Goal: Task Accomplishment & Management: Use online tool/utility

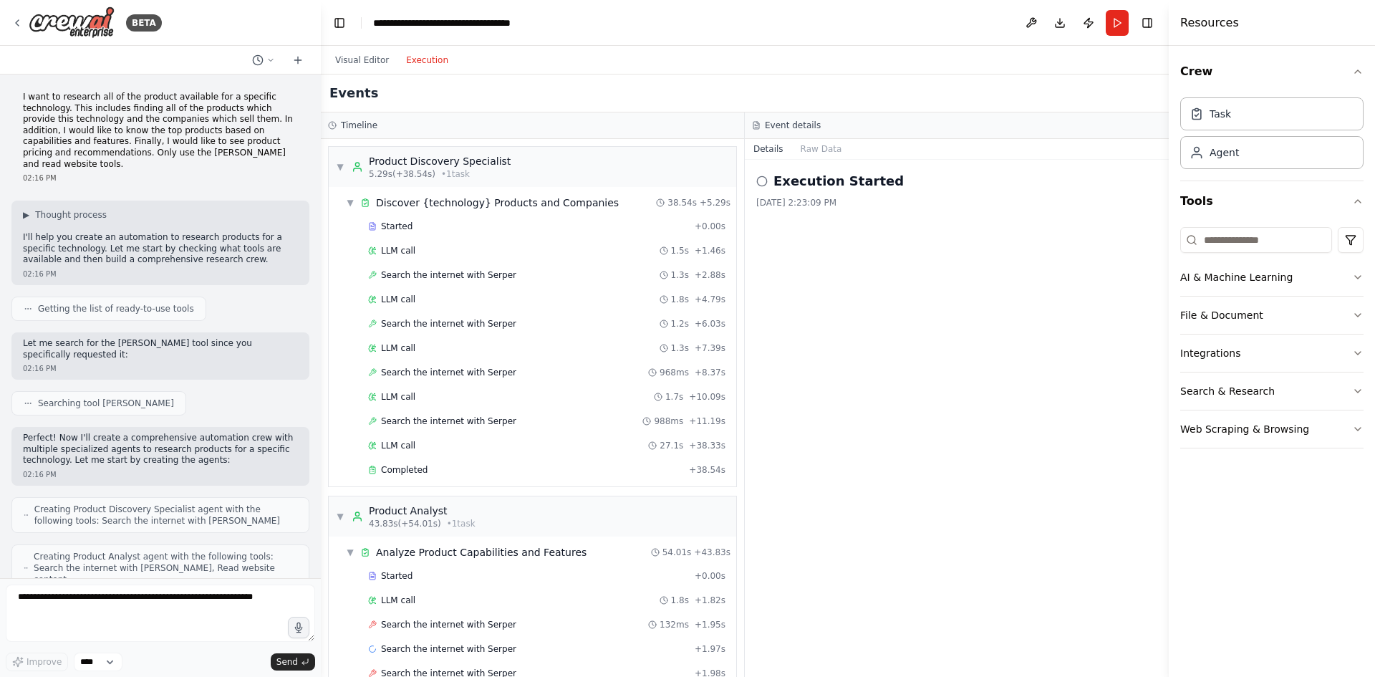
click at [759, 183] on icon at bounding box center [761, 180] width 11 height 11
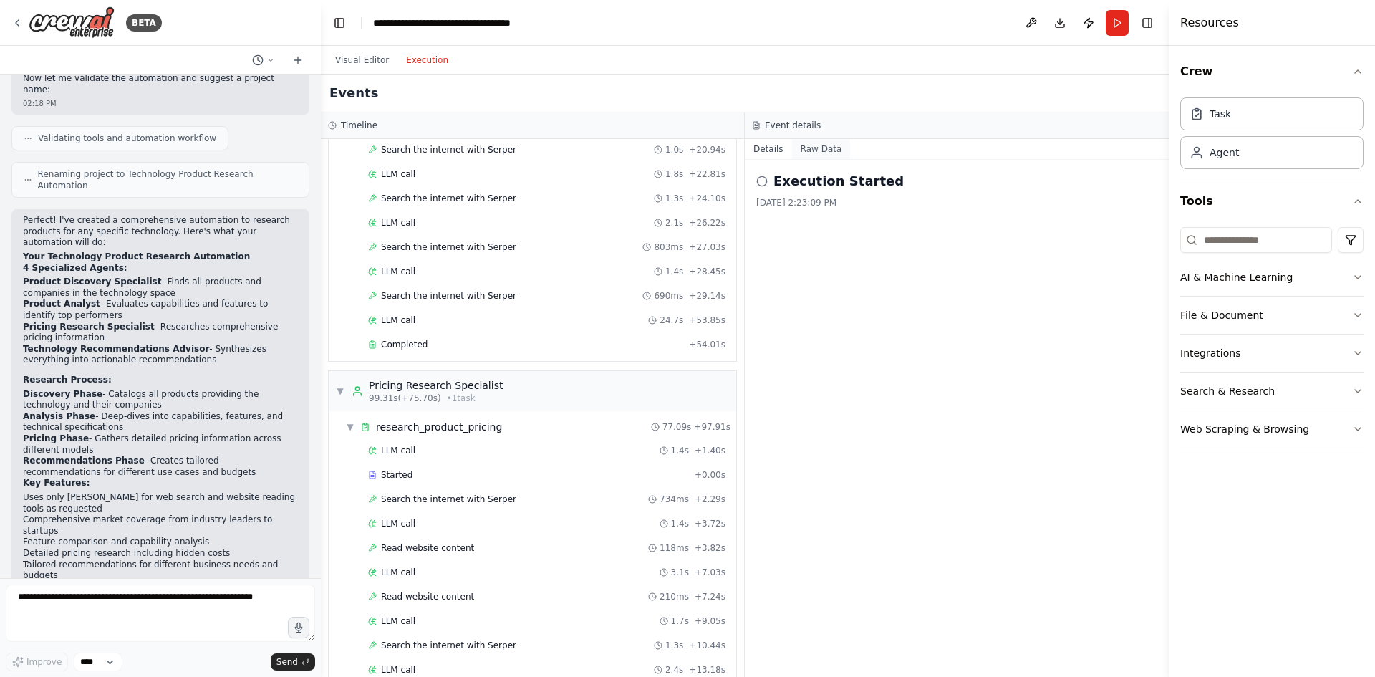
click at [825, 150] on button "Raw Data" at bounding box center [821, 149] width 59 height 20
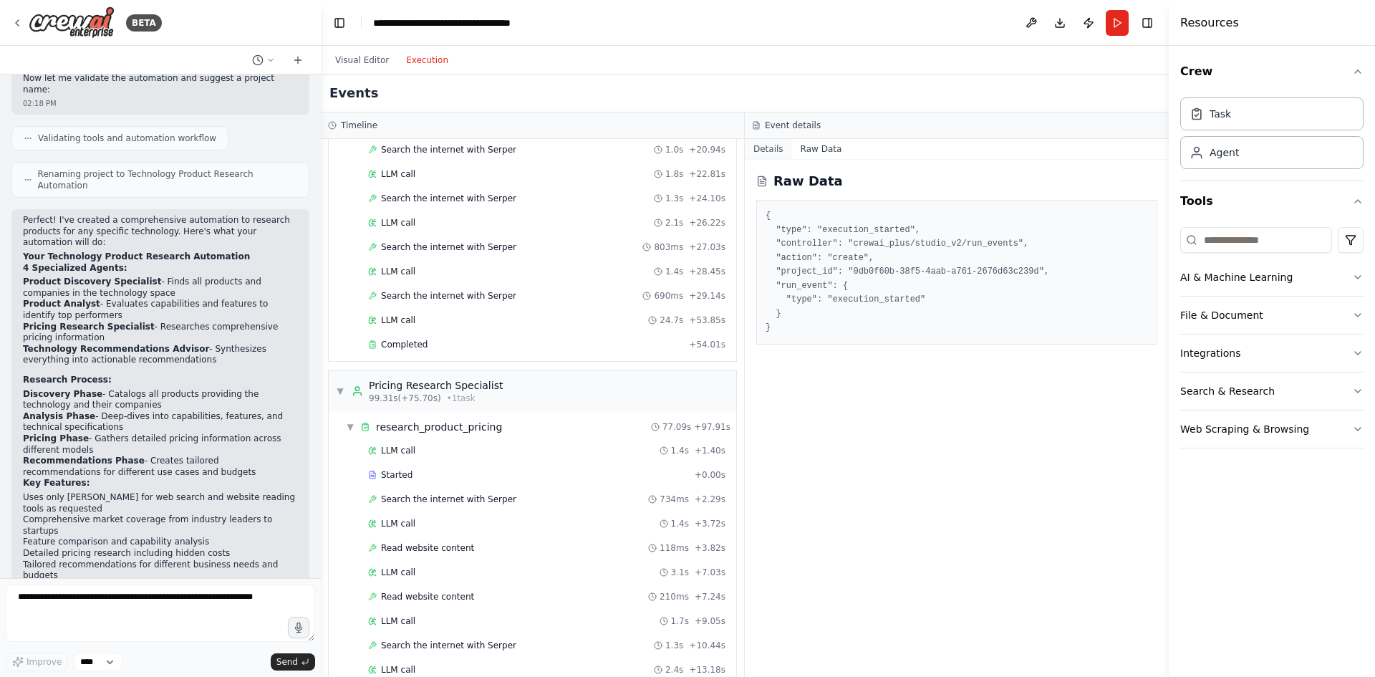
click at [768, 153] on button "Details" at bounding box center [768, 149] width 47 height 20
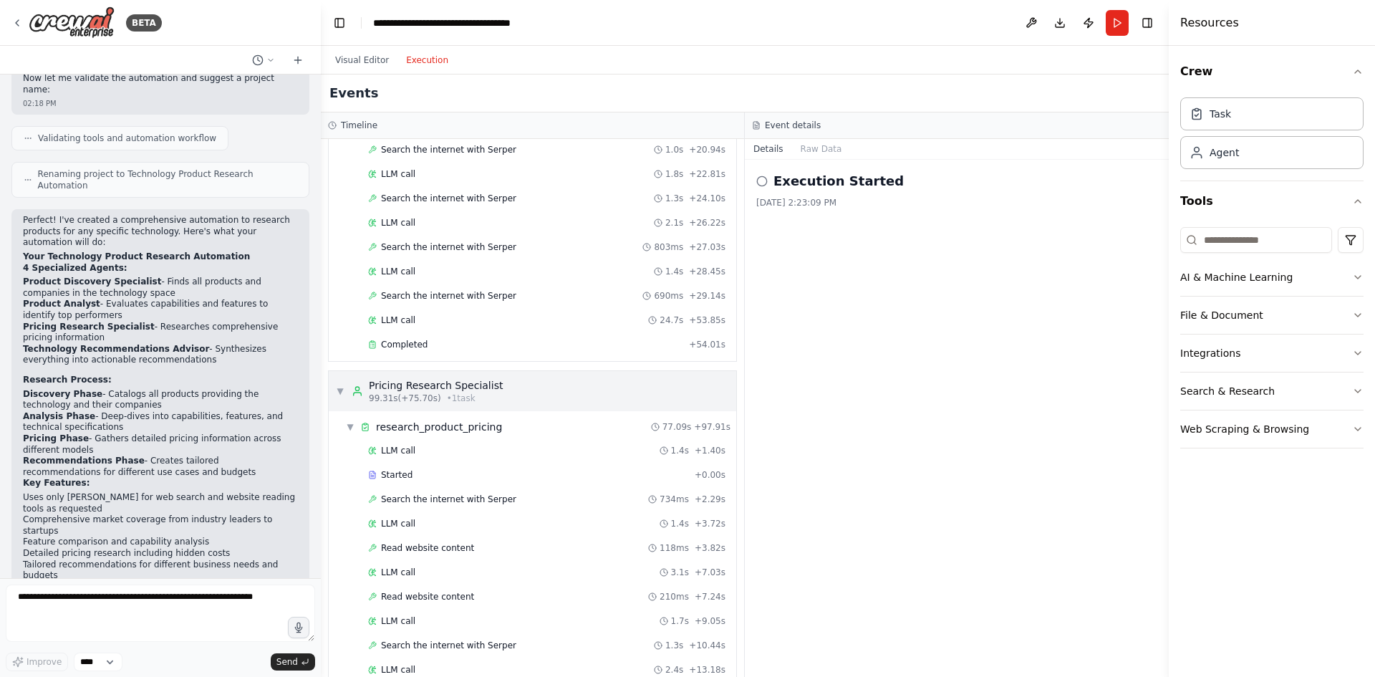
click at [341, 394] on span "▼" at bounding box center [340, 390] width 9 height 11
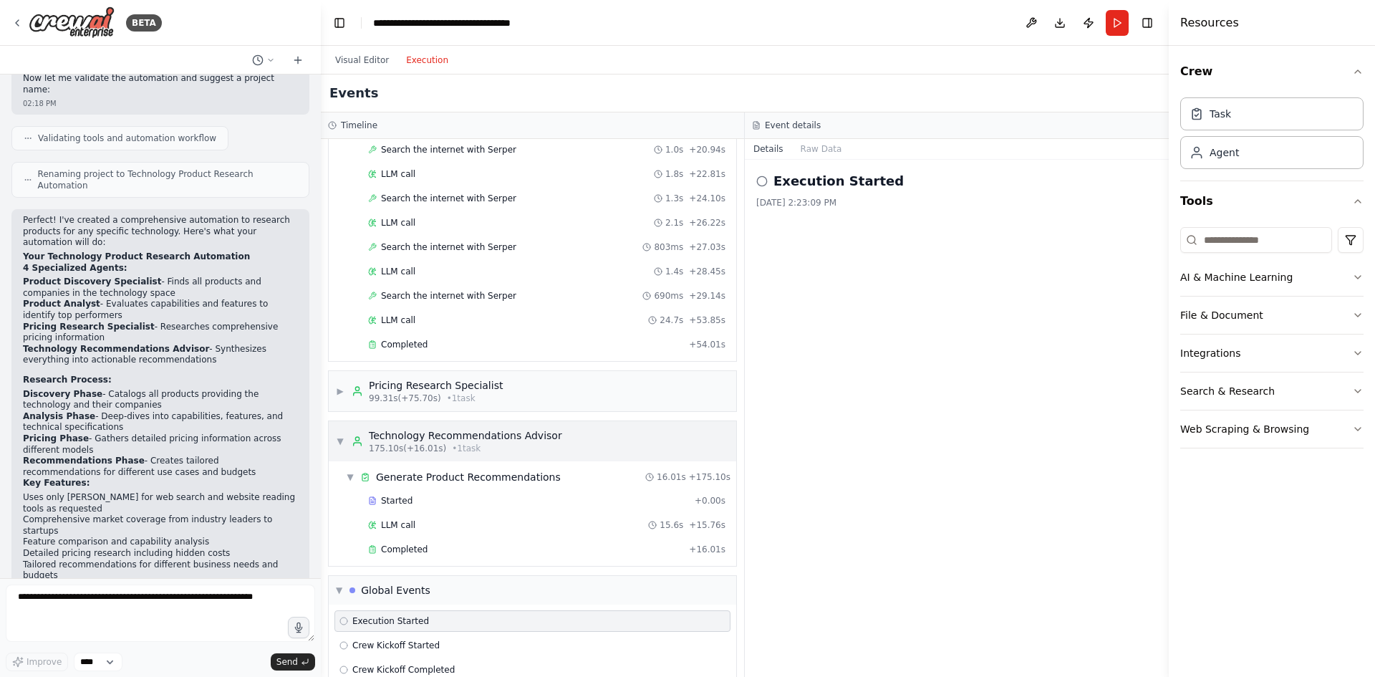
click at [338, 436] on span "▼" at bounding box center [340, 440] width 9 height 11
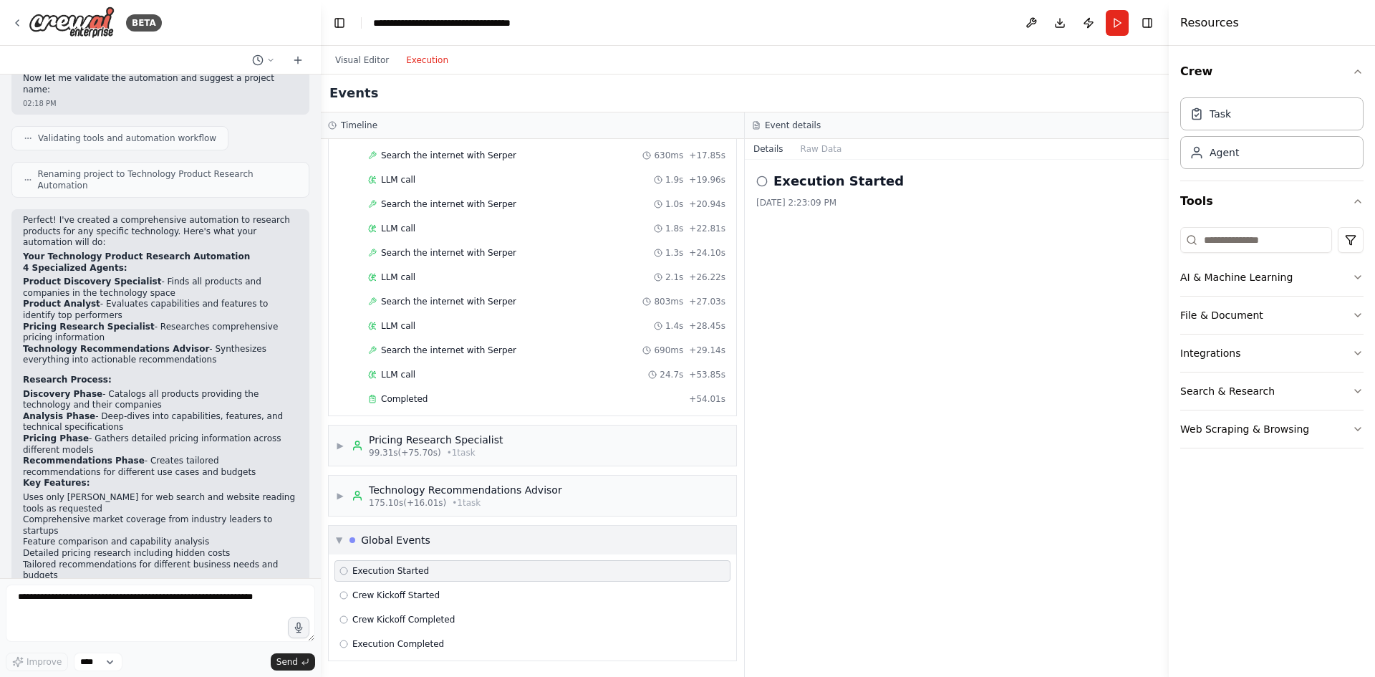
click at [342, 537] on span "▼" at bounding box center [339, 539] width 6 height 11
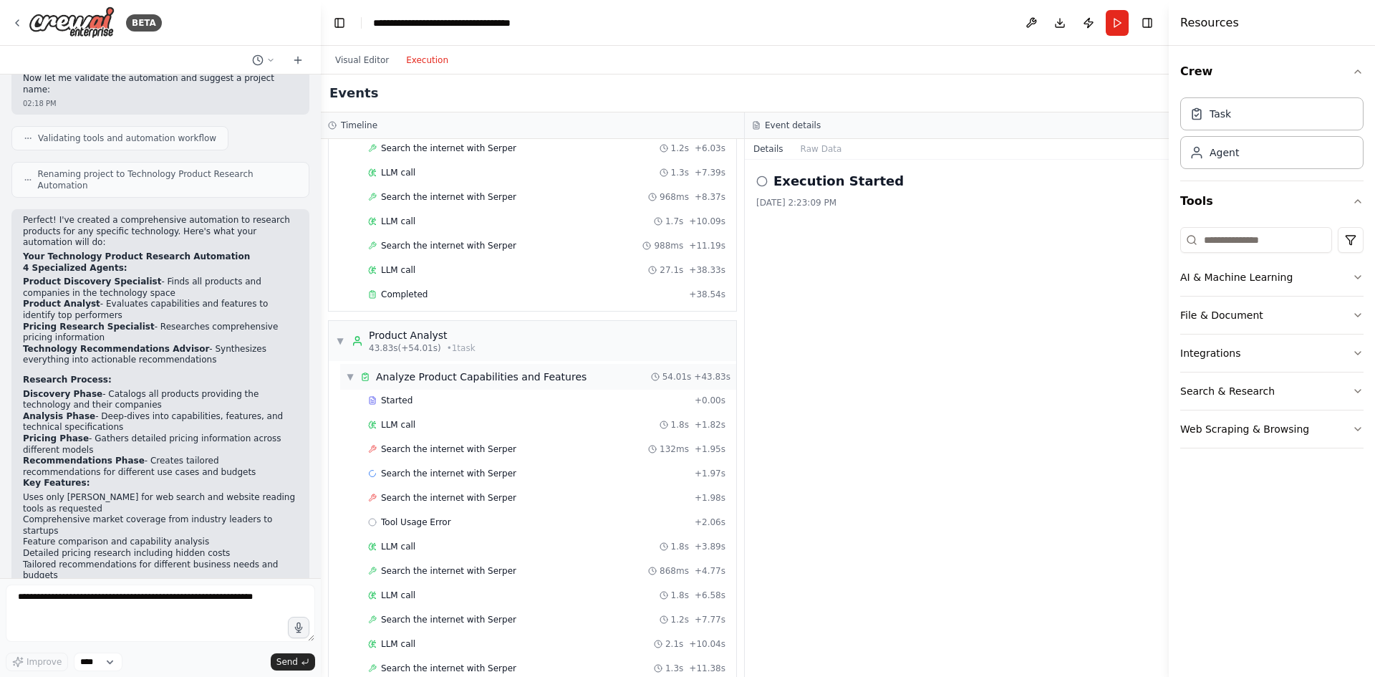
scroll to position [35, 0]
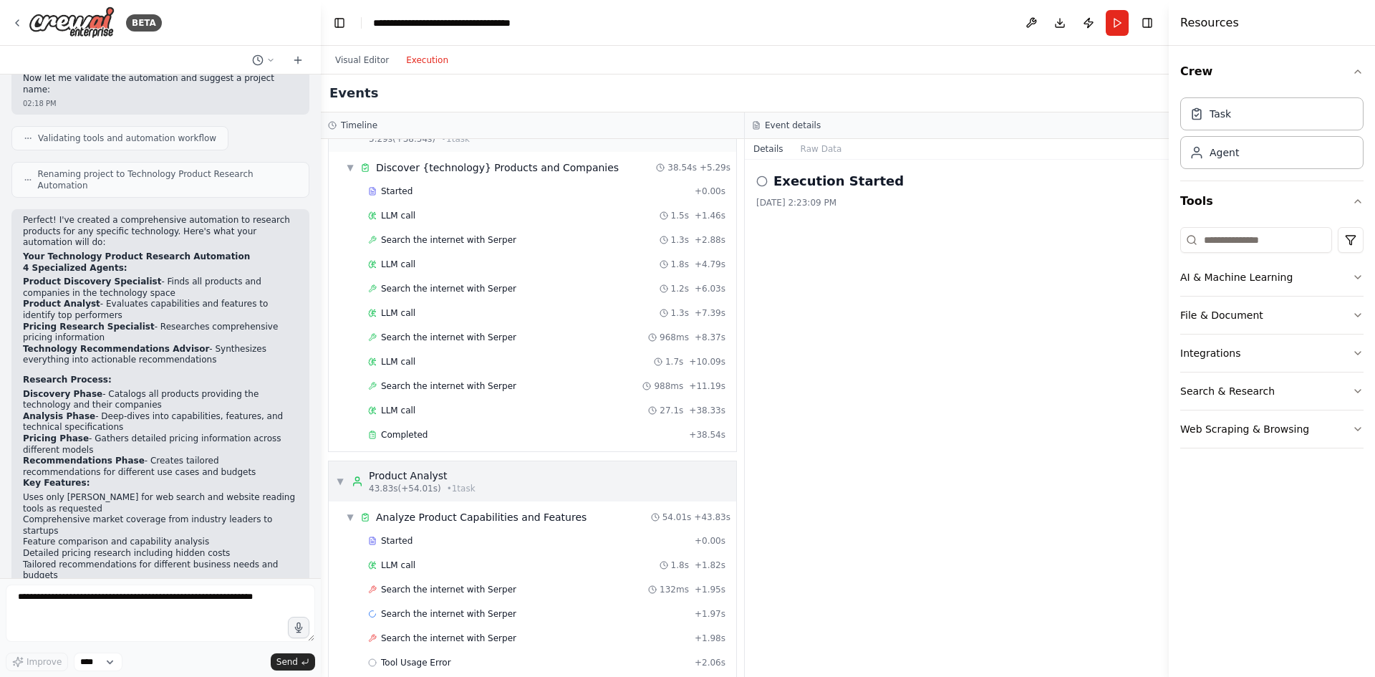
click at [343, 480] on span "▼" at bounding box center [340, 480] width 9 height 11
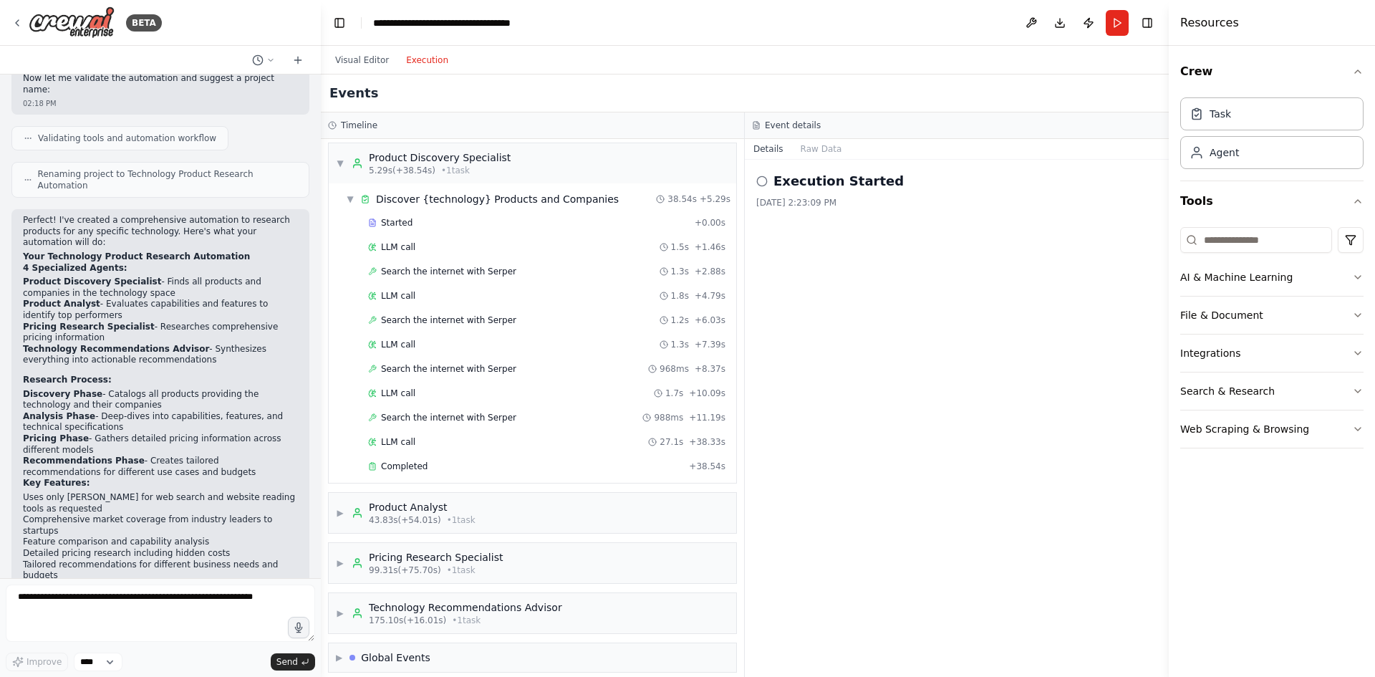
scroll to position [0, 0]
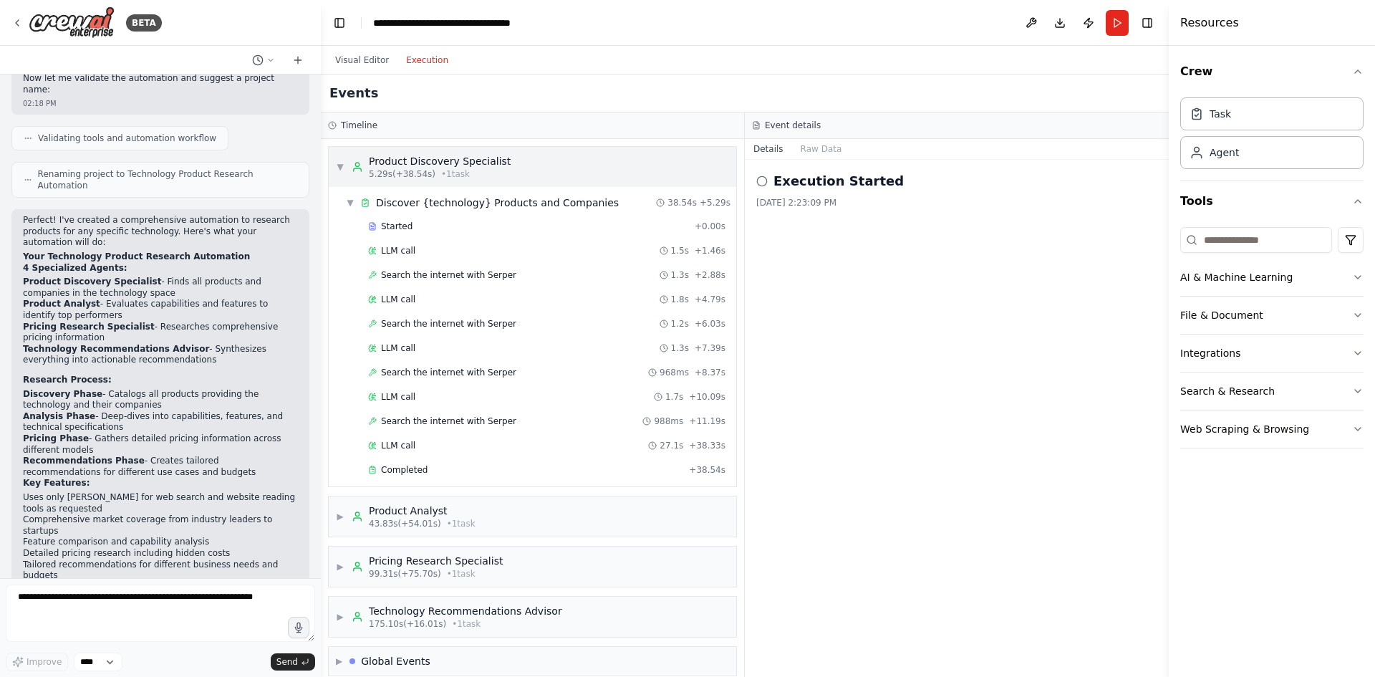
click at [340, 170] on span "▼" at bounding box center [340, 166] width 9 height 11
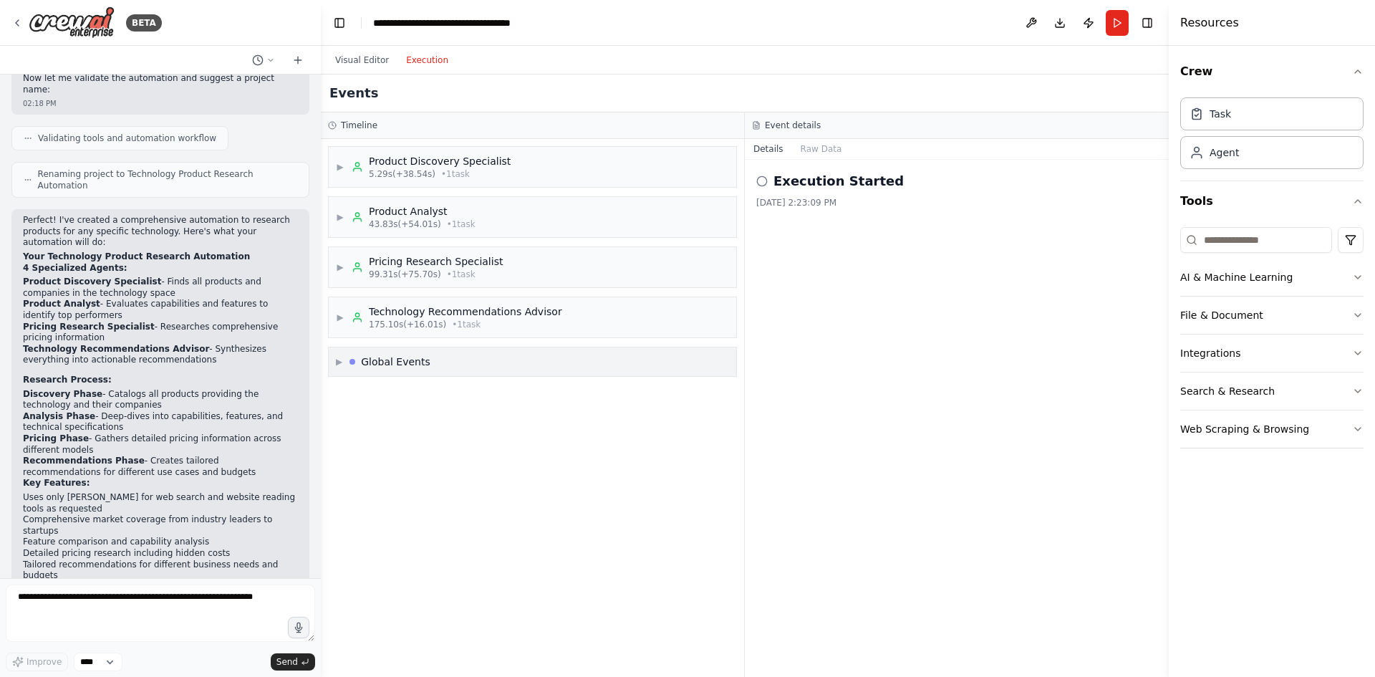
click at [390, 359] on div "Global Events" at bounding box center [395, 361] width 69 height 14
click at [395, 389] on span "Execution Started" at bounding box center [390, 392] width 77 height 11
click at [416, 412] on span "Crew Kickoff Started" at bounding box center [395, 416] width 87 height 11
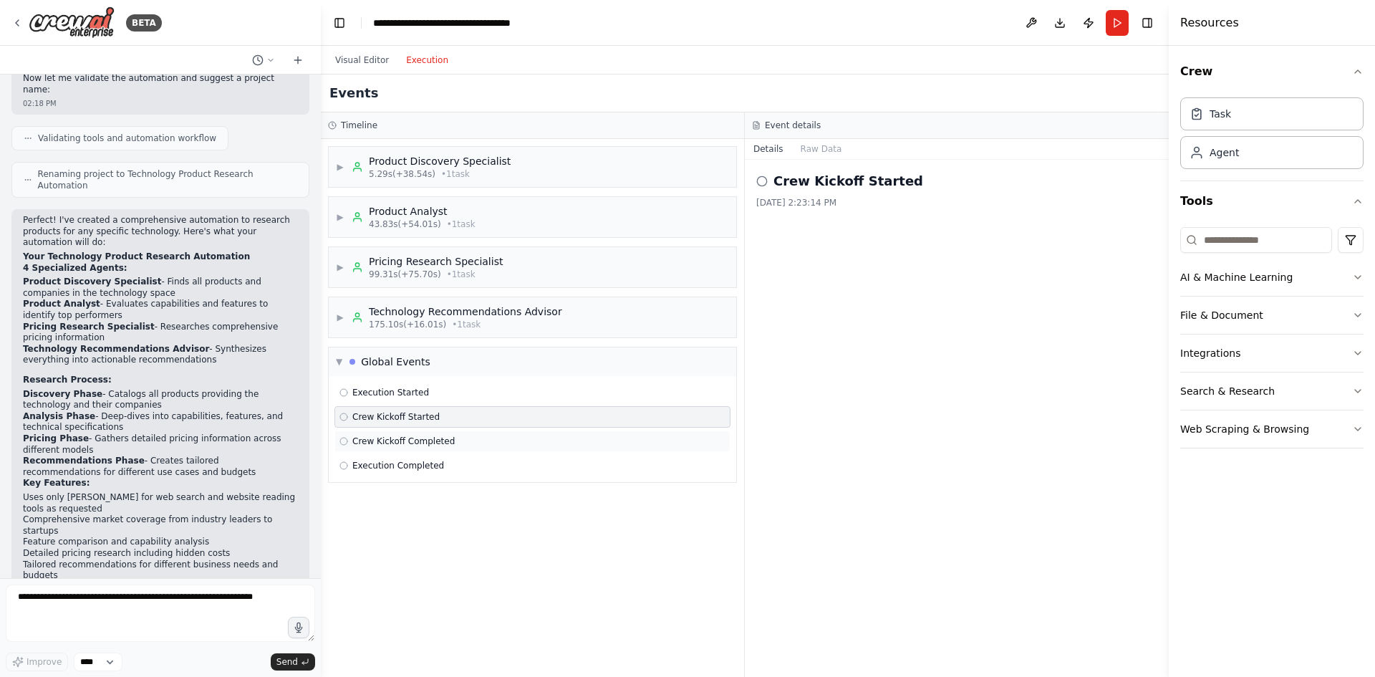
click at [444, 436] on span "Crew Kickoff Completed" at bounding box center [403, 440] width 102 height 11
click at [442, 463] on div "Execution Completed" at bounding box center [532, 465] width 386 height 11
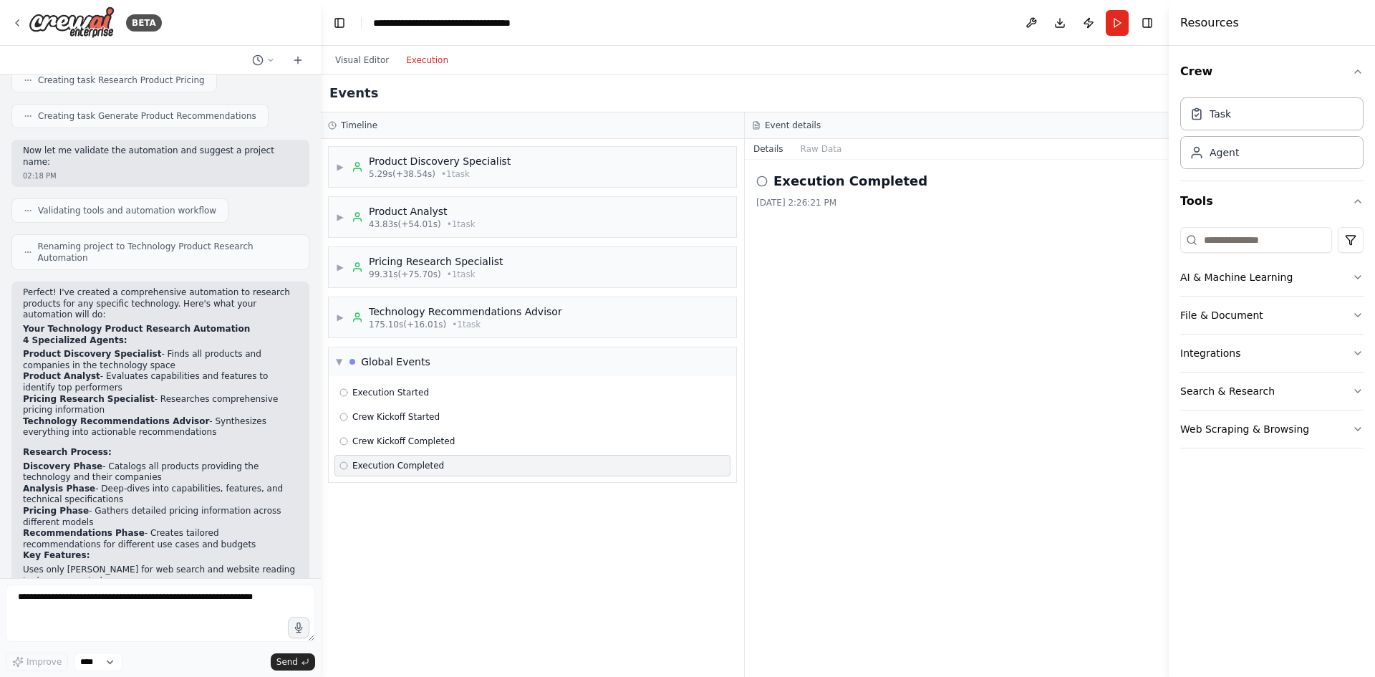
scroll to position [844, 0]
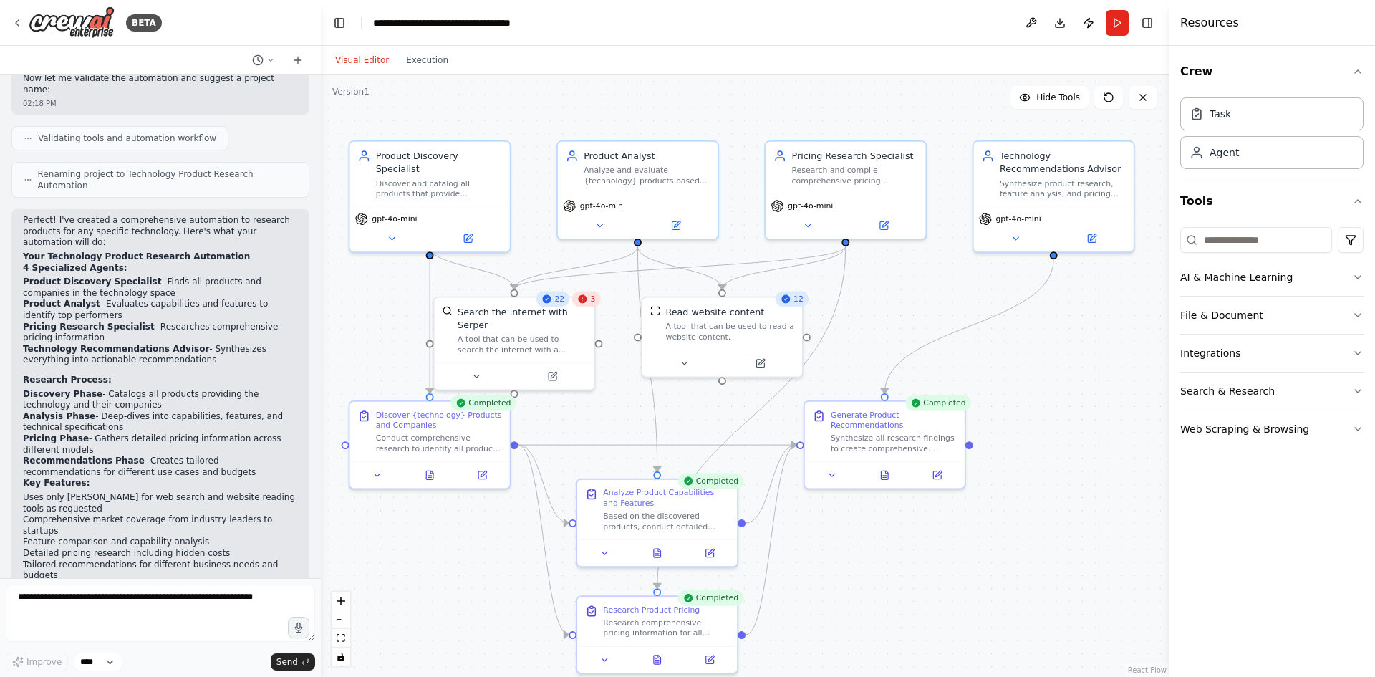
click at [346, 58] on button "Visual Editor" at bounding box center [362, 60] width 71 height 17
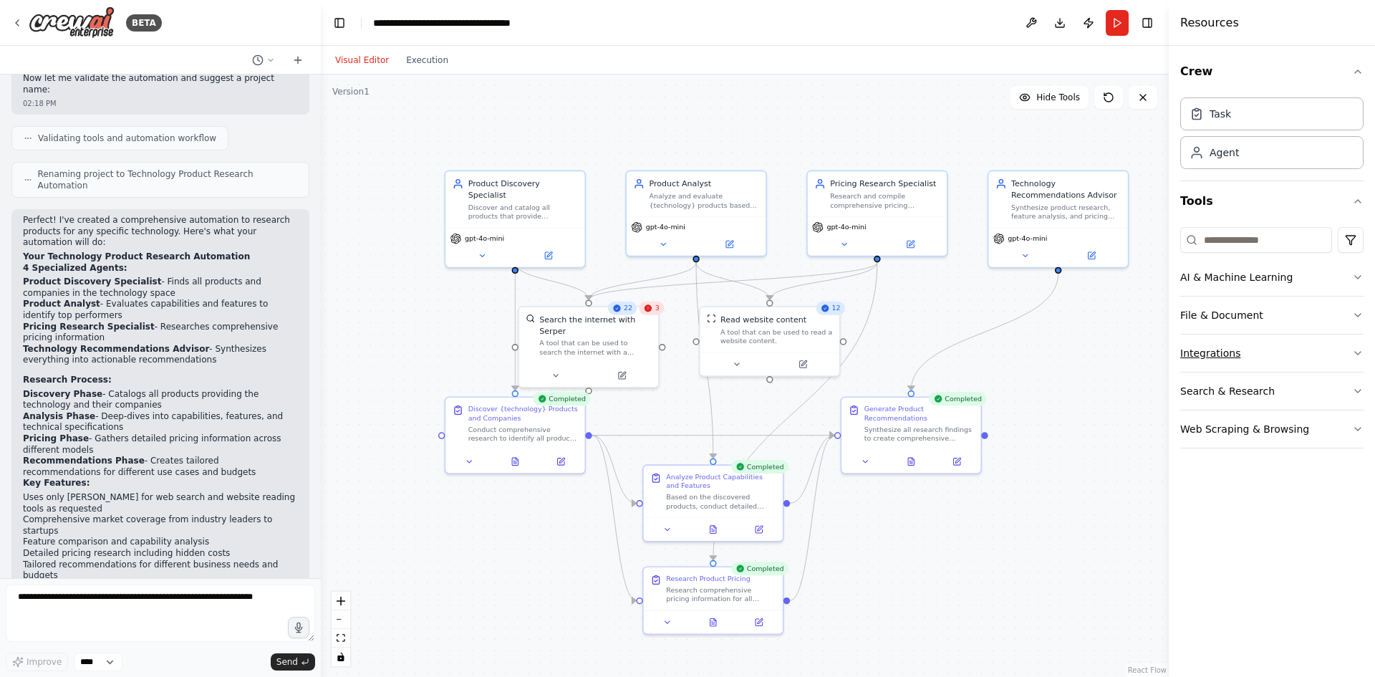
click at [1344, 353] on button "Integrations" at bounding box center [1271, 352] width 183 height 37
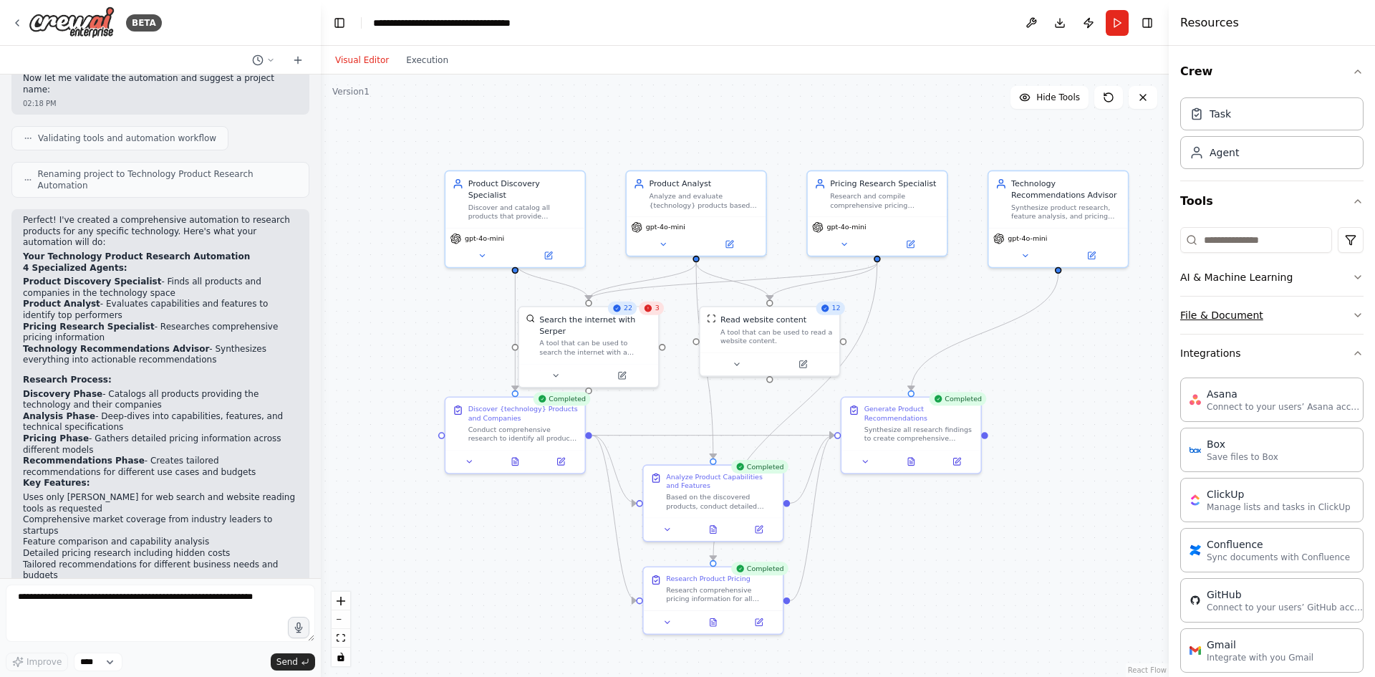
click at [1322, 313] on button "File & Document" at bounding box center [1271, 314] width 183 height 37
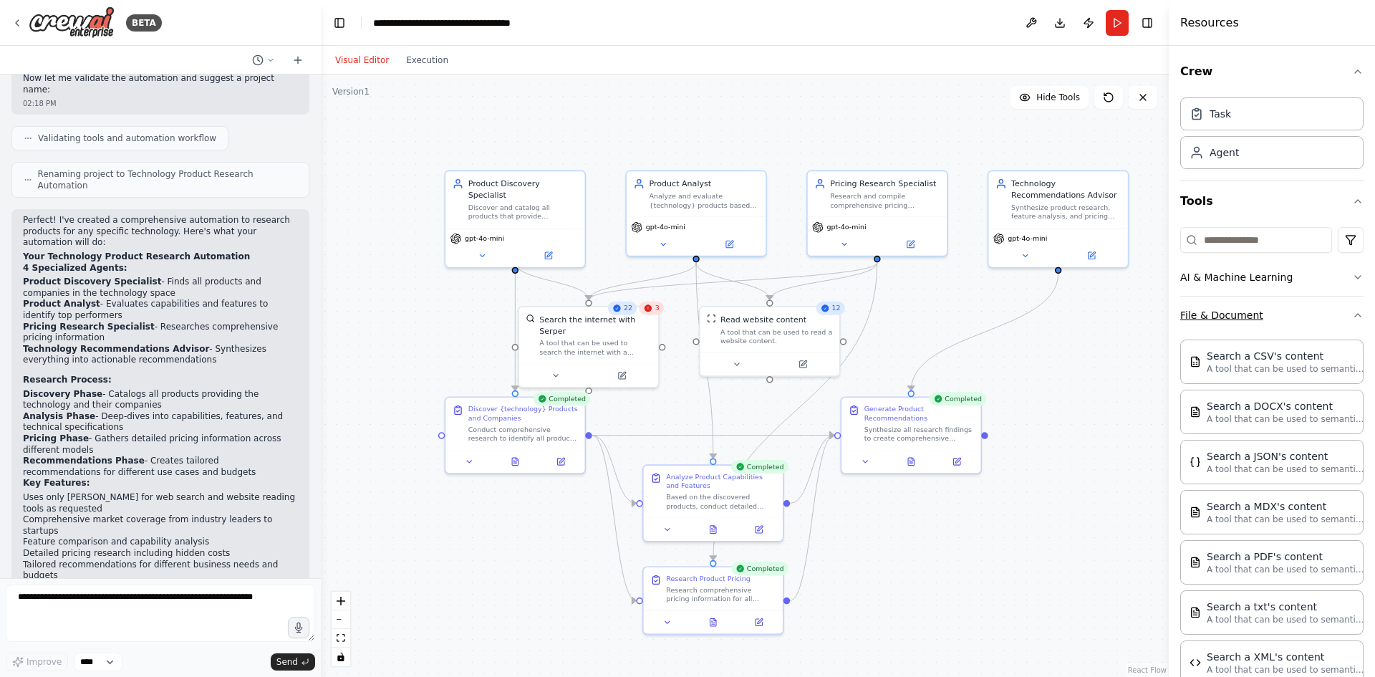
click at [1322, 313] on button "File & Document" at bounding box center [1271, 314] width 183 height 37
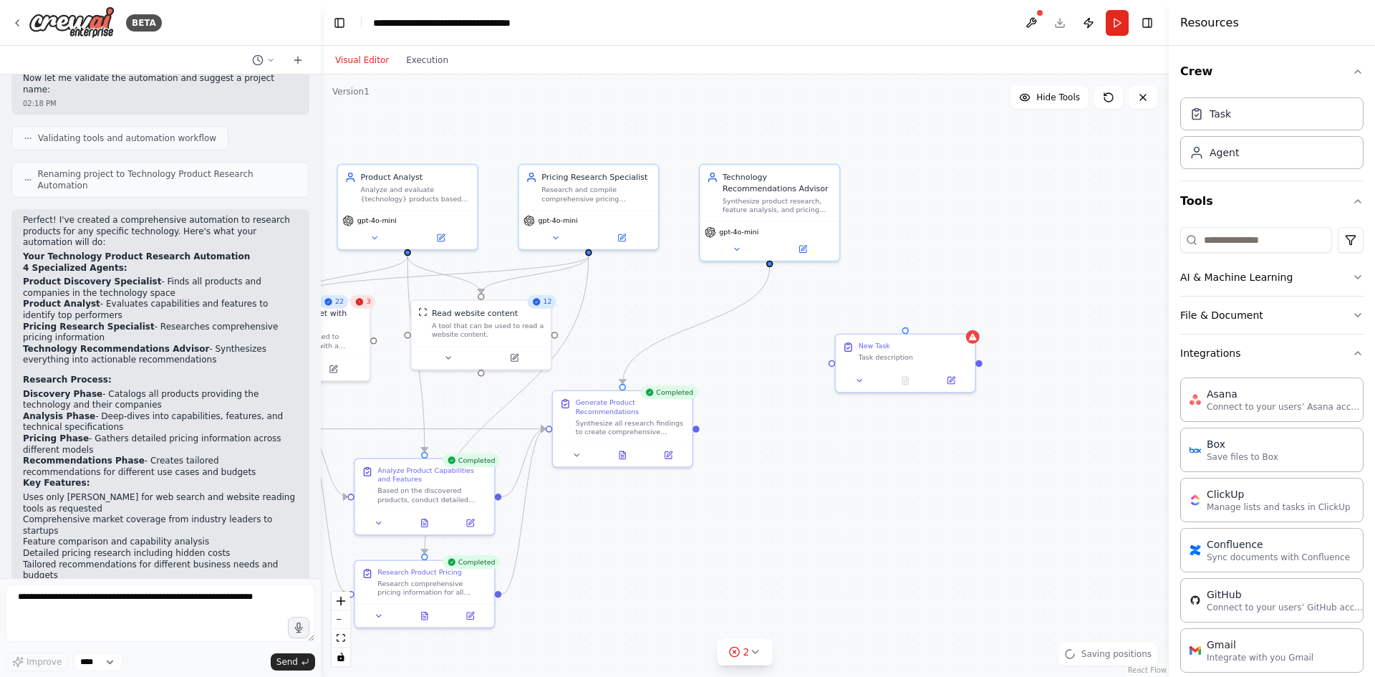
drag, startPoint x: 1075, startPoint y: 496, endPoint x: 786, endPoint y: 489, distance: 288.6
click at [786, 489] on div ".deletable-edge-delete-btn { width: 20px; height: 20px; border: 0px solid #ffff…" at bounding box center [745, 375] width 848 height 602
drag, startPoint x: 786, startPoint y: 489, endPoint x: 791, endPoint y: 480, distance: 9.9
click at [786, 489] on div ".deletable-edge-delete-btn { width: 20px; height: 20px; border: 0px solid #ffff…" at bounding box center [745, 375] width 848 height 602
click at [884, 350] on div "Task description" at bounding box center [914, 354] width 110 height 9
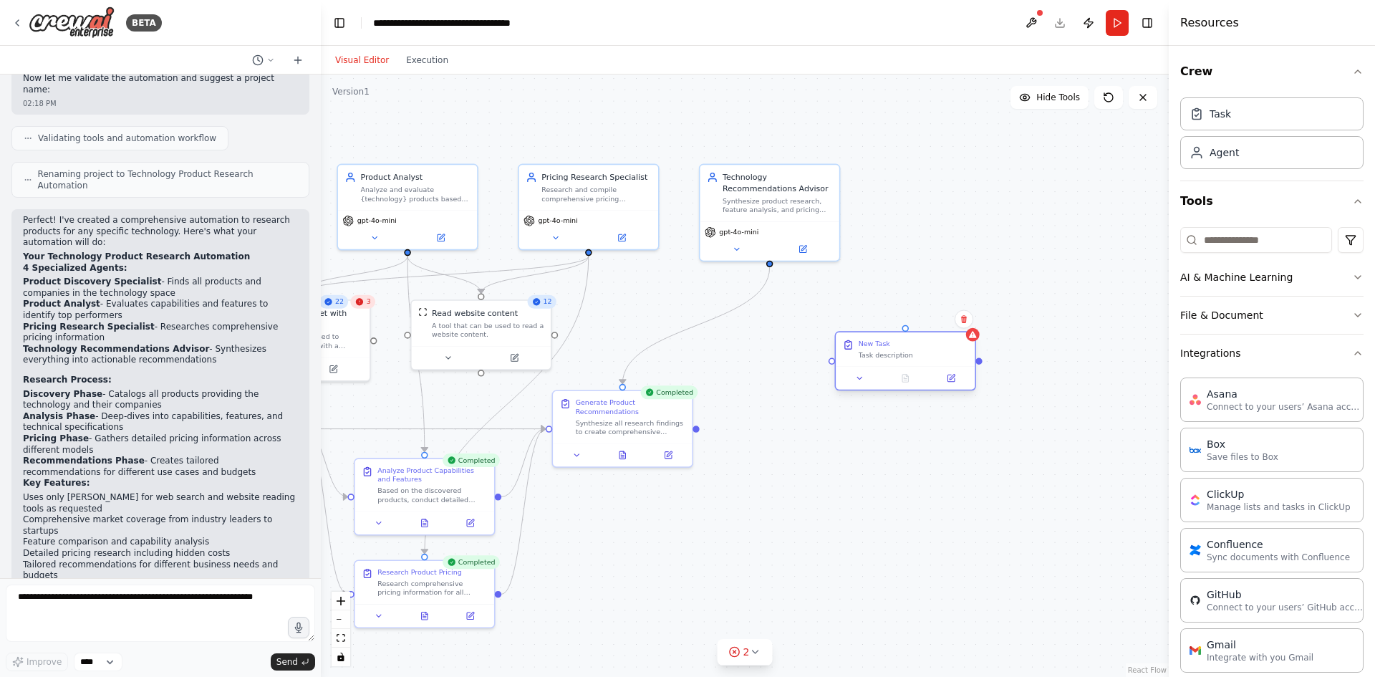
click at [884, 350] on div "Task description" at bounding box center [914, 354] width 110 height 9
click at [882, 347] on div "New Task" at bounding box center [875, 343] width 32 height 9
click at [955, 387] on div at bounding box center [905, 377] width 139 height 23
click at [953, 381] on icon at bounding box center [950, 378] width 6 height 6
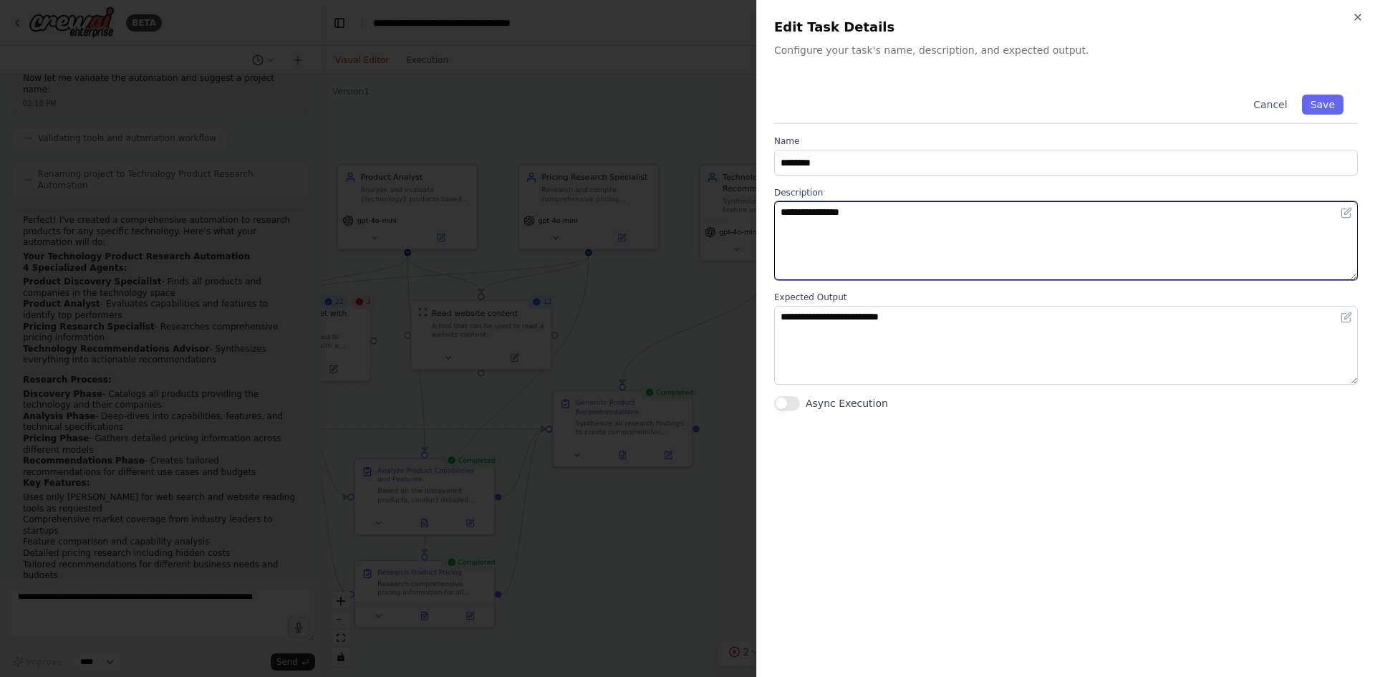
click at [914, 232] on textarea "**********" at bounding box center [1066, 240] width 584 height 79
type textarea "**********"
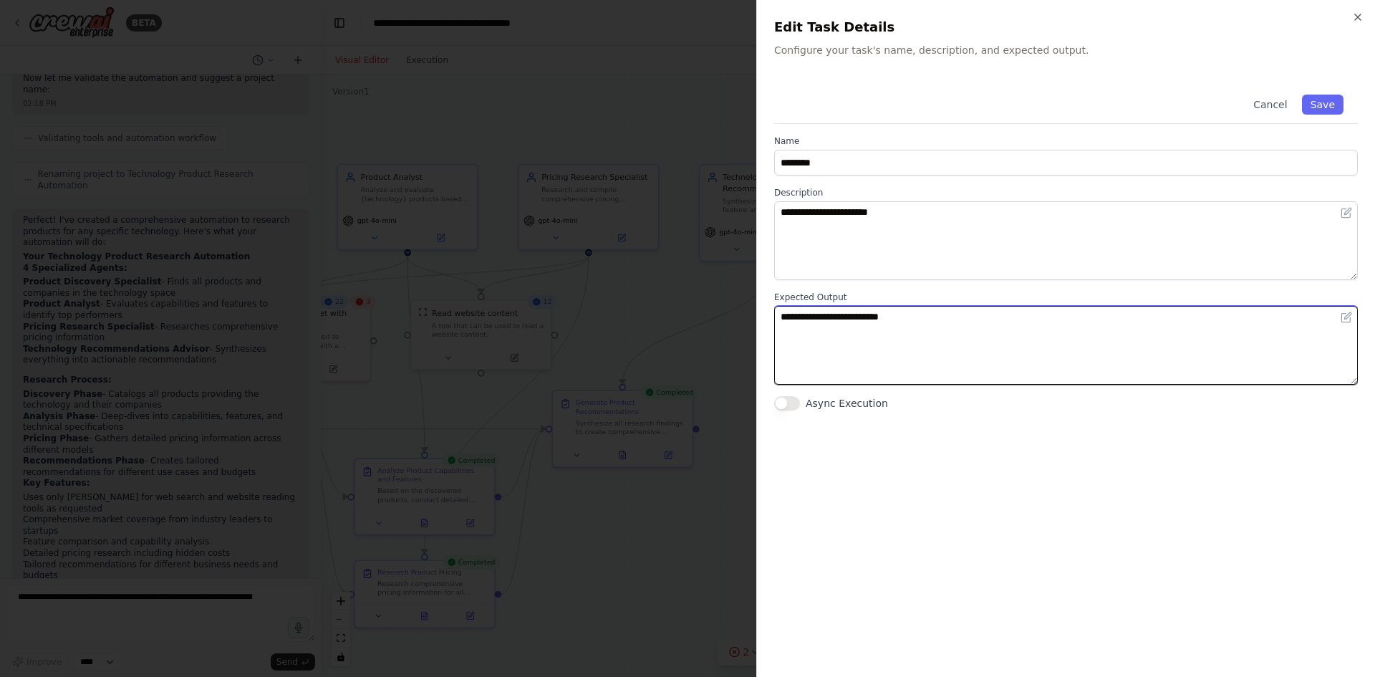
paste textarea
type textarea "**********"
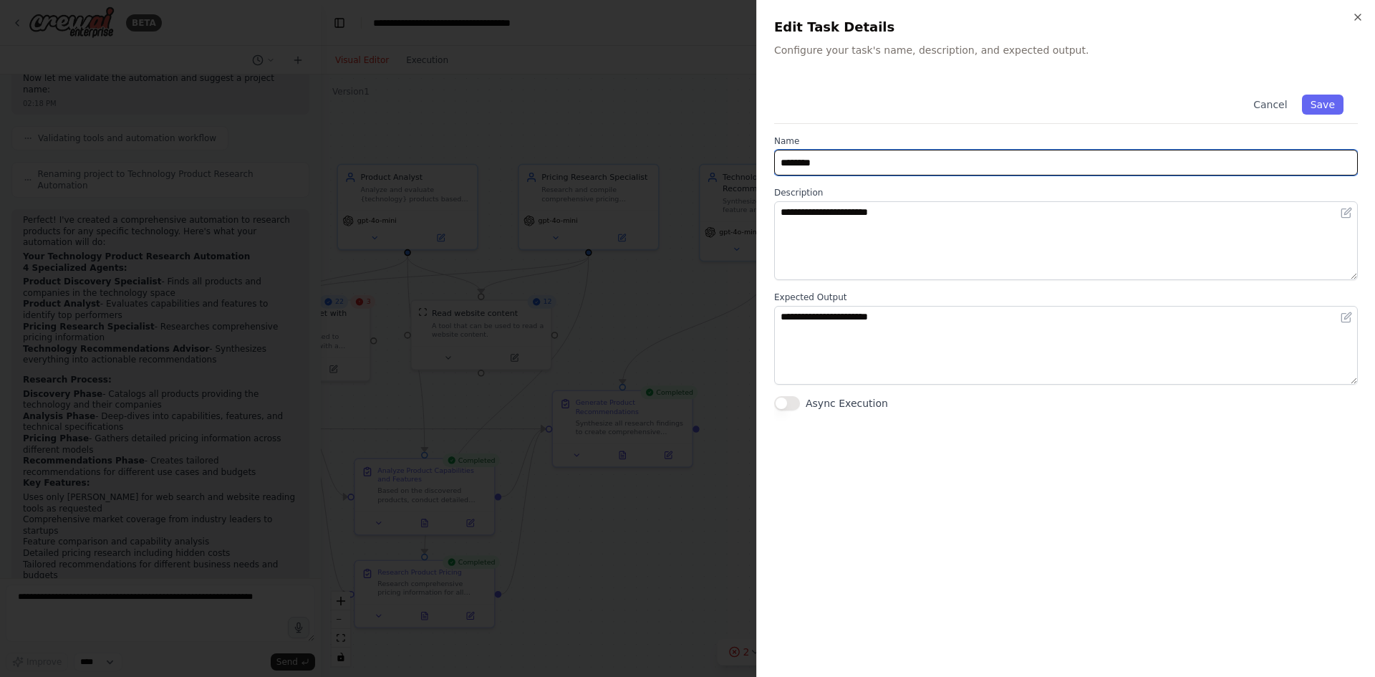
click at [857, 170] on input "********" at bounding box center [1066, 163] width 584 height 26
click at [857, 168] on input "********" at bounding box center [1066, 163] width 584 height 26
type input "*"
type input "*********"
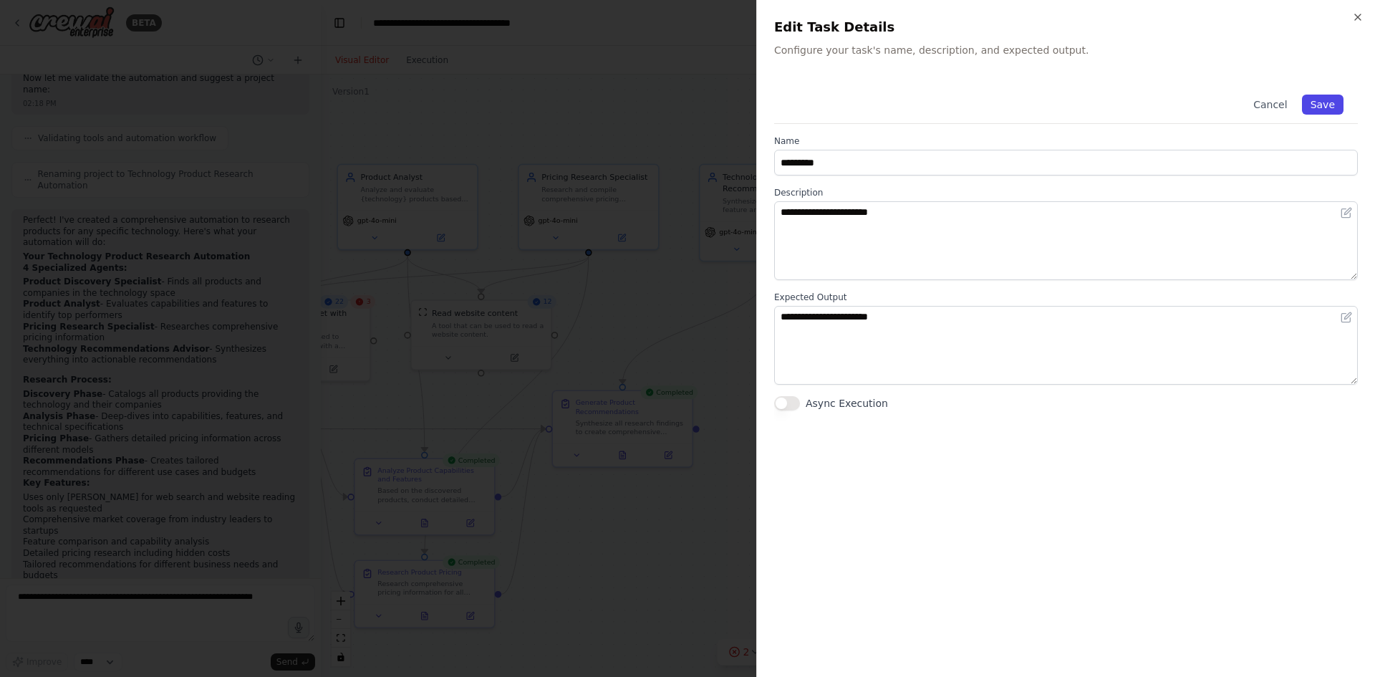
click at [1324, 97] on button "Save" at bounding box center [1323, 105] width 42 height 20
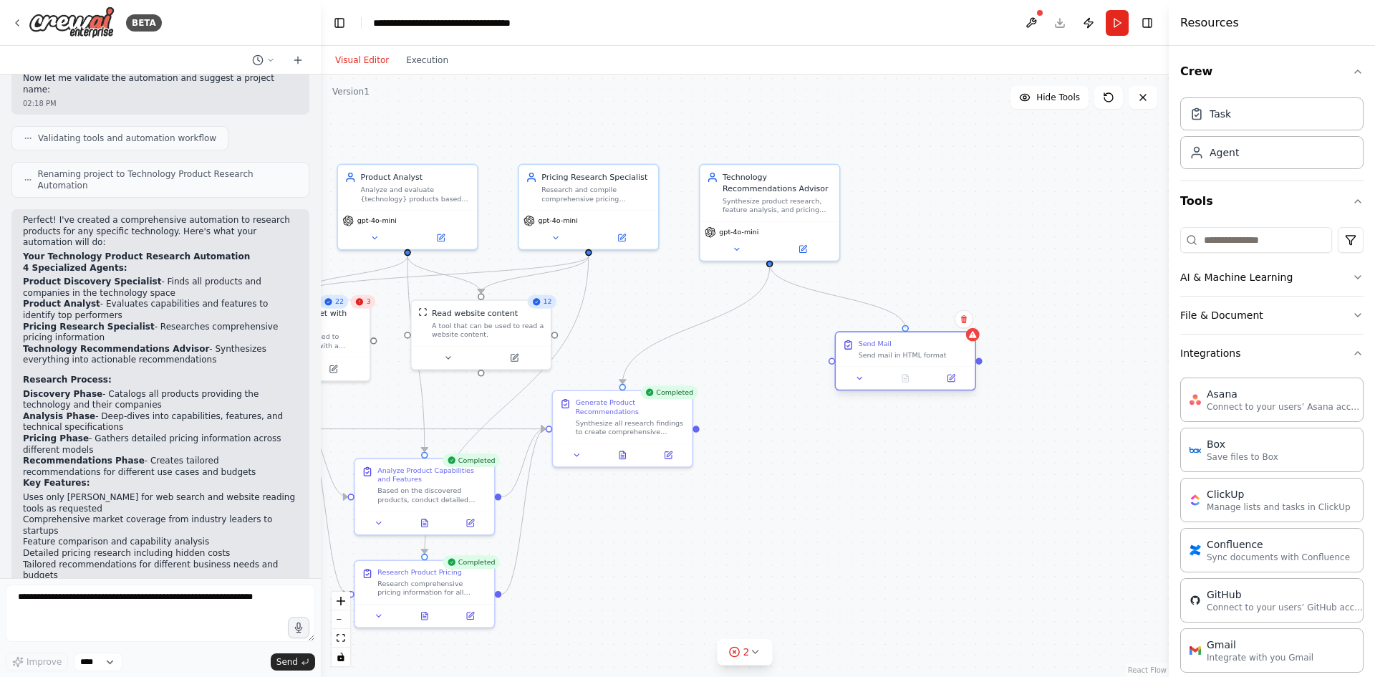
drag, startPoint x: 769, startPoint y: 263, endPoint x: 907, endPoint y: 332, distance: 153.7
click at [769, 332] on div "Product Discovery Specialist Discover and catalog all products that provide {te…" at bounding box center [435, 344] width 670 height 475
click at [750, 232] on span "gpt-4o-mini" at bounding box center [738, 230] width 39 height 9
click at [735, 246] on icon at bounding box center [736, 246] width 9 height 9
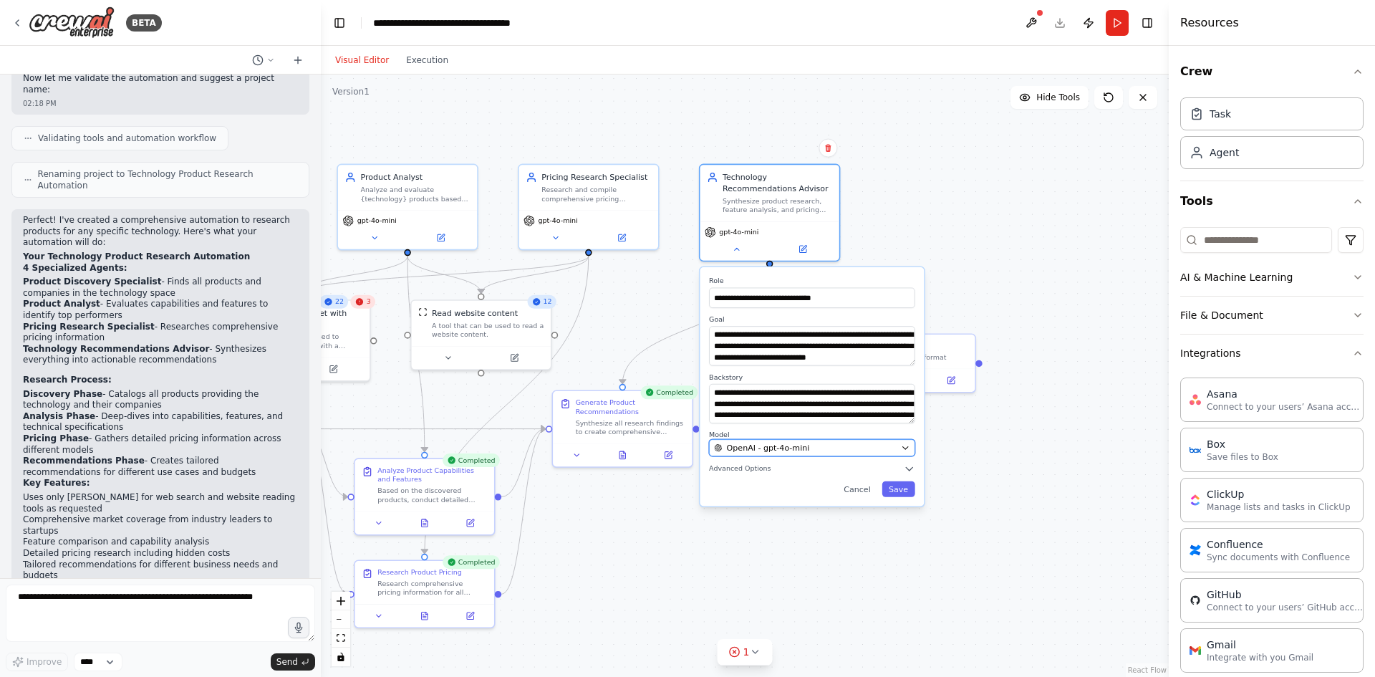
click at [892, 449] on div "OpenAI - gpt-4o-mini" at bounding box center [805, 447] width 182 height 11
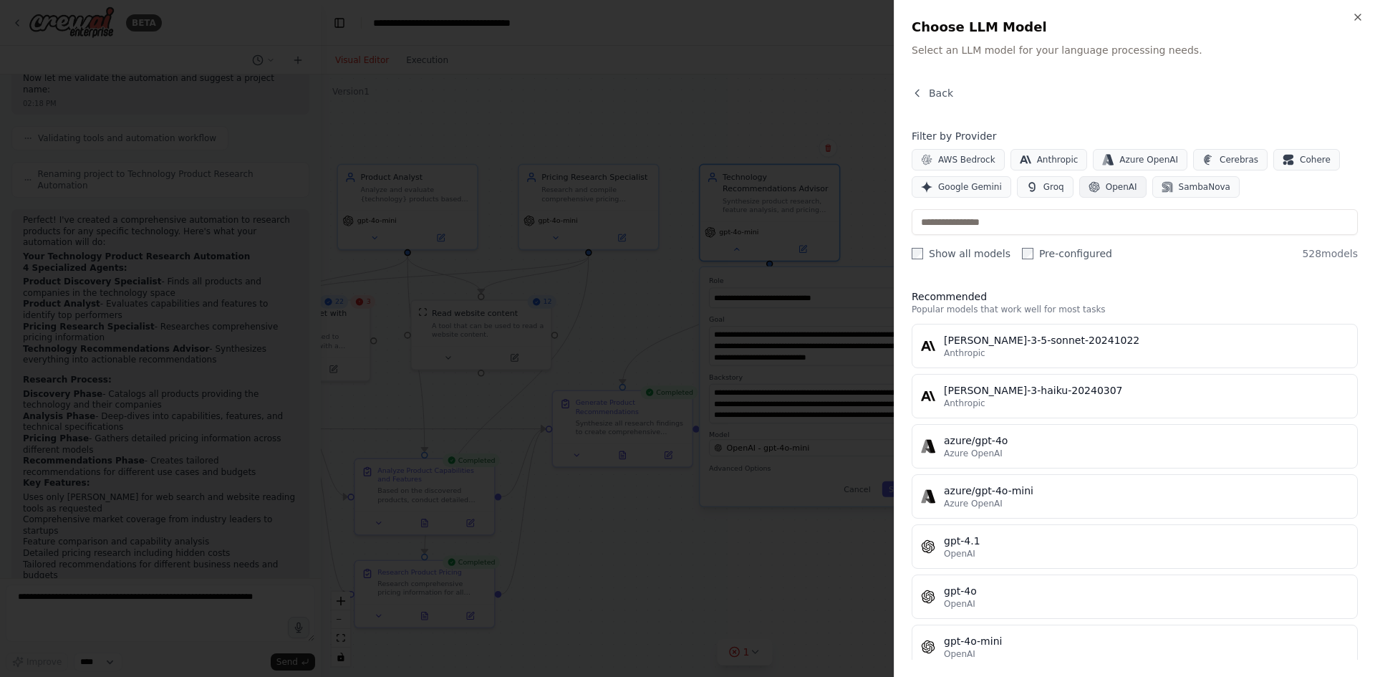
click at [1091, 187] on icon "button" at bounding box center [1093, 186] width 11 height 11
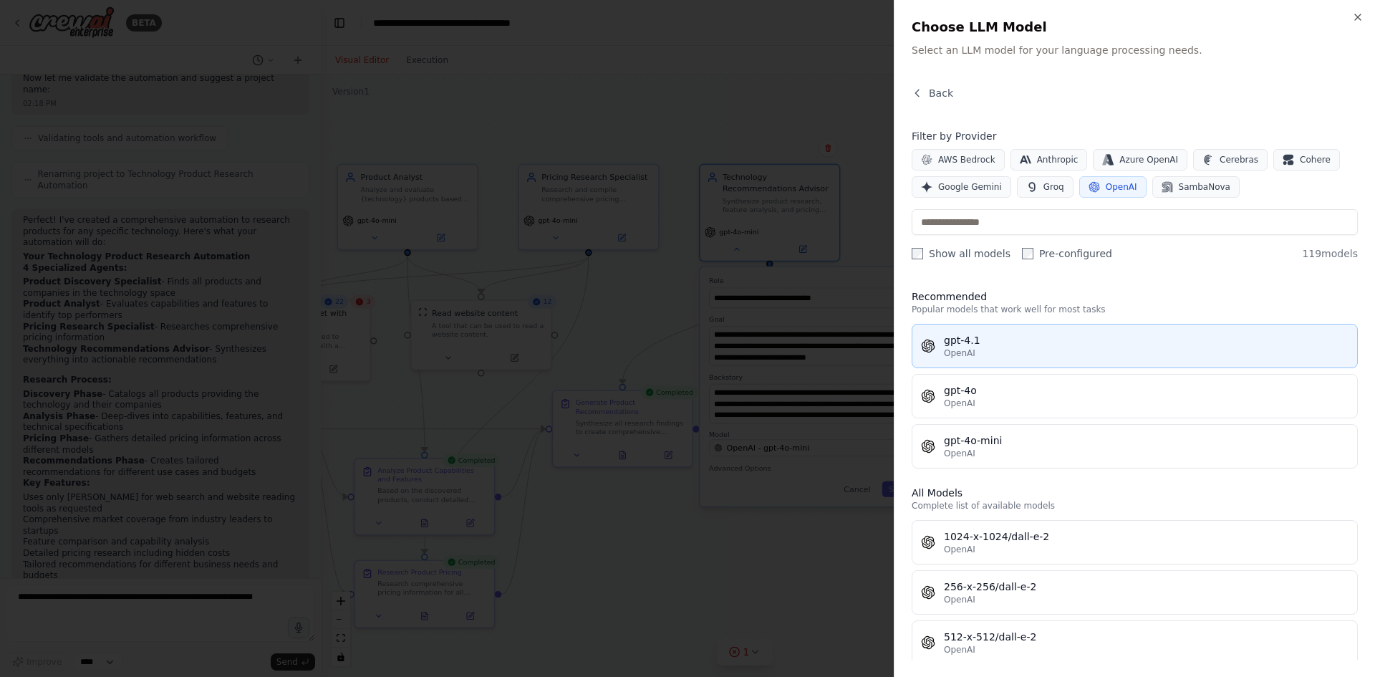
click at [1027, 341] on div "gpt-4.1" at bounding box center [1146, 340] width 405 height 14
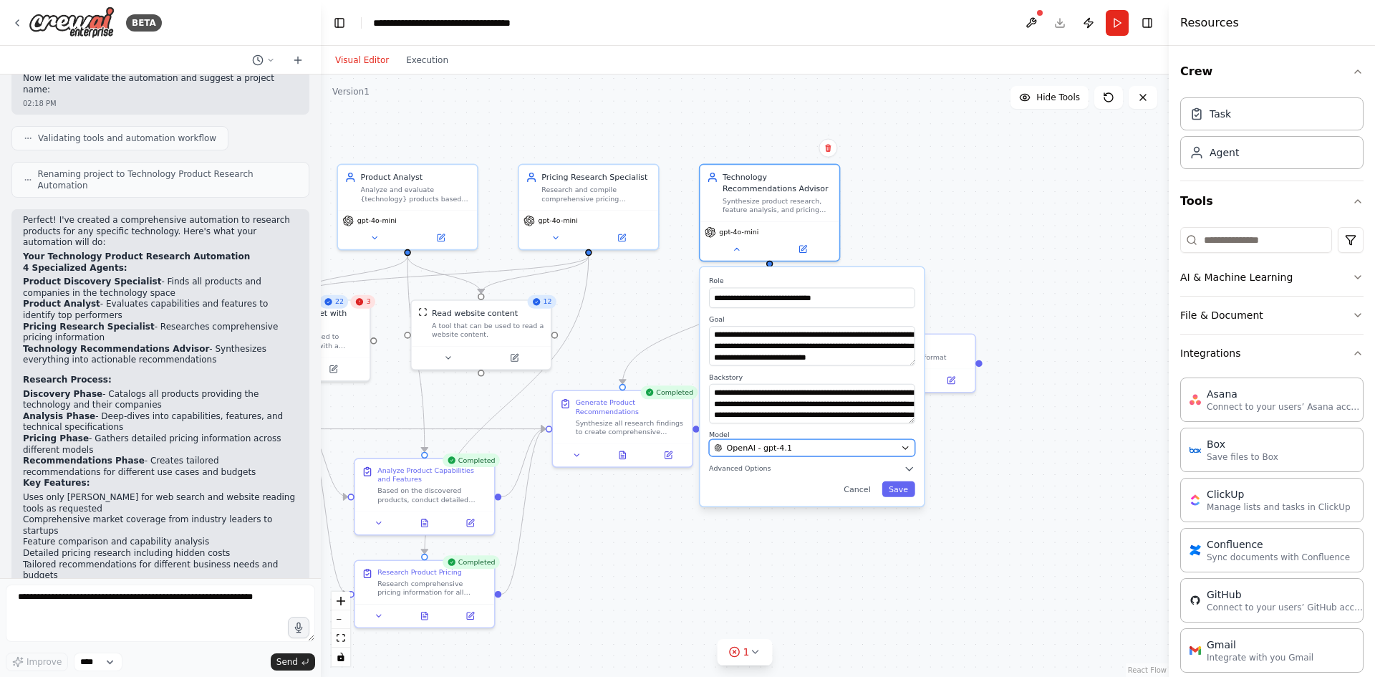
click at [881, 448] on div "OpenAI - gpt-4.1" at bounding box center [805, 447] width 182 height 11
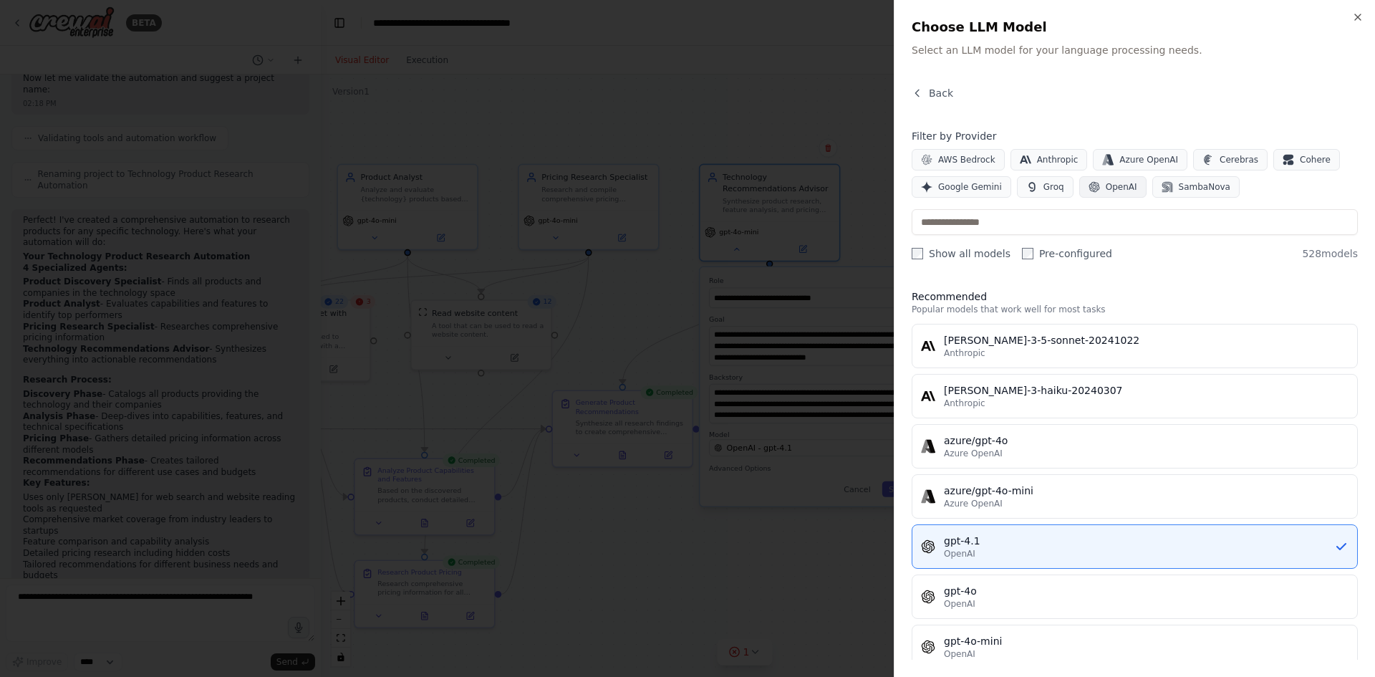
click at [1106, 189] on span "OpenAI" at bounding box center [1122, 186] width 32 height 11
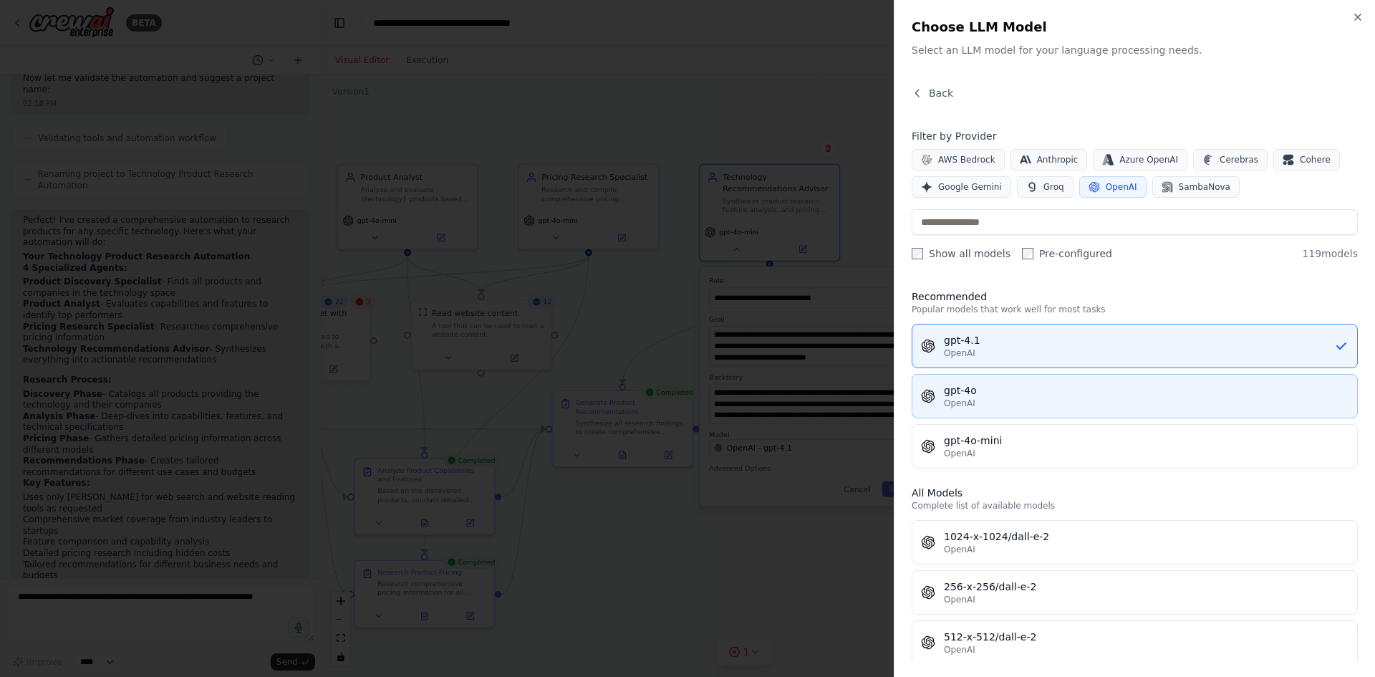
click at [1112, 396] on div "gpt-4o" at bounding box center [1146, 390] width 405 height 14
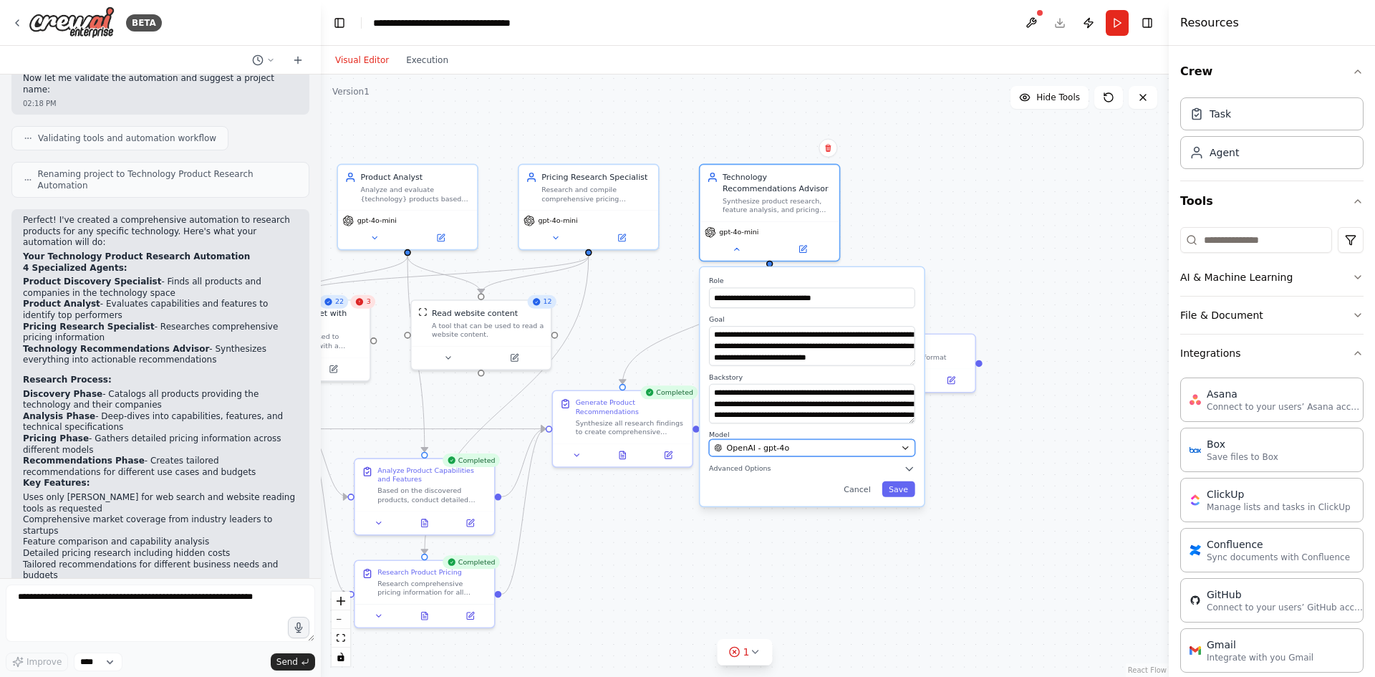
click at [798, 444] on div "OpenAI - gpt-4o" at bounding box center [805, 447] width 182 height 11
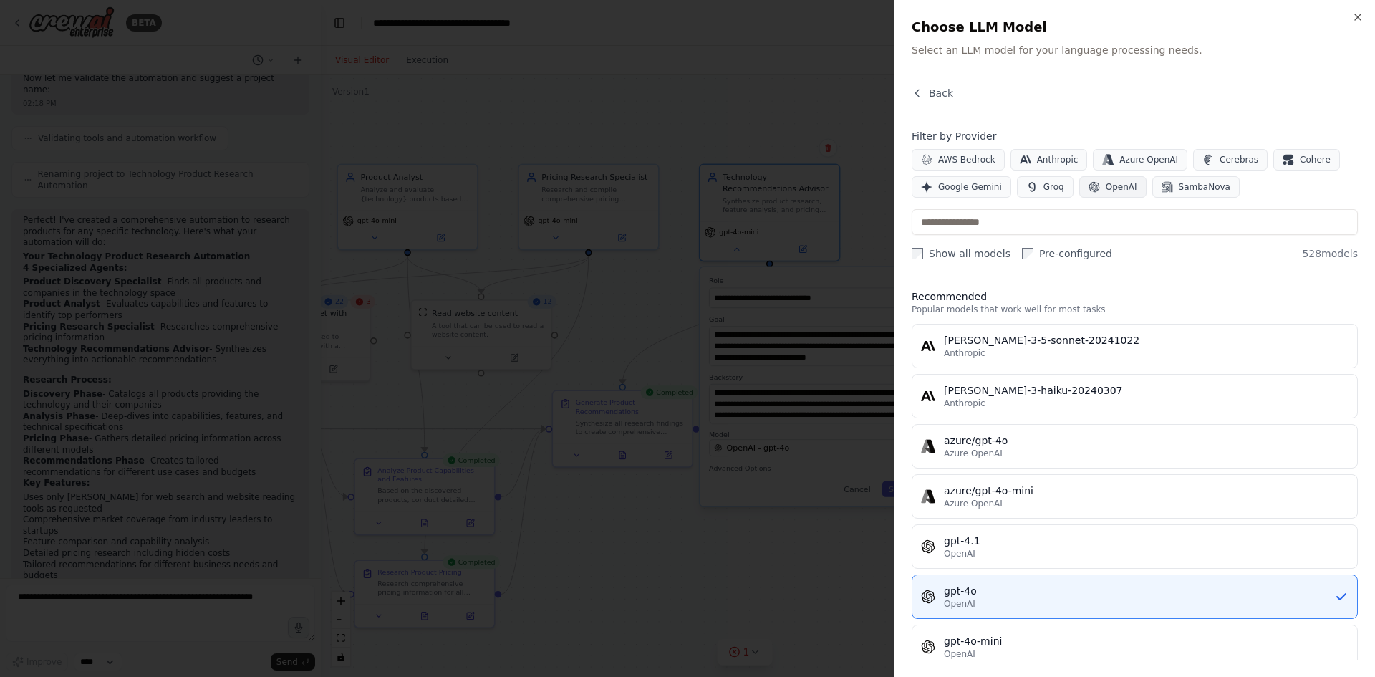
click at [1106, 192] on span "OpenAI" at bounding box center [1122, 186] width 32 height 11
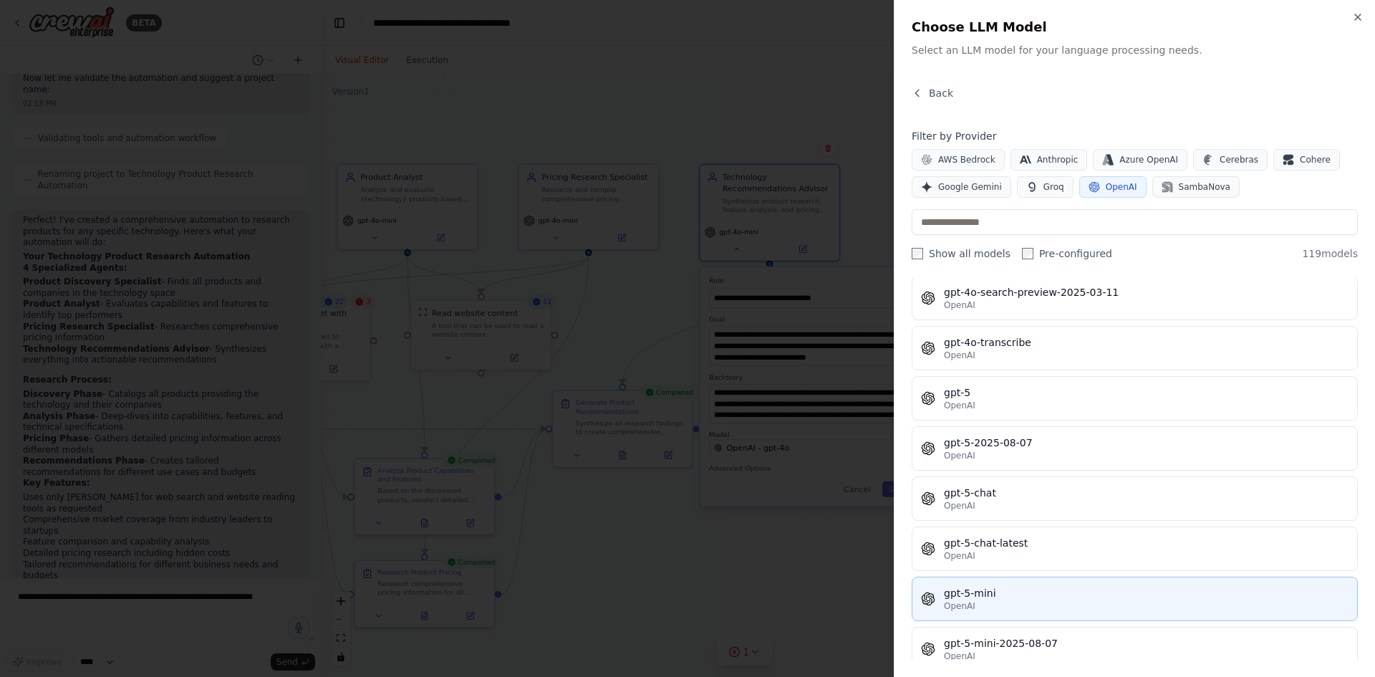
scroll to position [3222, 0]
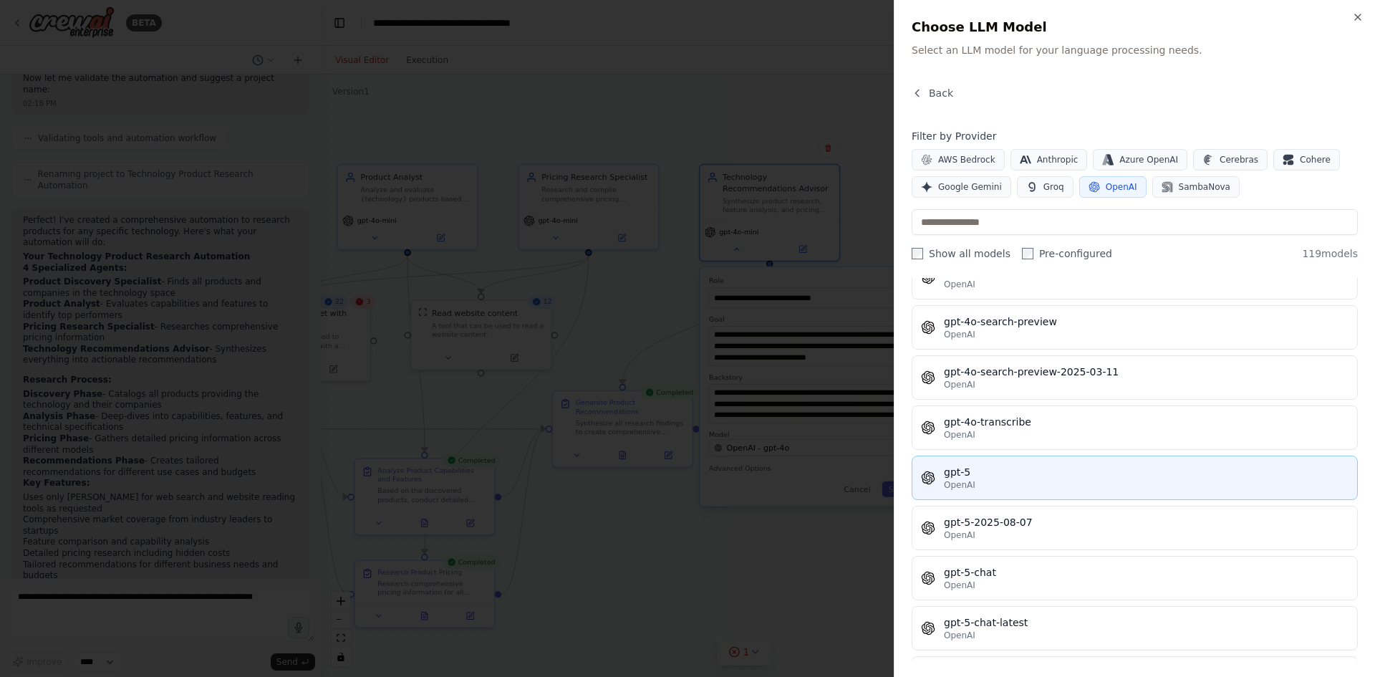
click at [1051, 473] on div "gpt-5" at bounding box center [1146, 472] width 405 height 14
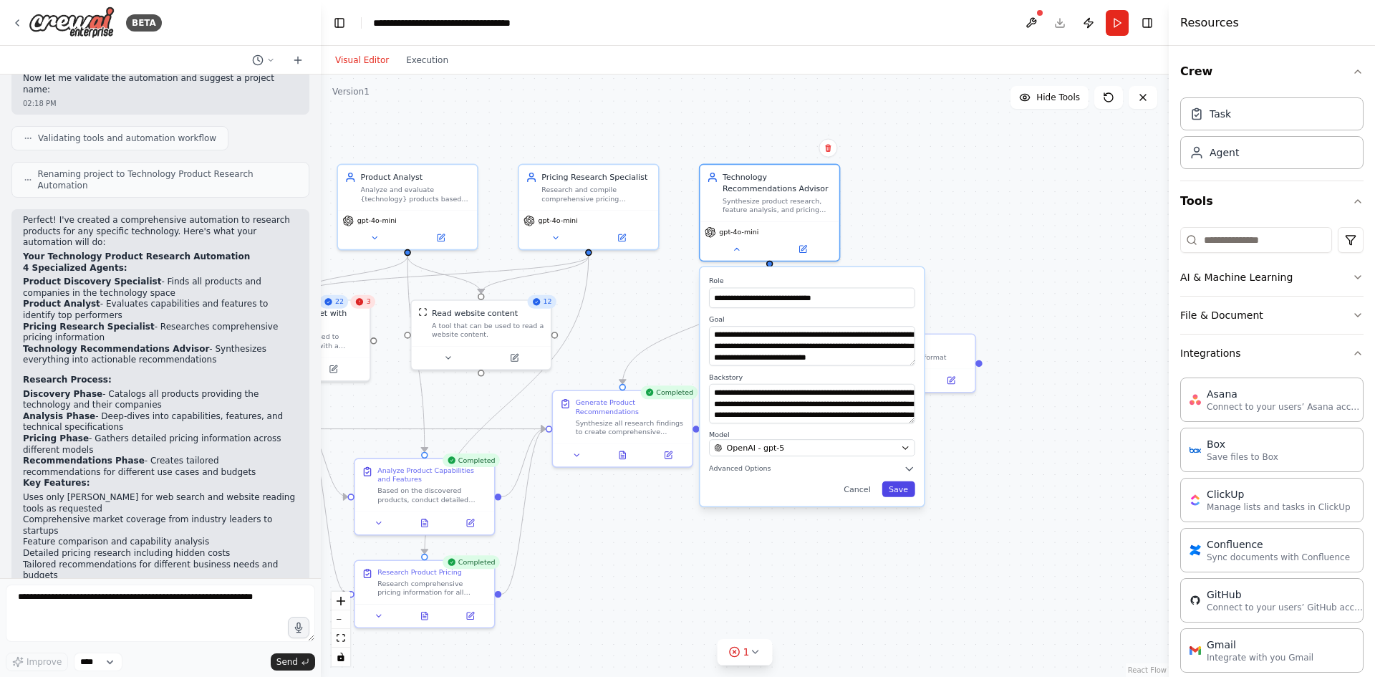
click at [899, 488] on button "Save" at bounding box center [898, 489] width 33 height 16
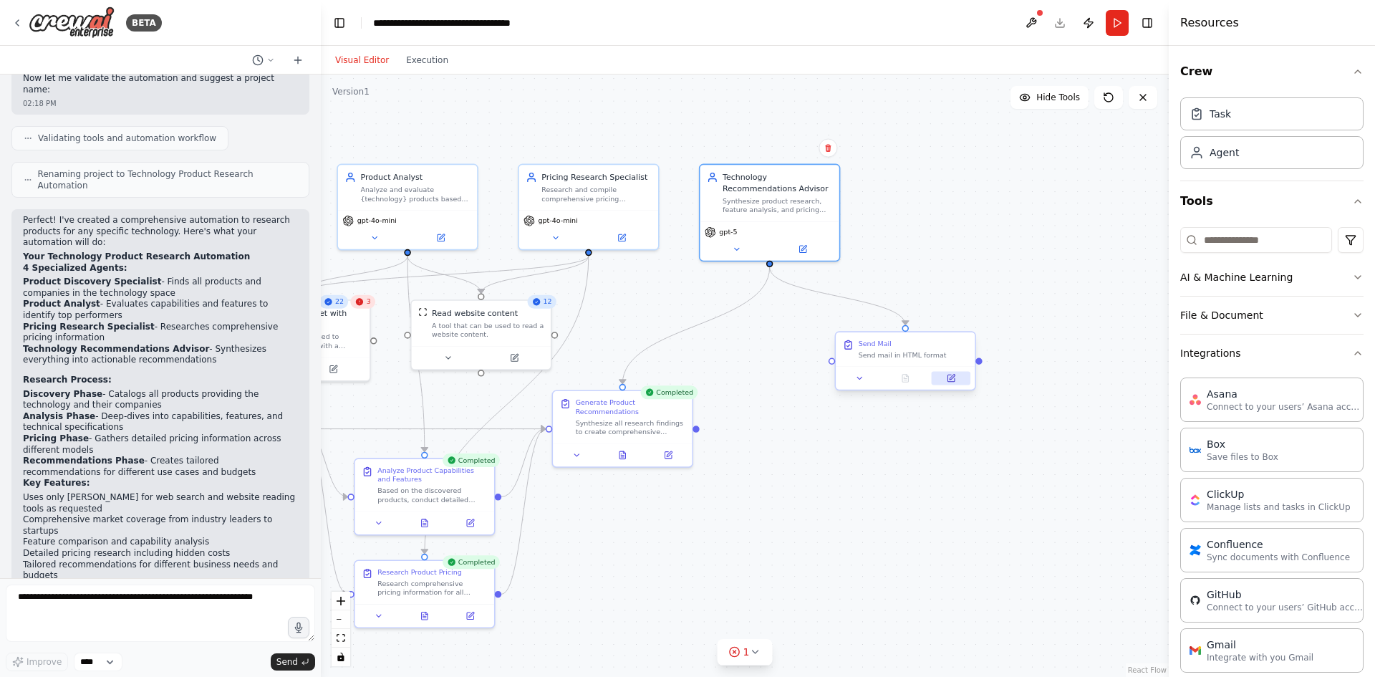
click at [952, 379] on icon at bounding box center [952, 377] width 5 height 5
click at [911, 366] on div at bounding box center [905, 377] width 139 height 23
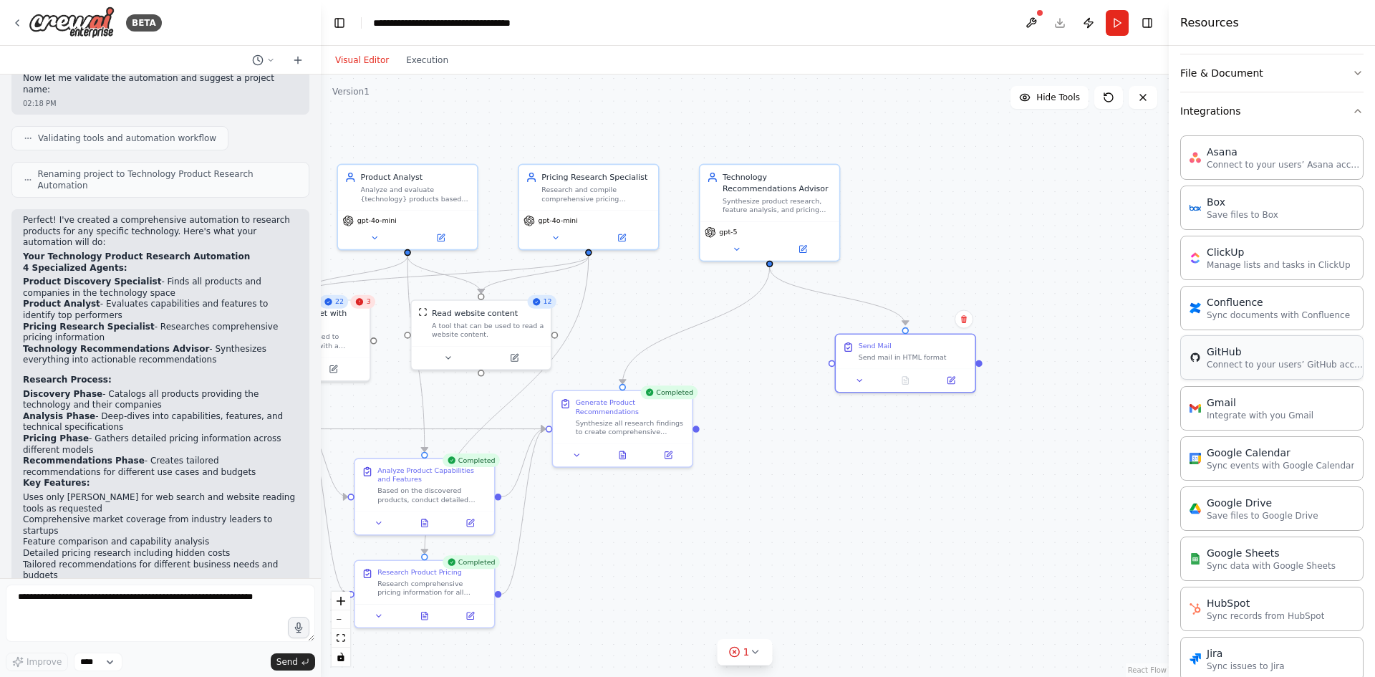
scroll to position [286, 0]
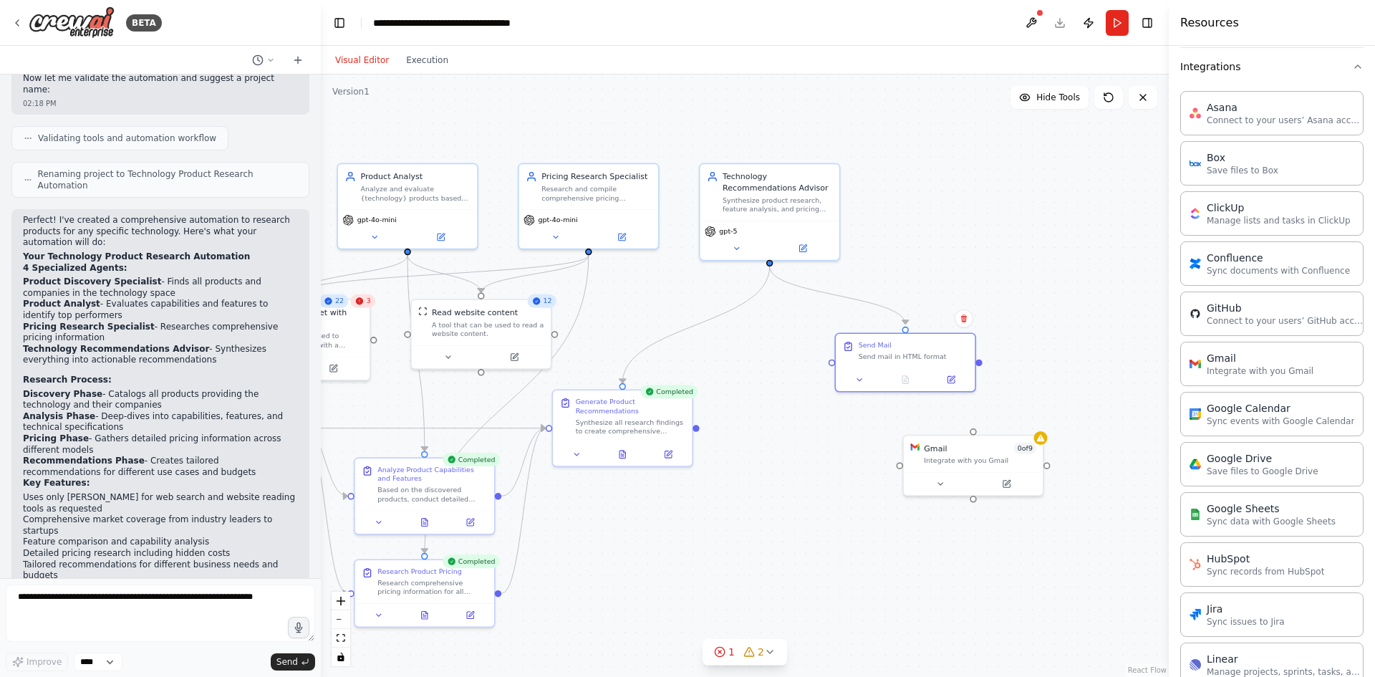
click at [982, 427] on div ".deletable-edge-delete-btn { width: 20px; height: 20px; border: 0px solid #ffff…" at bounding box center [745, 375] width 848 height 602
drag, startPoint x: 980, startPoint y: 363, endPoint x: 972, endPoint y: 433, distance: 70.6
click at [769, 433] on div "Product Discovery Specialist Discover and catalog all products that provide {te…" at bounding box center [435, 344] width 670 height 475
drag, startPoint x: 972, startPoint y: 428, endPoint x: 977, endPoint y: 359, distance: 68.9
click at [769, 359] on div "Product Discovery Specialist Discover and catalog all products that provide {te…" at bounding box center [435, 344] width 670 height 475
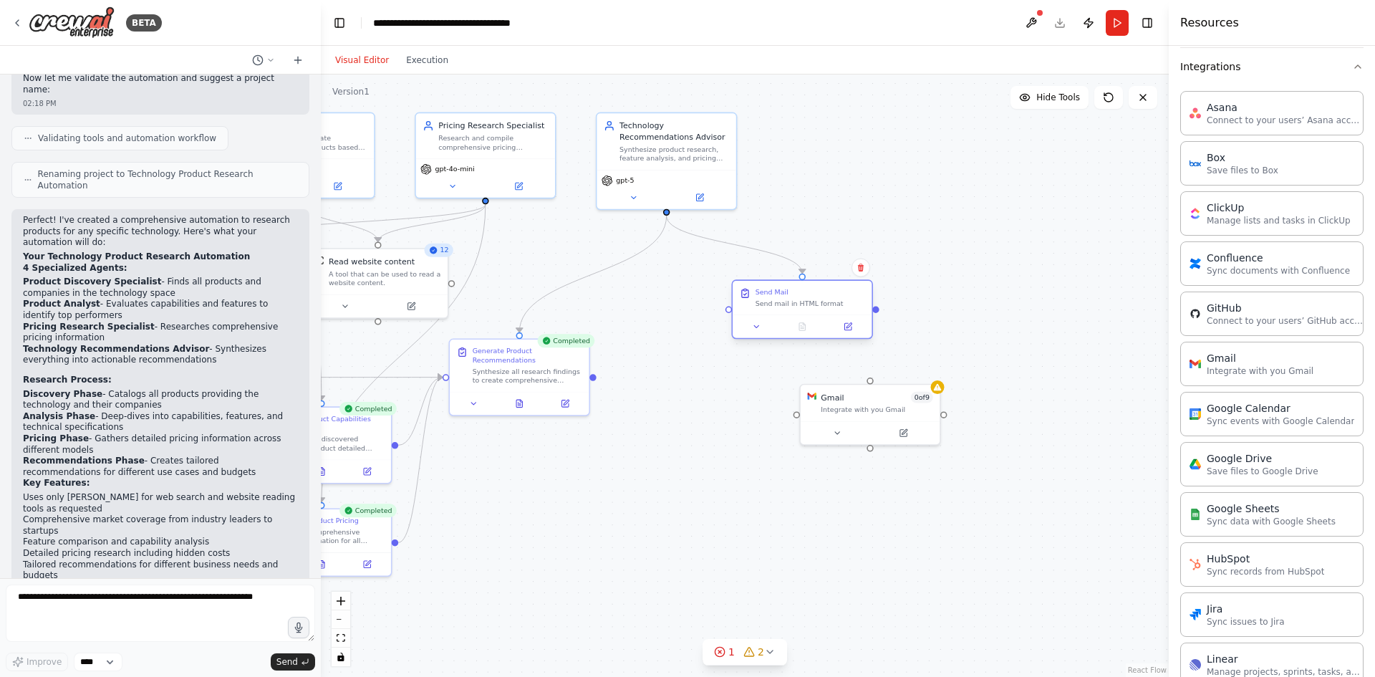
drag, startPoint x: 980, startPoint y: 364, endPoint x: 865, endPoint y: 311, distance: 126.2
click at [865, 311] on div ".deletable-edge-delete-btn { width: 20px; height: 20px; border: 0px solid #ffff…" at bounding box center [745, 375] width 848 height 602
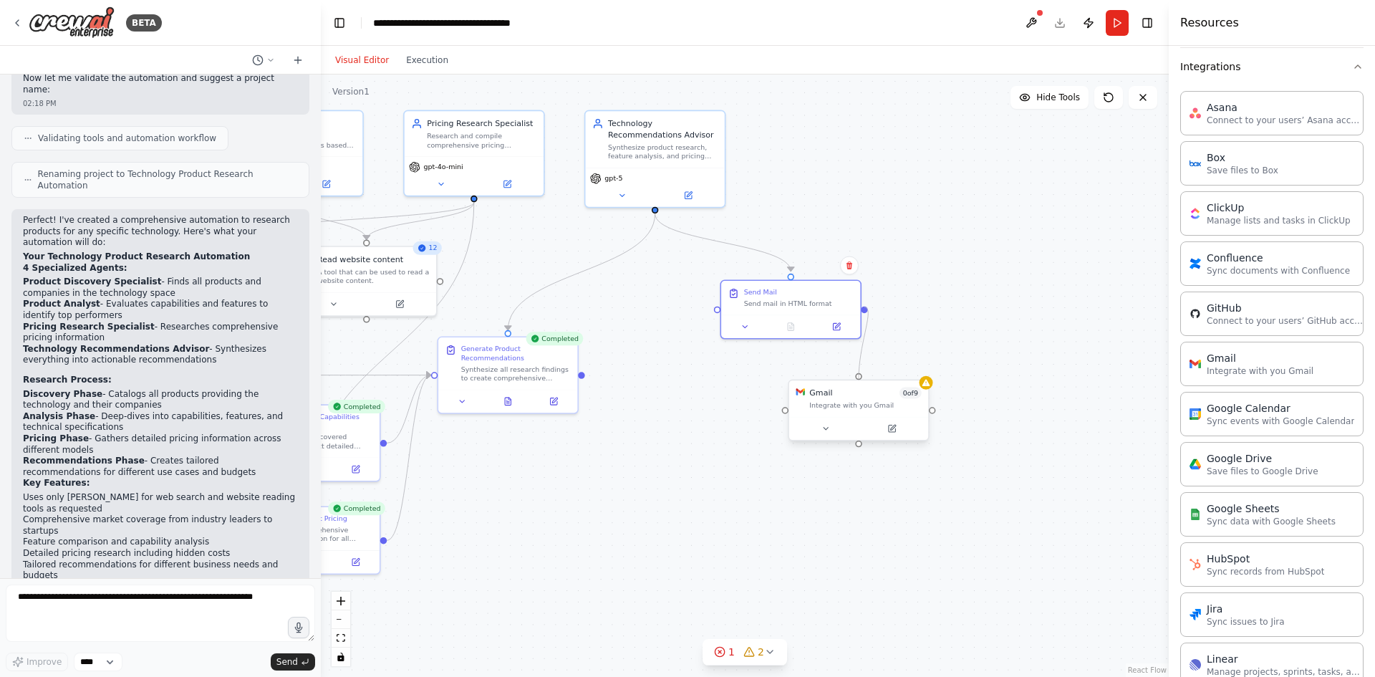
drag, startPoint x: 864, startPoint y: 309, endPoint x: 859, endPoint y: 376, distance: 66.7
click at [654, 376] on div "Product Discovery Specialist Discover and catalog all products that provide {te…" at bounding box center [320, 291] width 670 height 475
drag, startPoint x: 913, startPoint y: 359, endPoint x: 961, endPoint y: 299, distance: 76.9
click at [961, 299] on div "Gmail 0 of 9" at bounding box center [967, 301] width 112 height 11
drag, startPoint x: 864, startPoint y: 309, endPoint x: 884, endPoint y: 324, distance: 24.9
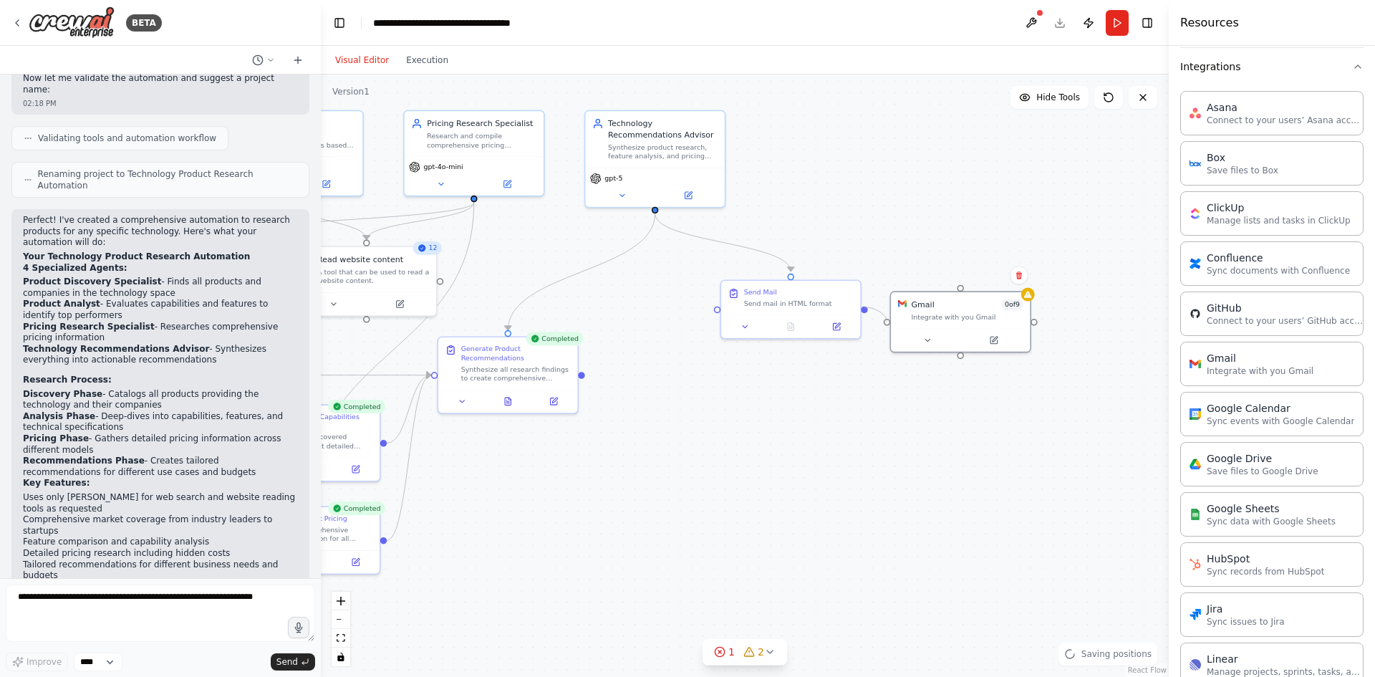
click at [884, 324] on div ".deletable-edge-delete-btn { width: 20px; height: 20px; border: 0px solid #ffff…" at bounding box center [745, 375] width 848 height 602
drag, startPoint x: 957, startPoint y: 315, endPoint x: 935, endPoint y: 228, distance: 89.4
click at [935, 231] on div "Integrate with you Gmail" at bounding box center [956, 235] width 112 height 9
drag, startPoint x: 791, startPoint y: 274, endPoint x: 937, endPoint y: 263, distance: 146.5
click at [937, 263] on div ".deletable-edge-delete-btn { width: 20px; height: 20px; border: 0px solid #ffff…" at bounding box center [745, 375] width 848 height 602
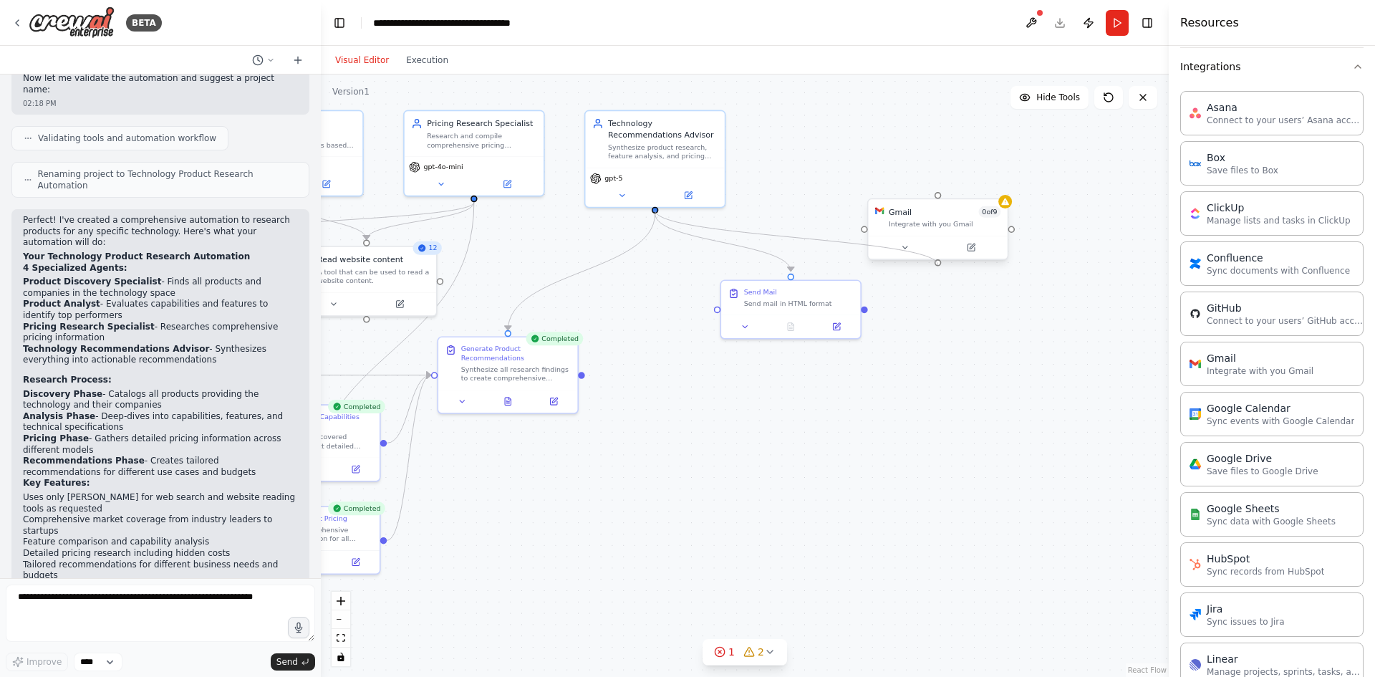
drag, startPoint x: 655, startPoint y: 209, endPoint x: 936, endPoint y: 267, distance: 286.6
click at [936, 267] on div ".deletable-edge-delete-btn { width: 20px; height: 20px; border: 0px solid #ffff…" at bounding box center [745, 375] width 848 height 602
drag, startPoint x: 927, startPoint y: 227, endPoint x: 949, endPoint y: 308, distance: 83.7
click at [949, 308] on div "Integrate with you Gmail" at bounding box center [967, 303] width 112 height 9
click at [1008, 329] on button at bounding box center [994, 327] width 64 height 14
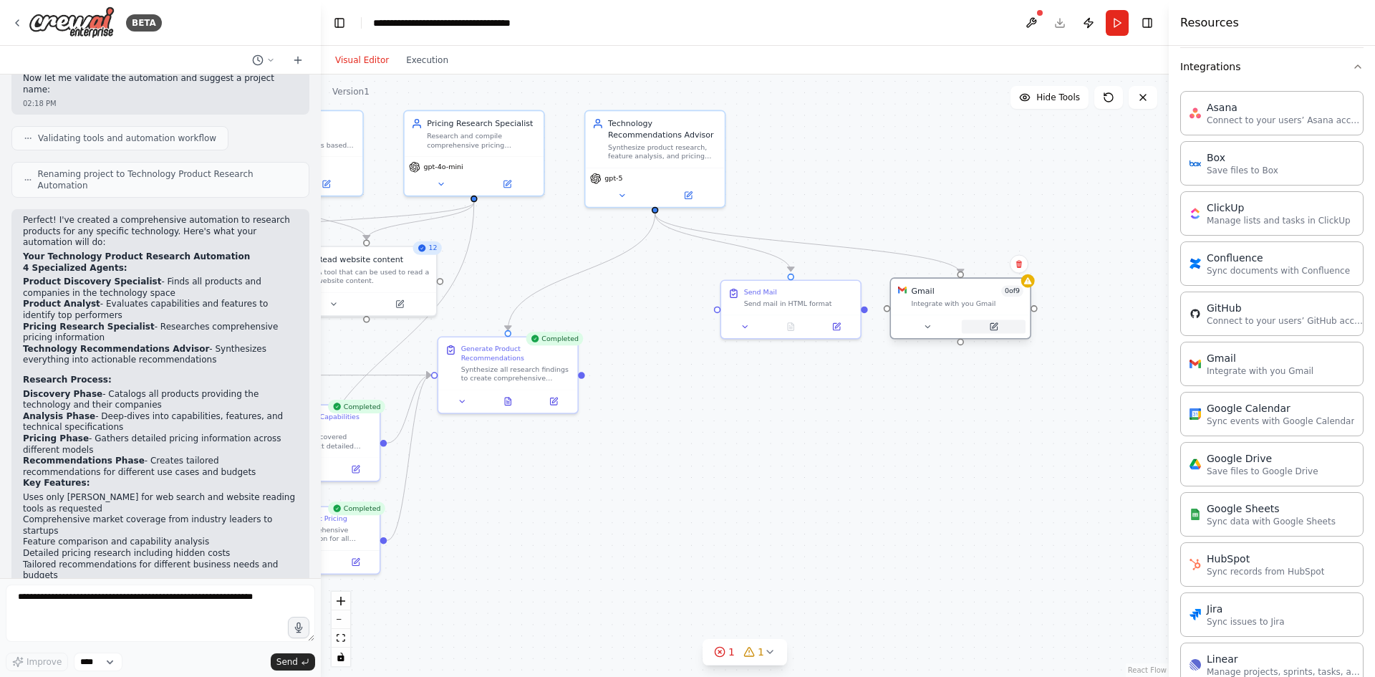
click at [1002, 326] on button at bounding box center [994, 327] width 64 height 14
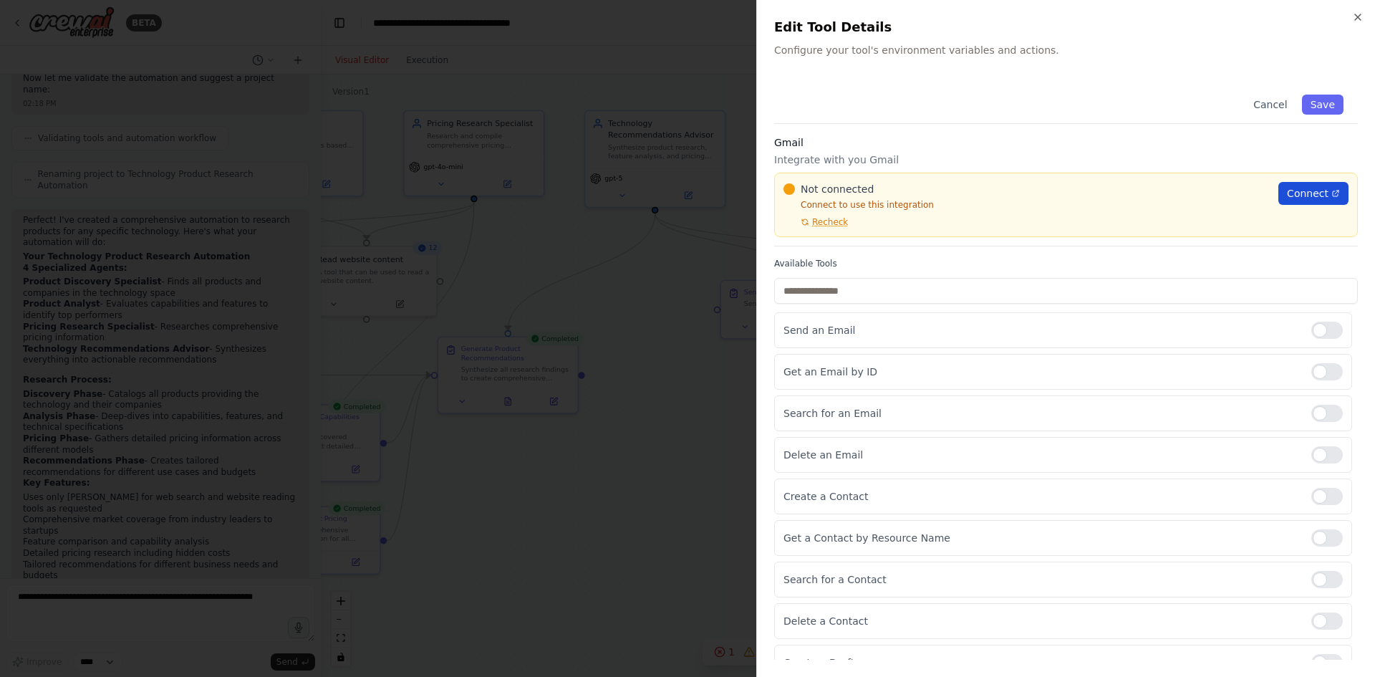
click at [1287, 198] on span "Connect" at bounding box center [1308, 193] width 42 height 14
click at [1261, 106] on button "Cancel" at bounding box center [1270, 105] width 51 height 20
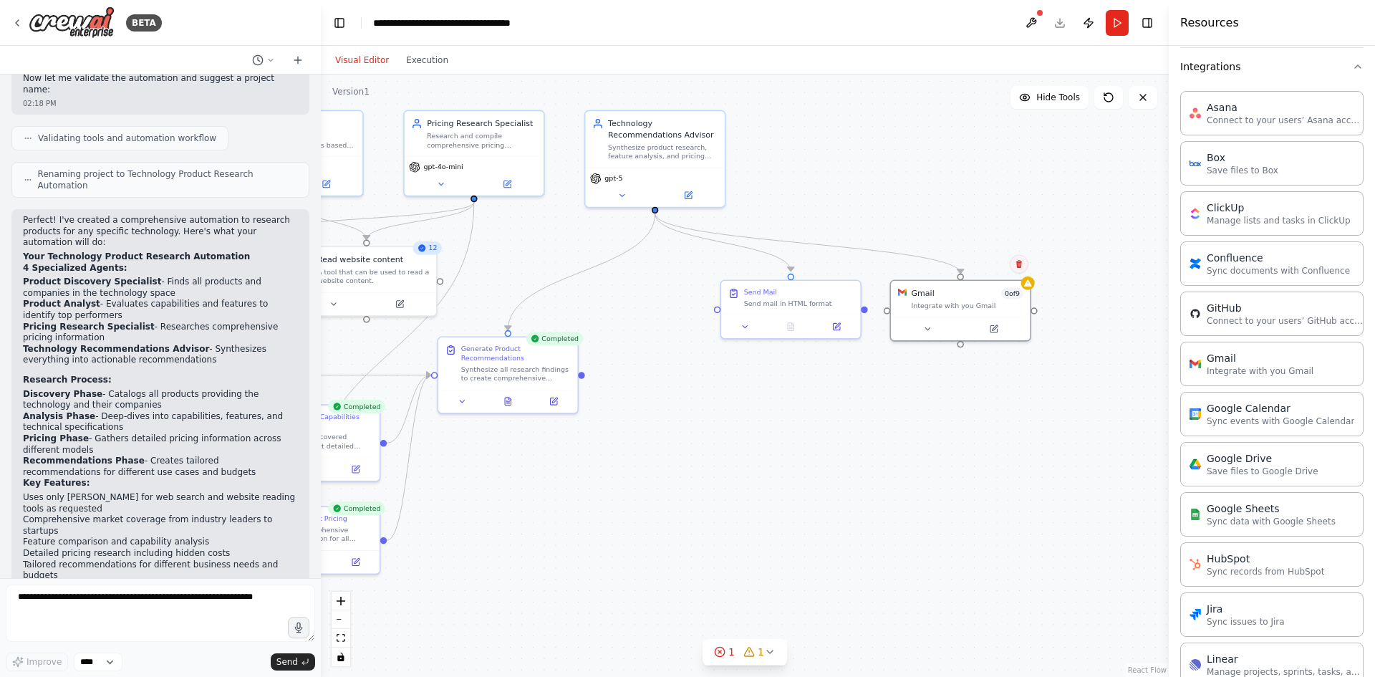
click at [1019, 266] on icon at bounding box center [1019, 264] width 6 height 8
click at [989, 260] on button "Confirm" at bounding box center [978, 264] width 51 height 17
click at [760, 649] on button "1" at bounding box center [744, 652] width 55 height 26
click at [913, 607] on div ".deletable-edge-delete-btn { width: 20px; height: 20px; border: 0px solid #ffff…" at bounding box center [745, 375] width 848 height 602
click at [800, 616] on button at bounding box center [802, 615] width 24 height 17
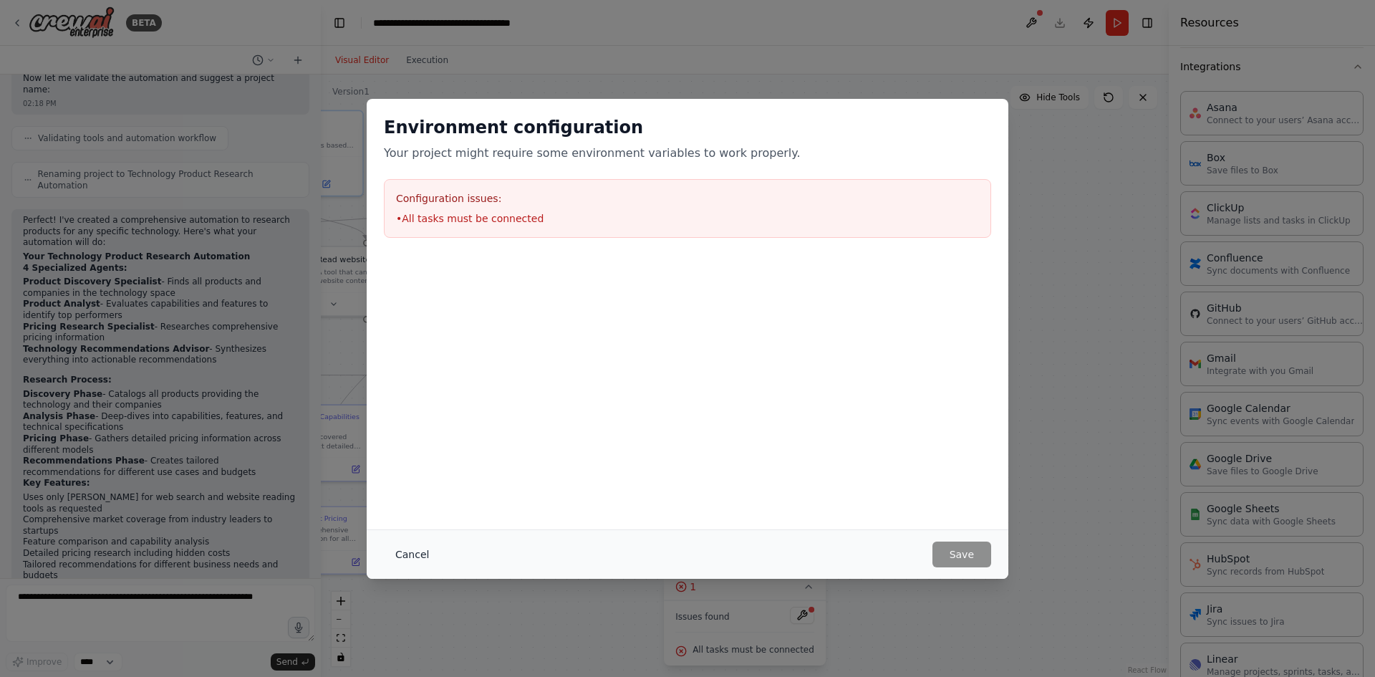
click at [402, 541] on div "Cancel Save" at bounding box center [688, 553] width 642 height 49
click at [405, 548] on button "Cancel" at bounding box center [412, 554] width 57 height 26
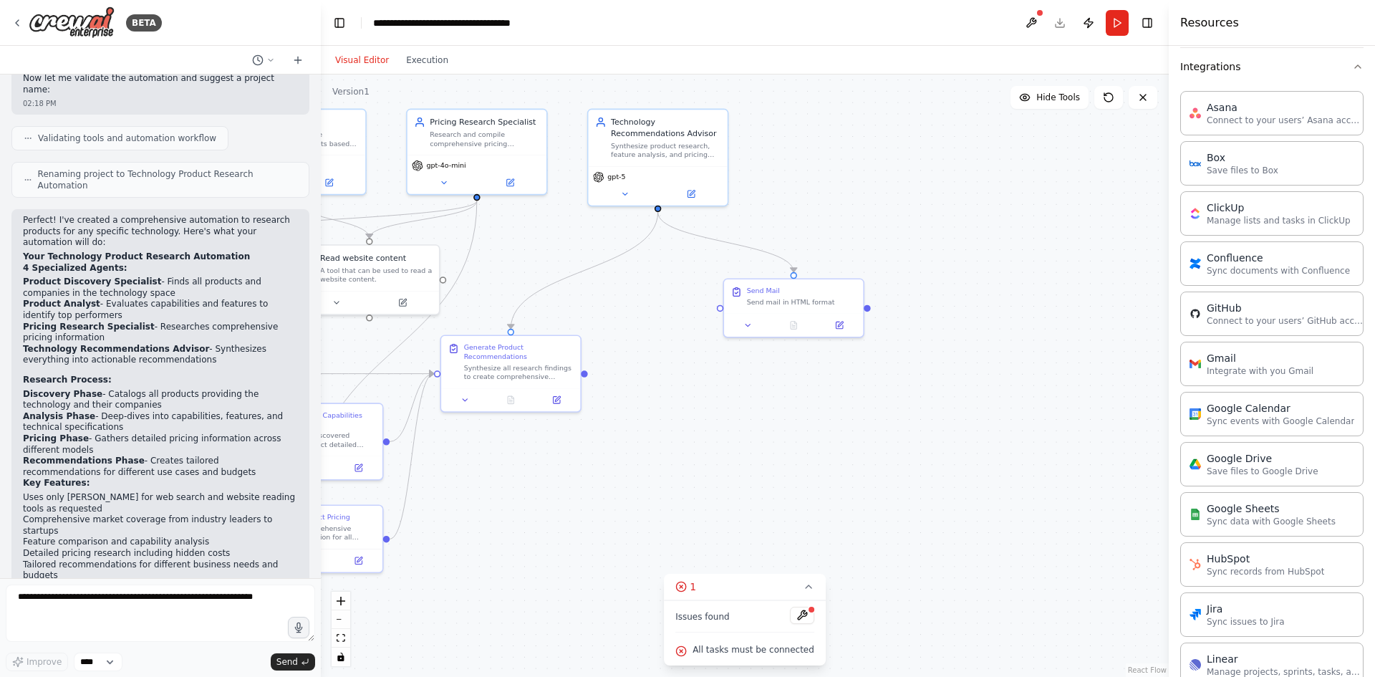
click at [837, 555] on div ".deletable-edge-delete-btn { width: 20px; height: 20px; border: 0px solid #ffff…" at bounding box center [745, 375] width 848 height 602
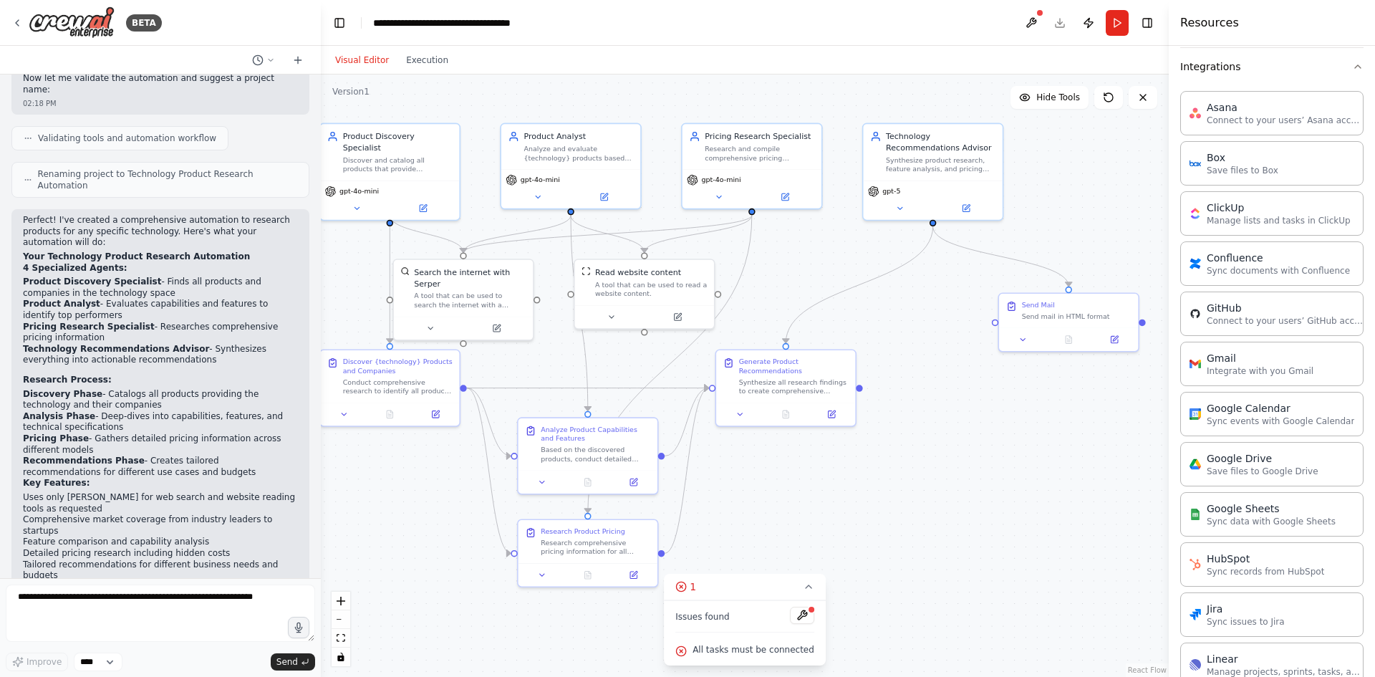
drag, startPoint x: 747, startPoint y: 503, endPoint x: 1022, endPoint y: 513, distance: 275.1
click at [1022, 513] on div ".deletable-edge-delete-btn { width: 20px; height: 20px; border: 0px solid #ffff…" at bounding box center [745, 375] width 848 height 602
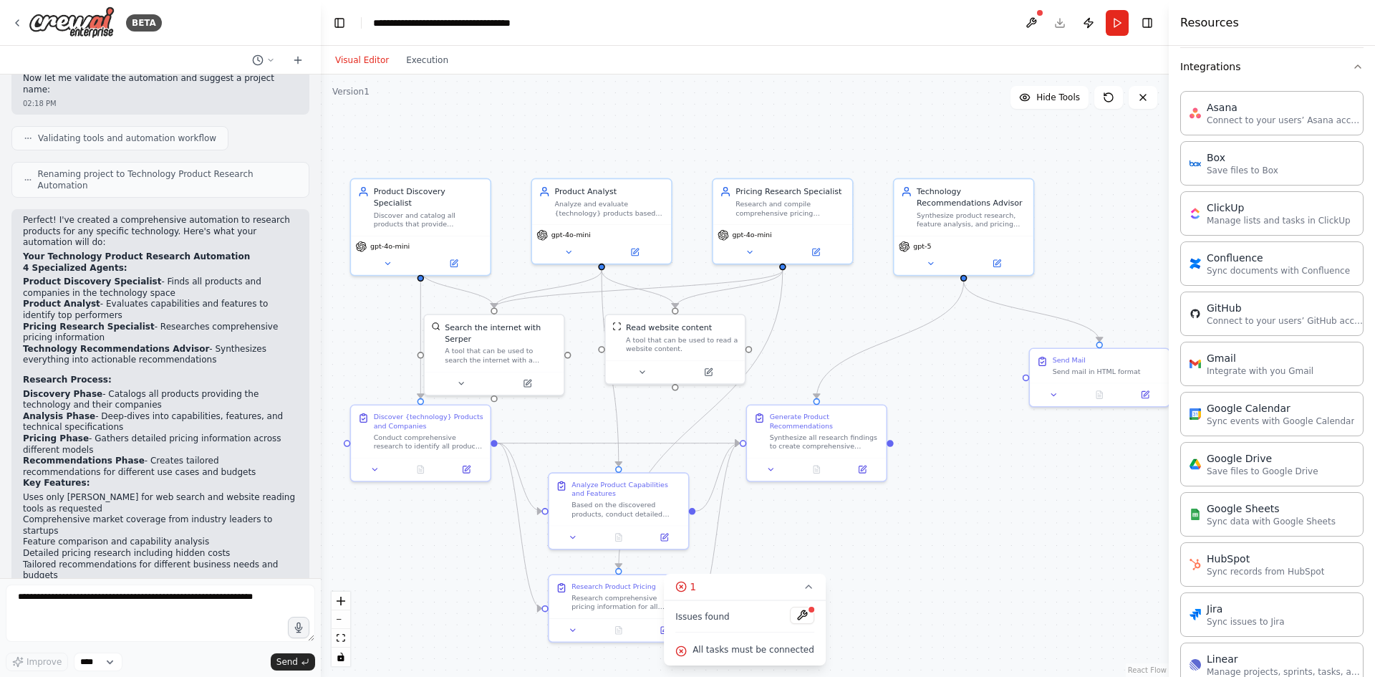
drag, startPoint x: 914, startPoint y: 462, endPoint x: 959, endPoint y: 566, distance: 113.6
click at [959, 566] on div ".deletable-edge-delete-btn { width: 20px; height: 20px; border: 0px solid #ffff…" at bounding box center [745, 375] width 848 height 602
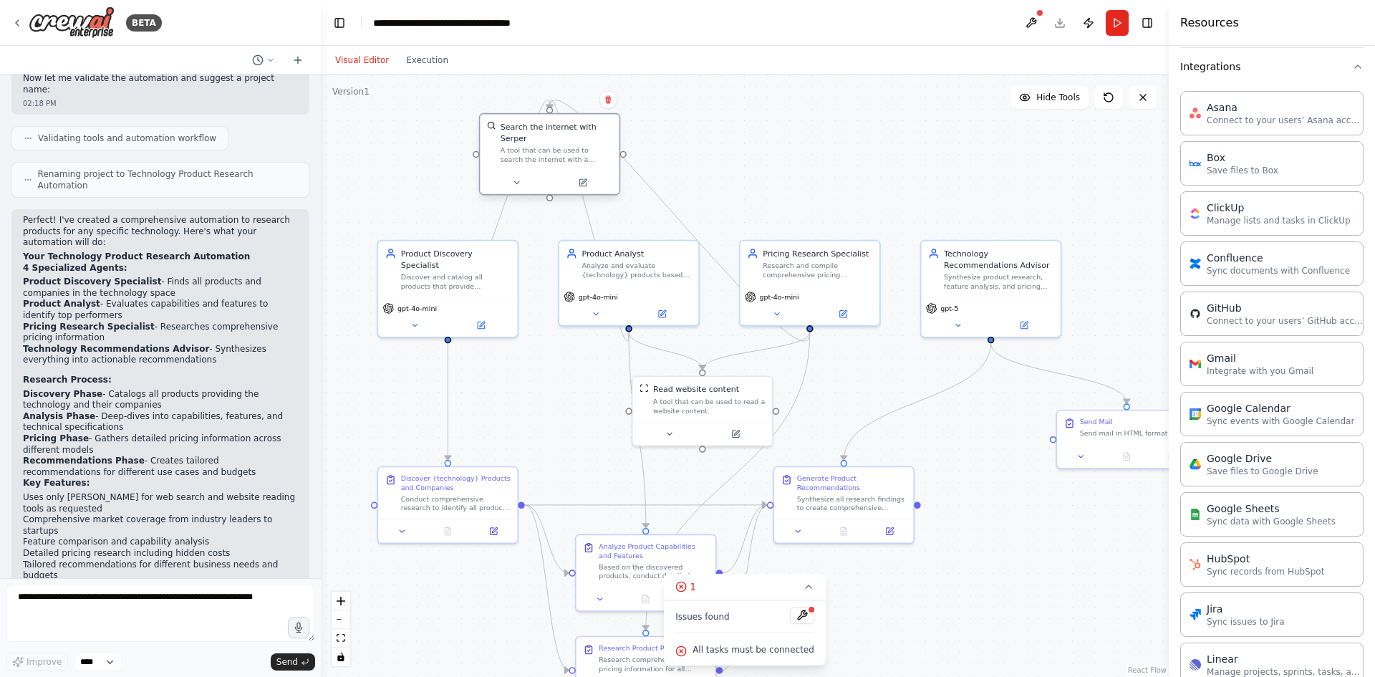
drag, startPoint x: 564, startPoint y: 314, endPoint x: 580, endPoint y: 131, distance: 183.3
click at [580, 131] on div "Search the internet with Serper A tool that can be used to search the internet …" at bounding box center [557, 142] width 112 height 43
drag, startPoint x: 562, startPoint y: 139, endPoint x: 594, endPoint y: 404, distance: 266.9
click at [594, 404] on div "Search the internet with Serper A tool that can be used to search the internet …" at bounding box center [590, 413] width 112 height 43
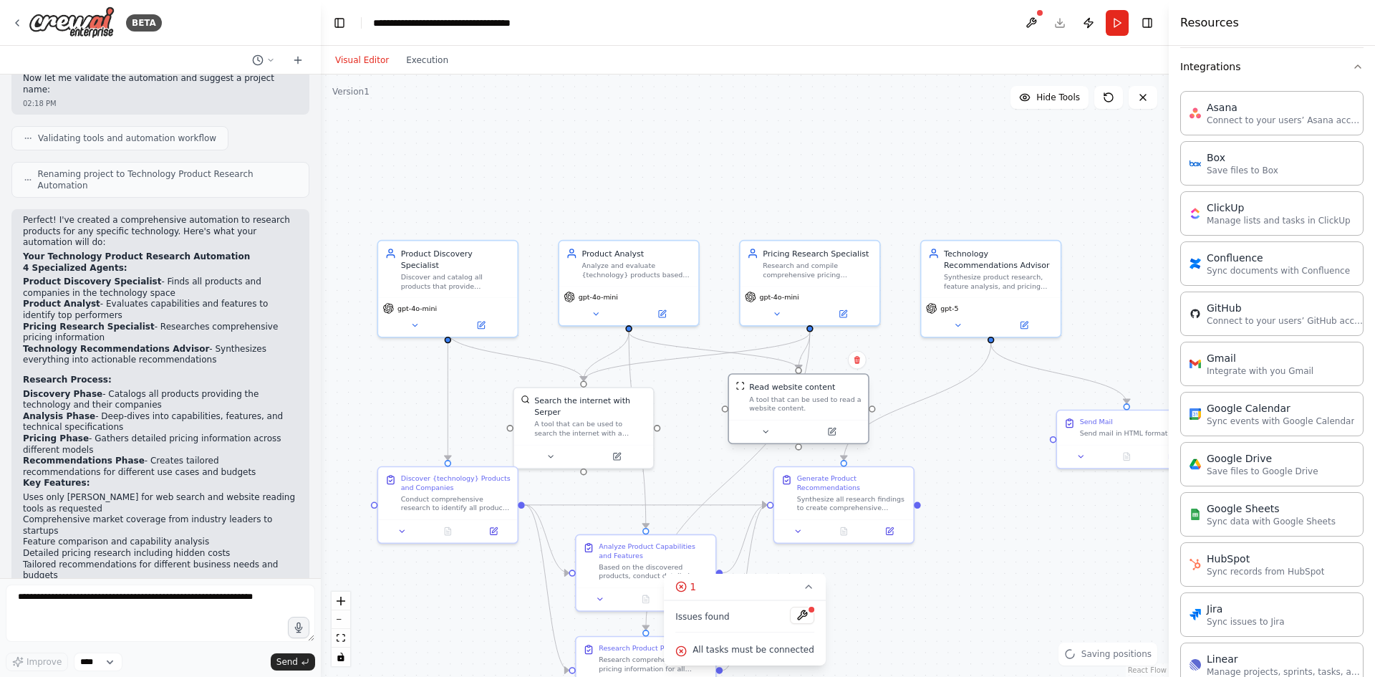
drag, startPoint x: 720, startPoint y: 403, endPoint x: 808, endPoint y: 400, distance: 88.8
click at [808, 400] on div "A tool that can be used to read a website content." at bounding box center [805, 404] width 112 height 18
drag, startPoint x: 844, startPoint y: 483, endPoint x: 960, endPoint y: 488, distance: 116.1
click at [960, 488] on div "Generate Product Recommendations" at bounding box center [965, 481] width 110 height 18
click at [457, 496] on div "Discover {technology} Products and Companies" at bounding box center [456, 492] width 110 height 18
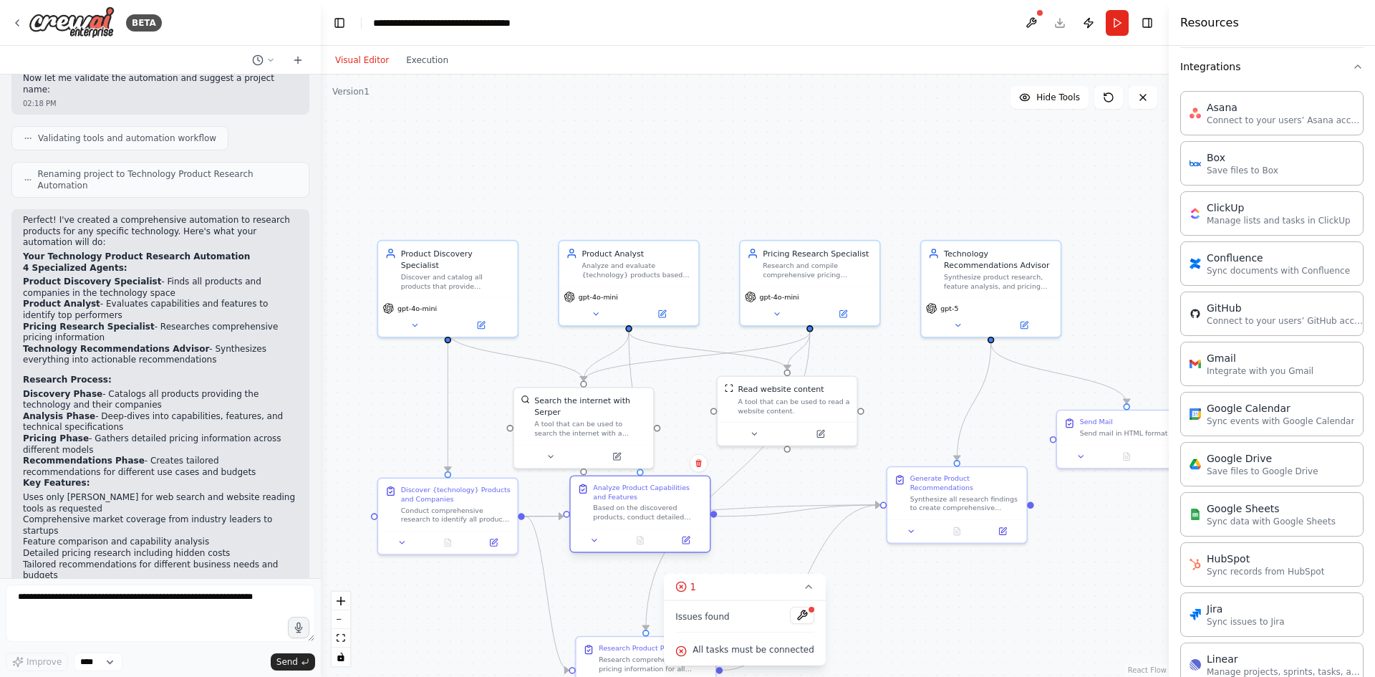
drag, startPoint x: 666, startPoint y: 554, endPoint x: 658, endPoint y: 494, distance: 60.0
click at [658, 494] on div "Analyze Product Capabilities and Features" at bounding box center [648, 492] width 110 height 18
drag, startPoint x: 743, startPoint y: 589, endPoint x: 998, endPoint y: 618, distance: 257.2
click at [998, 618] on div "Version 1 Hide Tools .deletable-edge-delete-btn { width: 20px; height: 20px; bo…" at bounding box center [745, 375] width 848 height 602
click at [793, 586] on button "1" at bounding box center [745, 587] width 162 height 26
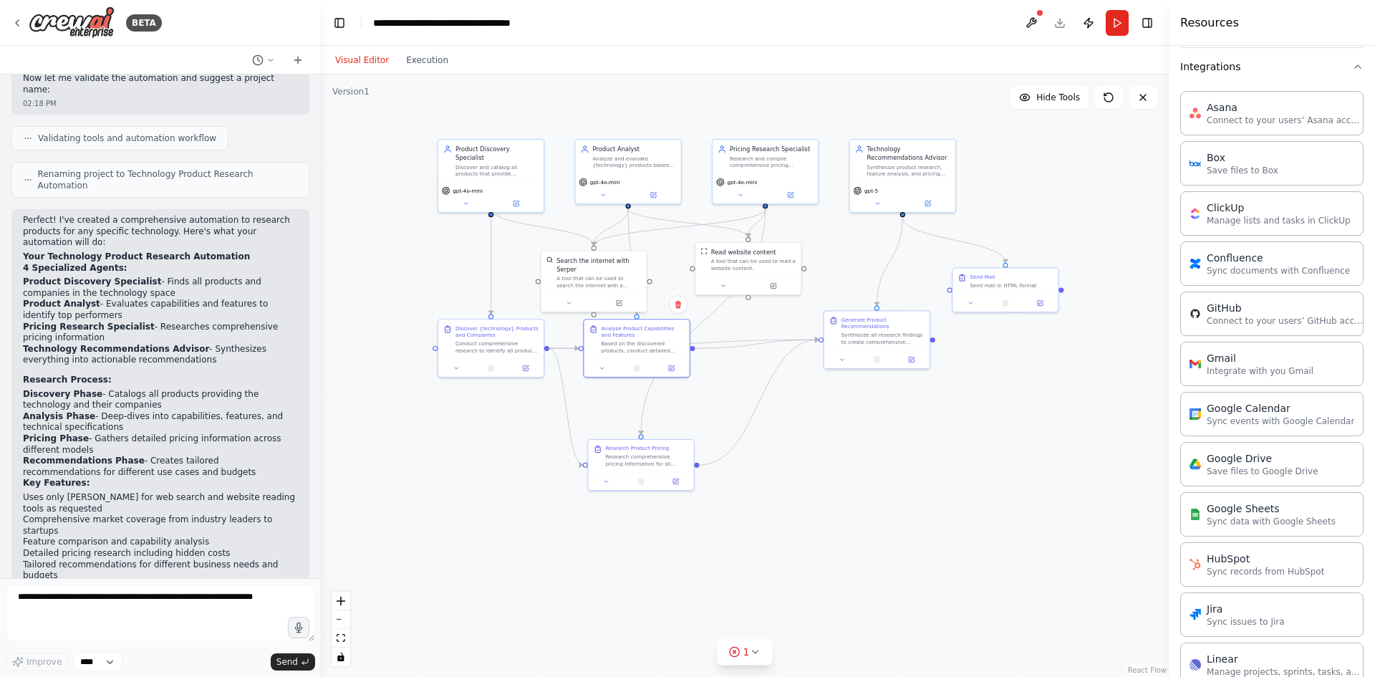
drag, startPoint x: 775, startPoint y: 548, endPoint x: 738, endPoint y: 352, distance: 199.1
click at [738, 352] on div ".deletable-edge-delete-btn { width: 20px; height: 20px; border: 0px solid #ffff…" at bounding box center [745, 375] width 848 height 602
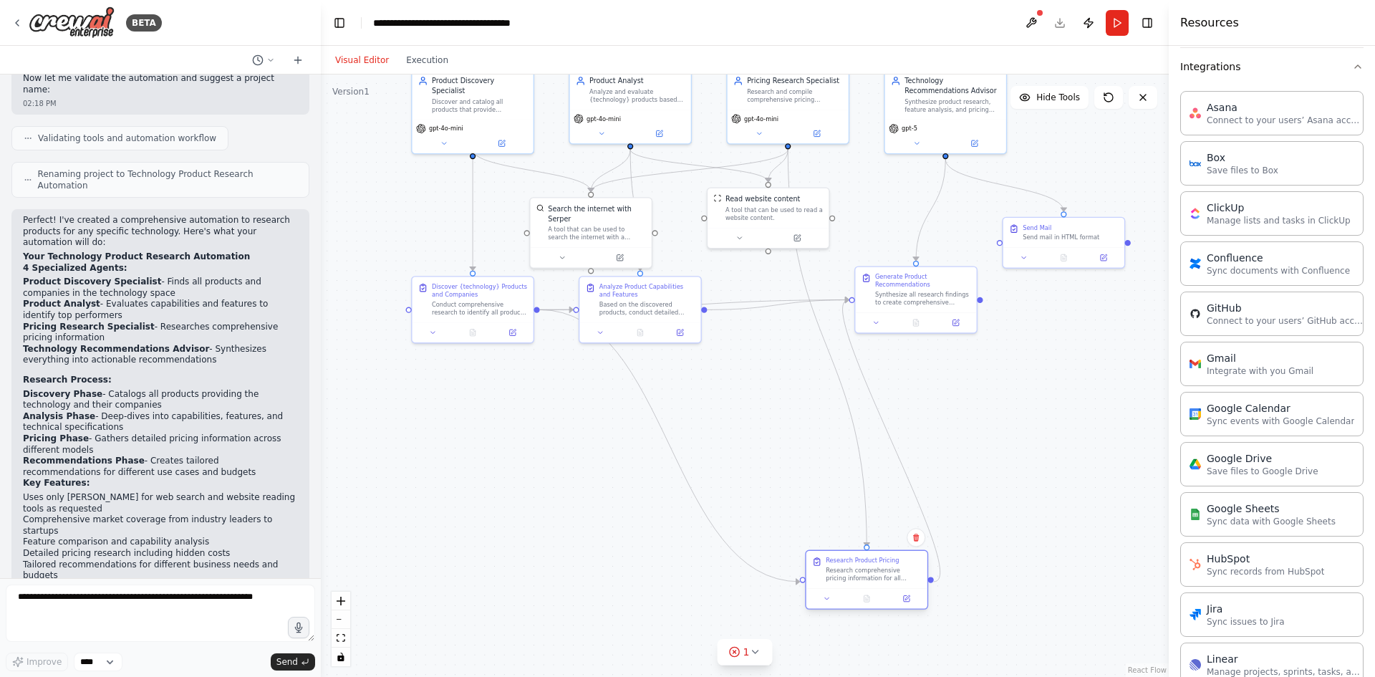
drag, startPoint x: 646, startPoint y: 427, endPoint x: 863, endPoint y: 569, distance: 259.2
click at [863, 569] on div "Research Product Pricing Research comprehensive pricing information for all ide…" at bounding box center [873, 569] width 95 height 26
drag, startPoint x: 636, startPoint y: 315, endPoint x: 571, endPoint y: 472, distance: 169.8
click at [571, 472] on div "Analyze Product Capabilities and Features Based on the discovered products, con…" at bounding box center [568, 475] width 95 height 34
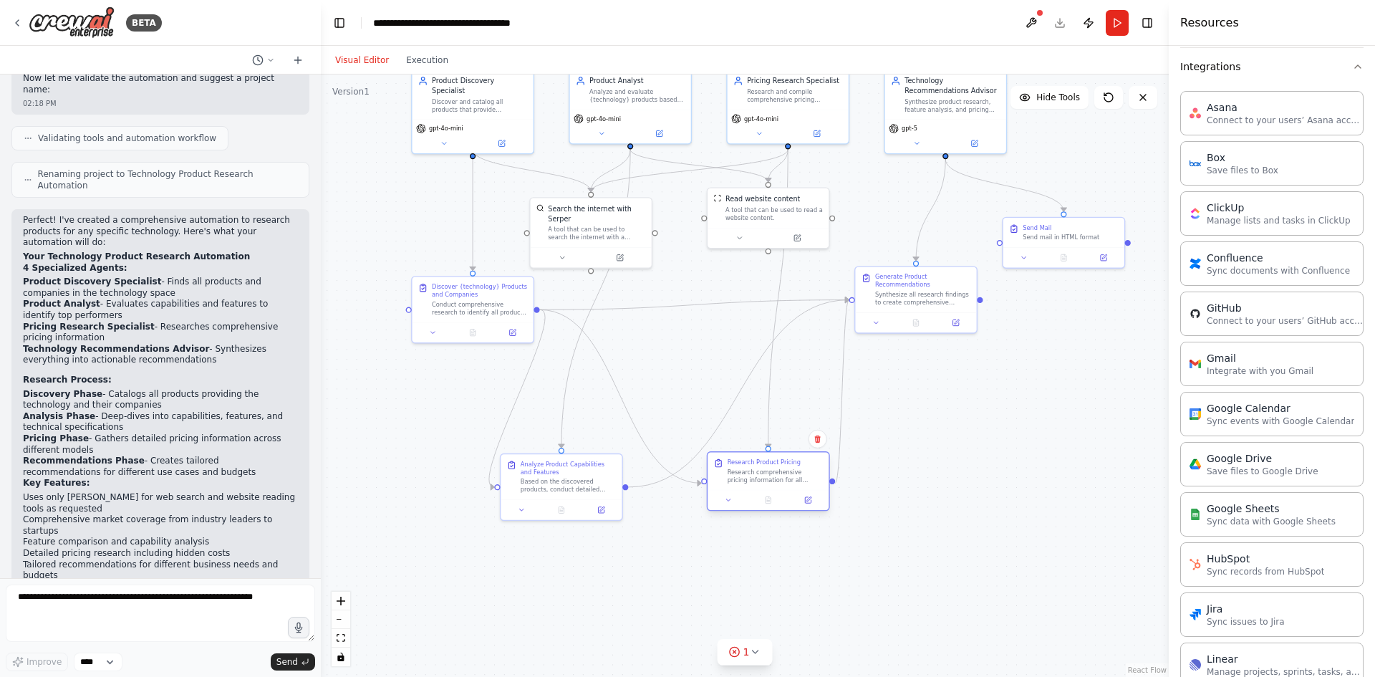
drag, startPoint x: 846, startPoint y: 566, endPoint x: 746, endPoint y: 464, distance: 142.3
click at [746, 464] on div "Research Product Pricing Research comprehensive pricing information for all ide…" at bounding box center [775, 471] width 95 height 26
drag, startPoint x: 556, startPoint y: 211, endPoint x: 541, endPoint y: 212, distance: 14.3
click at [541, 212] on div "Search the internet with Serper A tool that can be used to search the internet …" at bounding box center [556, 220] width 97 height 37
drag, startPoint x: 770, startPoint y: 207, endPoint x: 707, endPoint y: 206, distance: 63.7
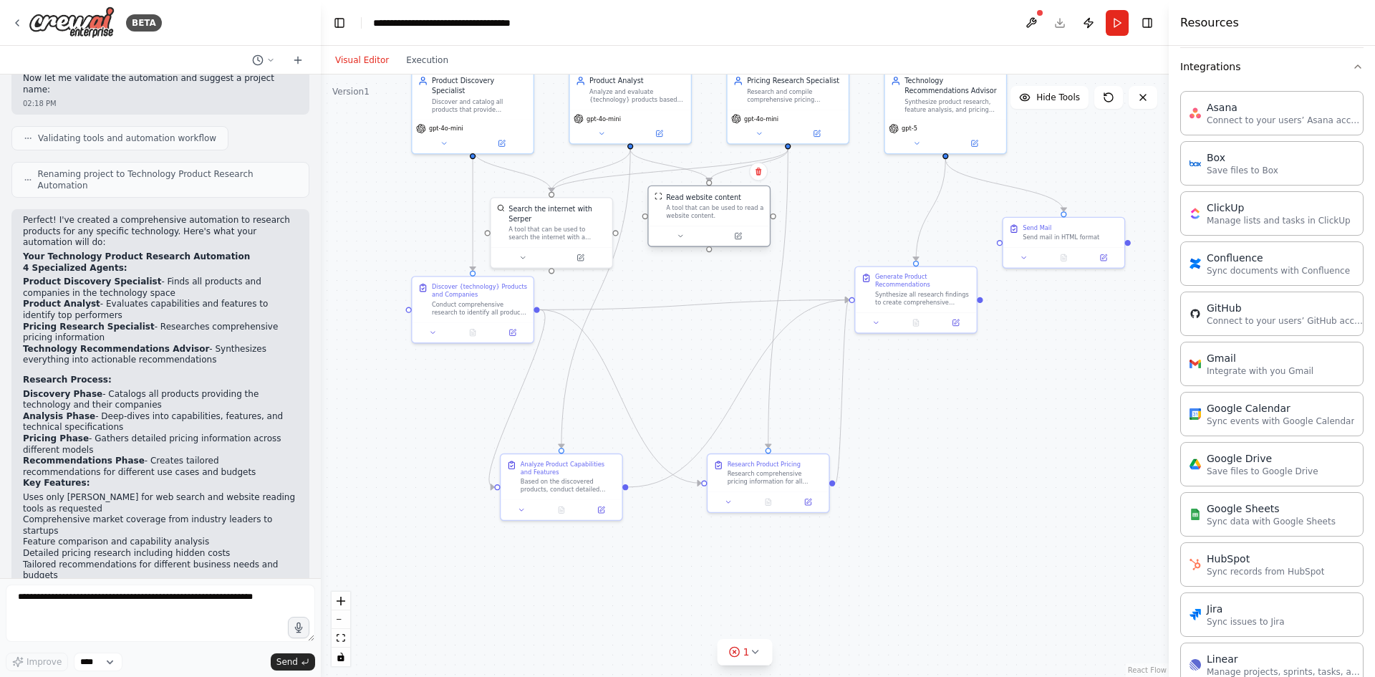
click at [707, 206] on div "A tool that can be used to read a website content." at bounding box center [714, 212] width 97 height 16
drag, startPoint x: 912, startPoint y: 288, endPoint x: 691, endPoint y: 299, distance: 220.8
click at [691, 299] on div "Generate Product Recommendations Synthesize all research findings to create com…" at bounding box center [705, 298] width 95 height 34
drag, startPoint x: 774, startPoint y: 470, endPoint x: 892, endPoint y: 436, distance: 123.0
click at [892, 436] on div "Research Product Pricing Research comprehensive pricing information for all ide…" at bounding box center [893, 441] width 95 height 26
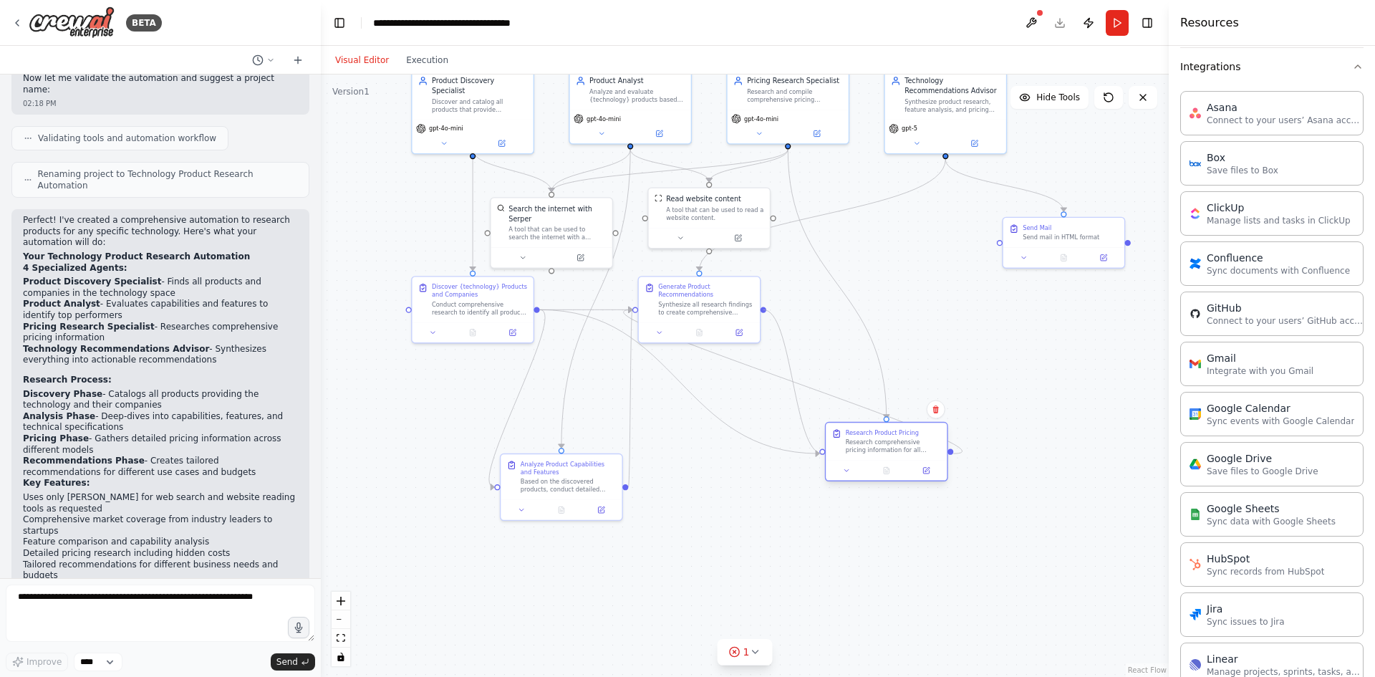
drag, startPoint x: 765, startPoint y: 310, endPoint x: 825, endPoint y: 455, distance: 157.3
click at [825, 434] on div "Product Discovery Specialist Discover and catalog all products that provide {te…" at bounding box center [653, 227] width 583 height 414
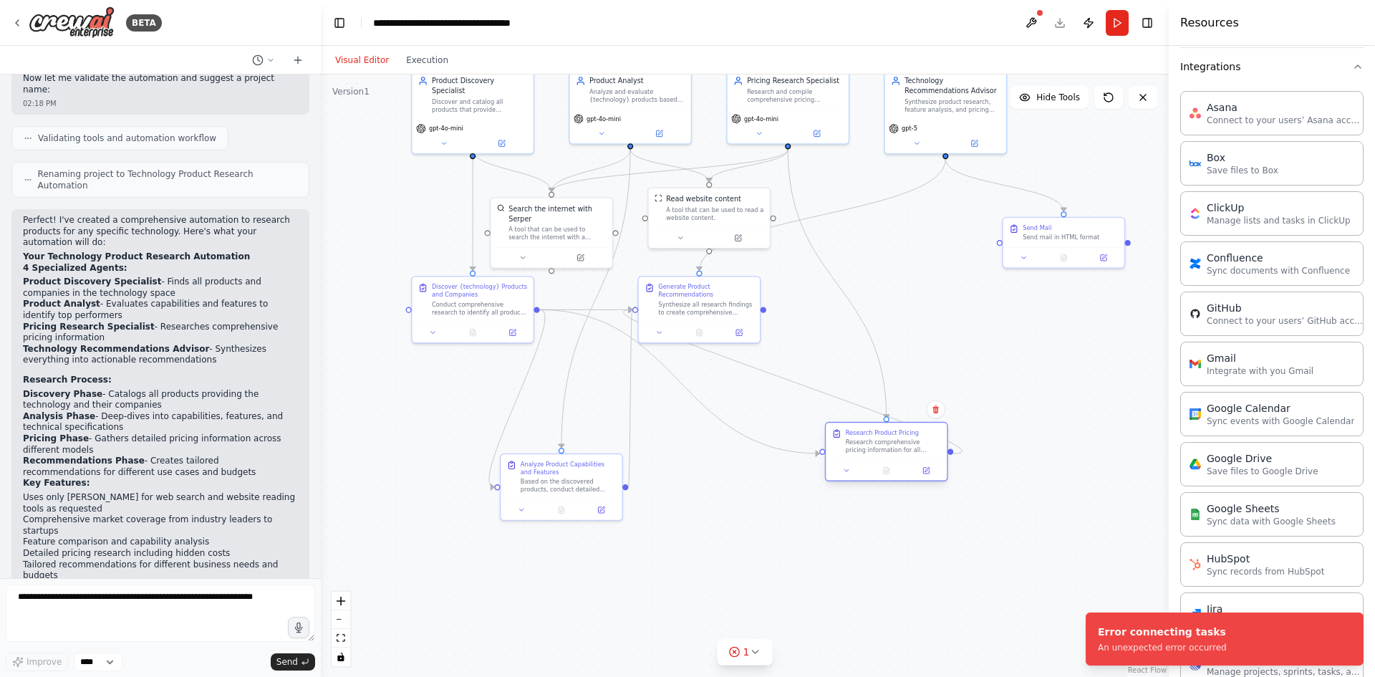
click at [950, 452] on div at bounding box center [950, 451] width 6 height 6
click at [952, 451] on div at bounding box center [950, 451] width 6 height 6
click at [957, 448] on icon "Edge from 22beb019-6f2d-4b1f-ba2e-662e680119c1 to 59e876a3-e7e2-4e68-9adf-2b3f8…" at bounding box center [793, 381] width 339 height 144
click at [795, 380] on icon at bounding box center [793, 381] width 8 height 9
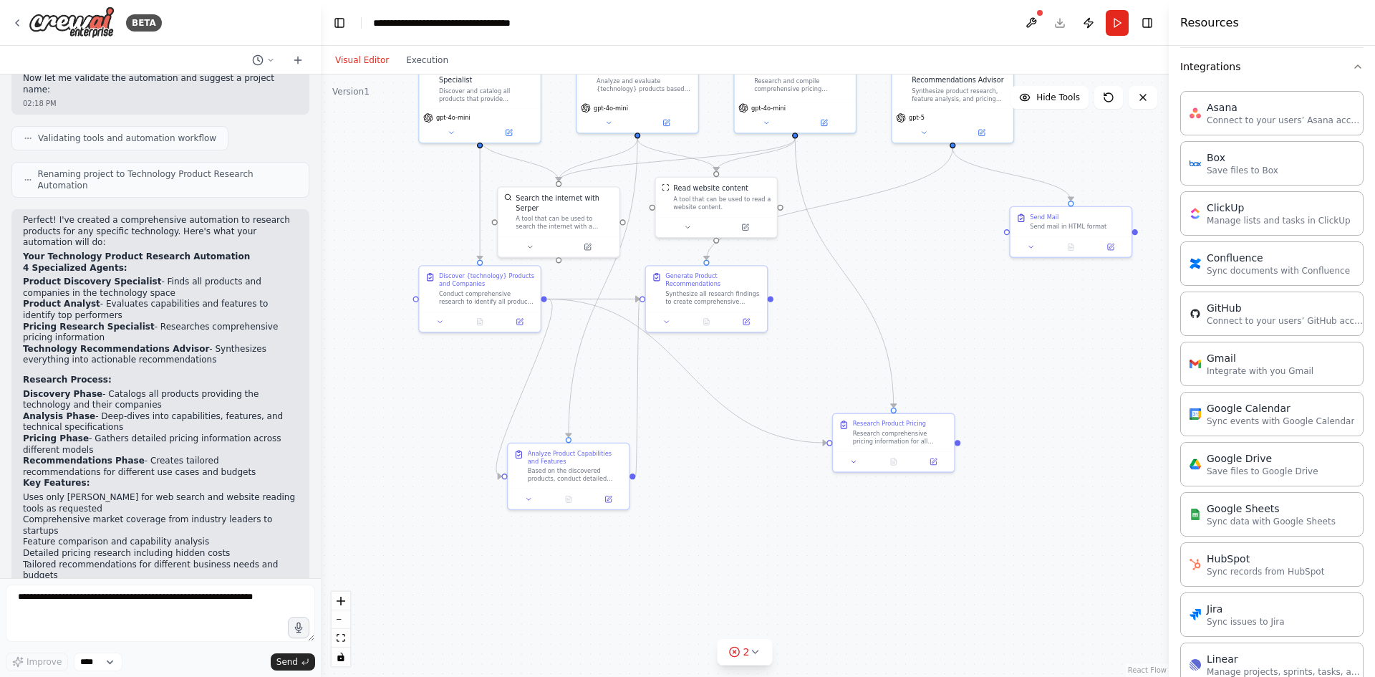
drag, startPoint x: 764, startPoint y: 313, endPoint x: 771, endPoint y: 302, distance: 12.9
click at [771, 302] on div ".deletable-edge-delete-btn { width: 20px; height: 20px; border: 0px solid #ffff…" at bounding box center [745, 375] width 848 height 602
drag, startPoint x: 768, startPoint y: 299, endPoint x: 827, endPoint y: 442, distance: 154.1
click at [827, 423] on div "Product Discovery Specialist Discover and catalog all products that provide {te…" at bounding box center [660, 216] width 583 height 414
click at [879, 322] on icon "Edge from a49e3172-02b0-422a-ab7f-a81d109f8814 to 22beb019-6f2d-4b1f-ba2e-662e6…" at bounding box center [844, 272] width 99 height 269
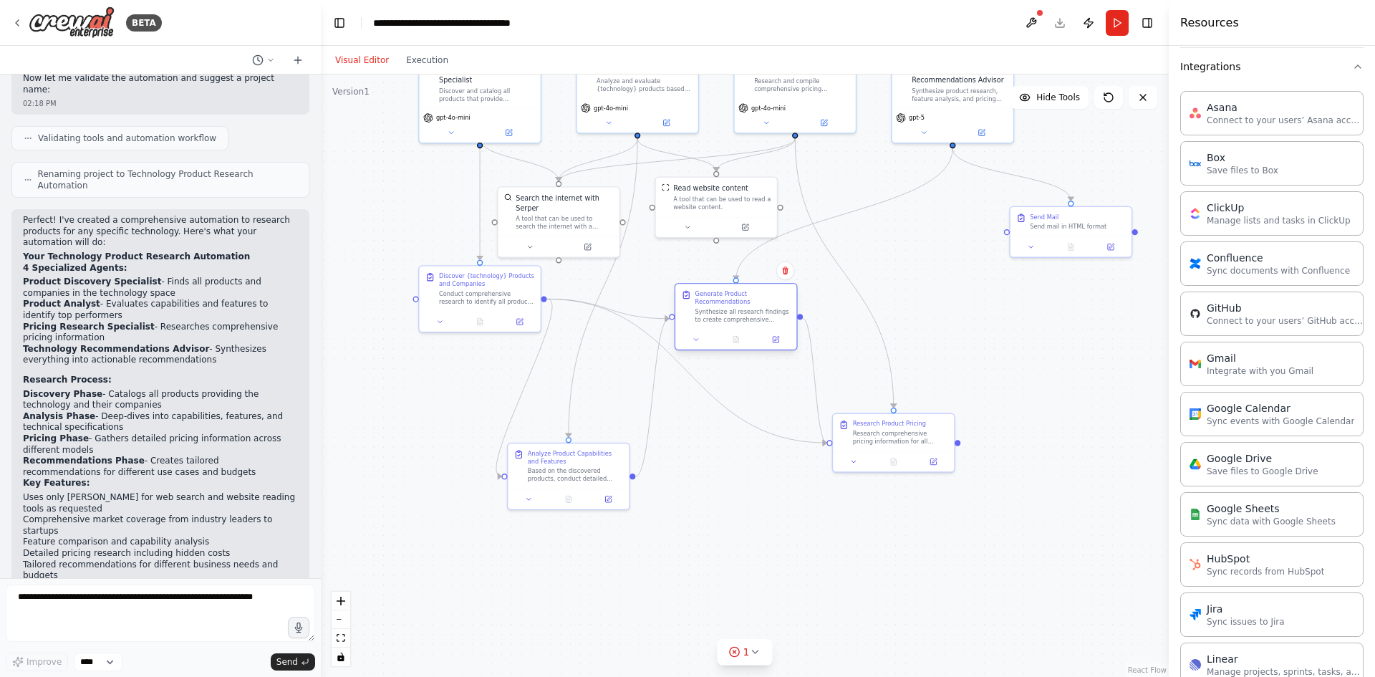
drag, startPoint x: 697, startPoint y: 290, endPoint x: 730, endPoint y: 305, distance: 36.2
click at [730, 305] on div "Generate Product Recommendations Synthesize all research findings to create com…" at bounding box center [742, 307] width 95 height 34
drag, startPoint x: 476, startPoint y: 280, endPoint x: 475, endPoint y: 315, distance: 35.1
click at [475, 315] on div "Discover {technology} Products and Companies" at bounding box center [486, 307] width 95 height 16
drag, startPoint x: 471, startPoint y: 317, endPoint x: 460, endPoint y: 392, distance: 76.7
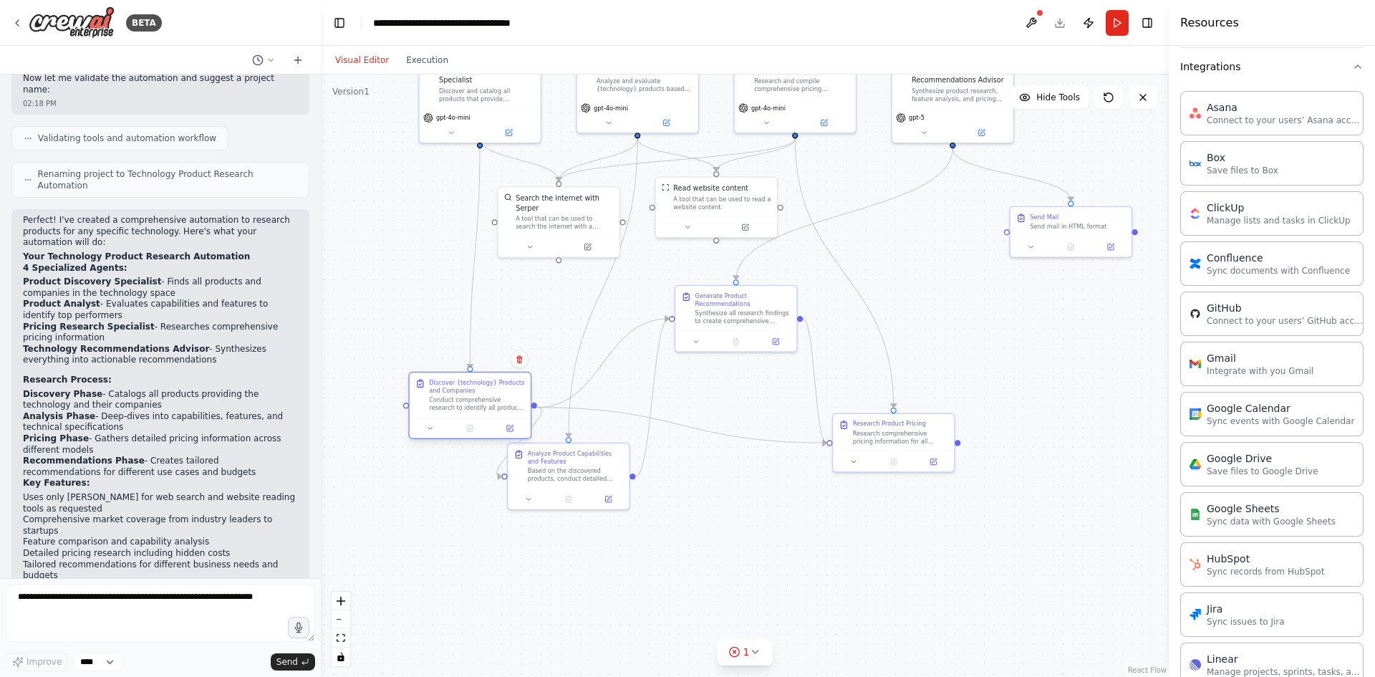
click at [460, 392] on div "Discover {technology} Products and Companies Conduct comprehensive research to …" at bounding box center [476, 395] width 95 height 34
drag, startPoint x: 561, startPoint y: 461, endPoint x: 584, endPoint y: 289, distance: 174.1
click at [584, 289] on div "Analyze Product Capabilities and Features" at bounding box center [594, 288] width 95 height 16
drag, startPoint x: 734, startPoint y: 313, endPoint x: 747, endPoint y: 349, distance: 38.7
click at [747, 349] on div "Generate Product Recommendations" at bounding box center [752, 347] width 95 height 16
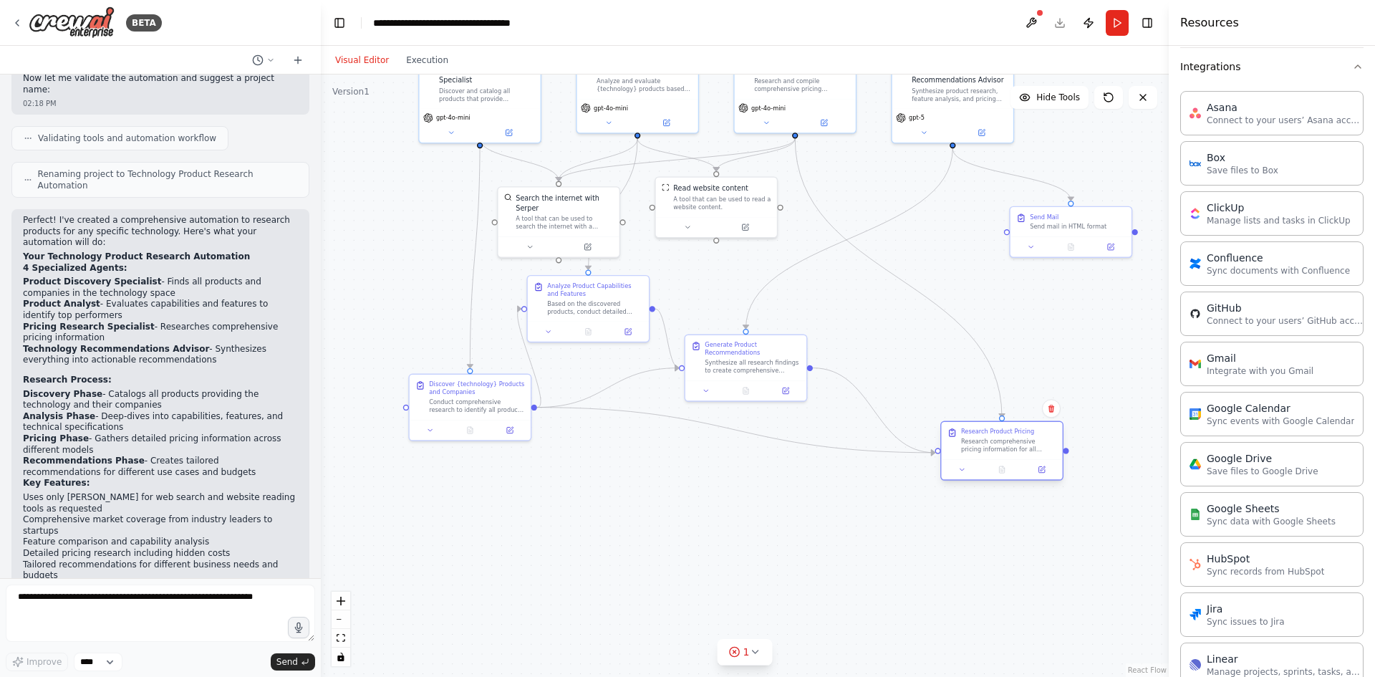
drag, startPoint x: 899, startPoint y: 435, endPoint x: 1008, endPoint y: 445, distance: 110.1
click at [1008, 445] on div "Research comprehensive pricing information for all identified {technology} prod…" at bounding box center [1008, 446] width 95 height 16
drag, startPoint x: 770, startPoint y: 365, endPoint x: 800, endPoint y: 370, distance: 30.5
click at [800, 370] on div "Synthesize all research findings to create comprehensive recommendations for {t…" at bounding box center [811, 375] width 95 height 16
drag, startPoint x: 595, startPoint y: 290, endPoint x: 633, endPoint y: 302, distance: 39.9
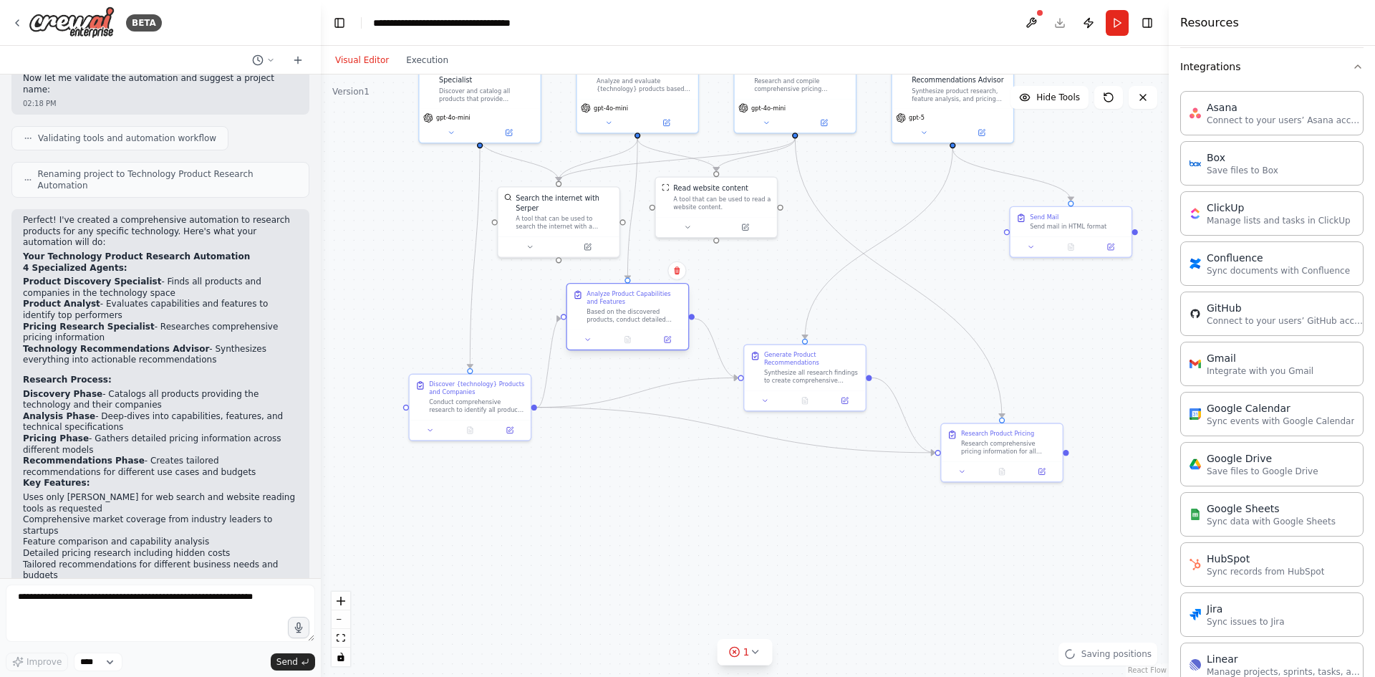
click at [633, 302] on div "Analyze Product Capabilities and Features" at bounding box center [633, 298] width 95 height 16
drag, startPoint x: 471, startPoint y: 399, endPoint x: 423, endPoint y: 372, distance: 55.2
click at [423, 372] on div "Conduct comprehensive research to identify all products that provide {technolog…" at bounding box center [427, 375] width 95 height 16
drag, startPoint x: 811, startPoint y: 365, endPoint x: 824, endPoint y: 366, distance: 13.6
click at [824, 366] on div "Generate Product Recommendations Synthesize all research findings to create com…" at bounding box center [821, 366] width 95 height 34
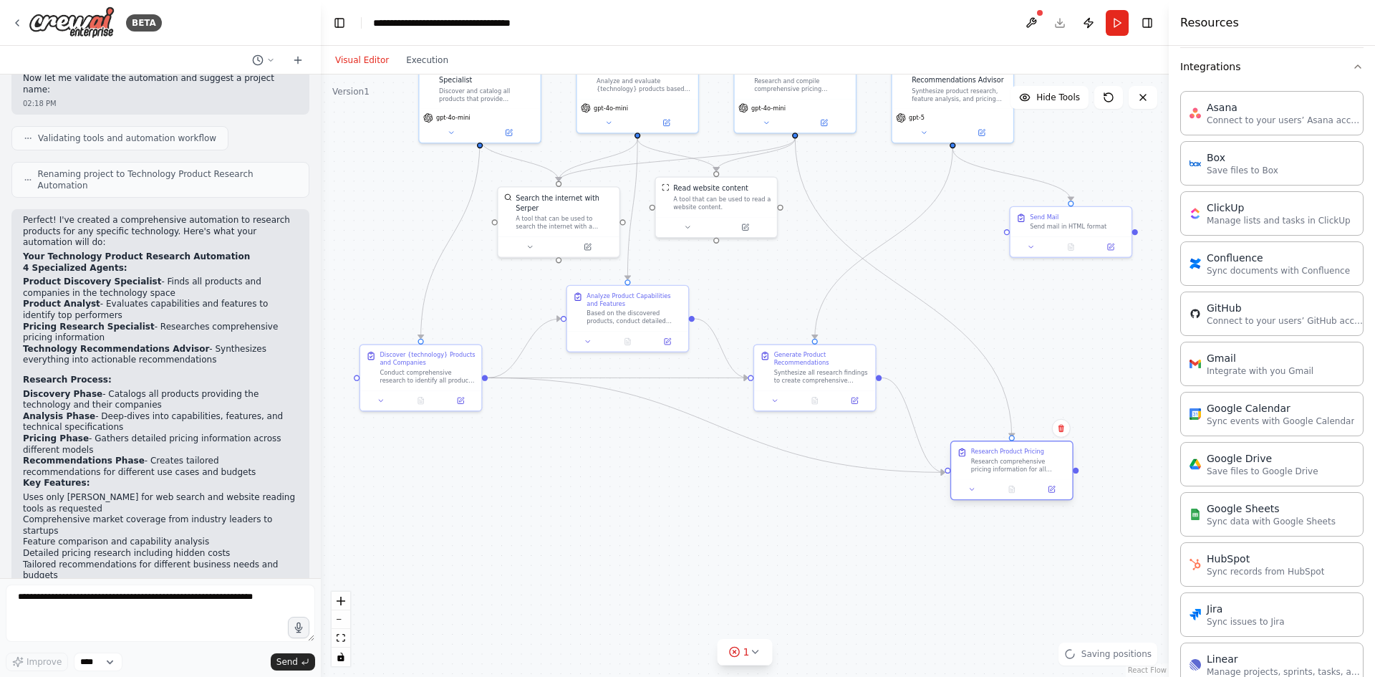
drag, startPoint x: 975, startPoint y: 435, endPoint x: 982, endPoint y: 452, distance: 18.6
click at [982, 452] on div "Research Product Pricing" at bounding box center [1007, 452] width 73 height 8
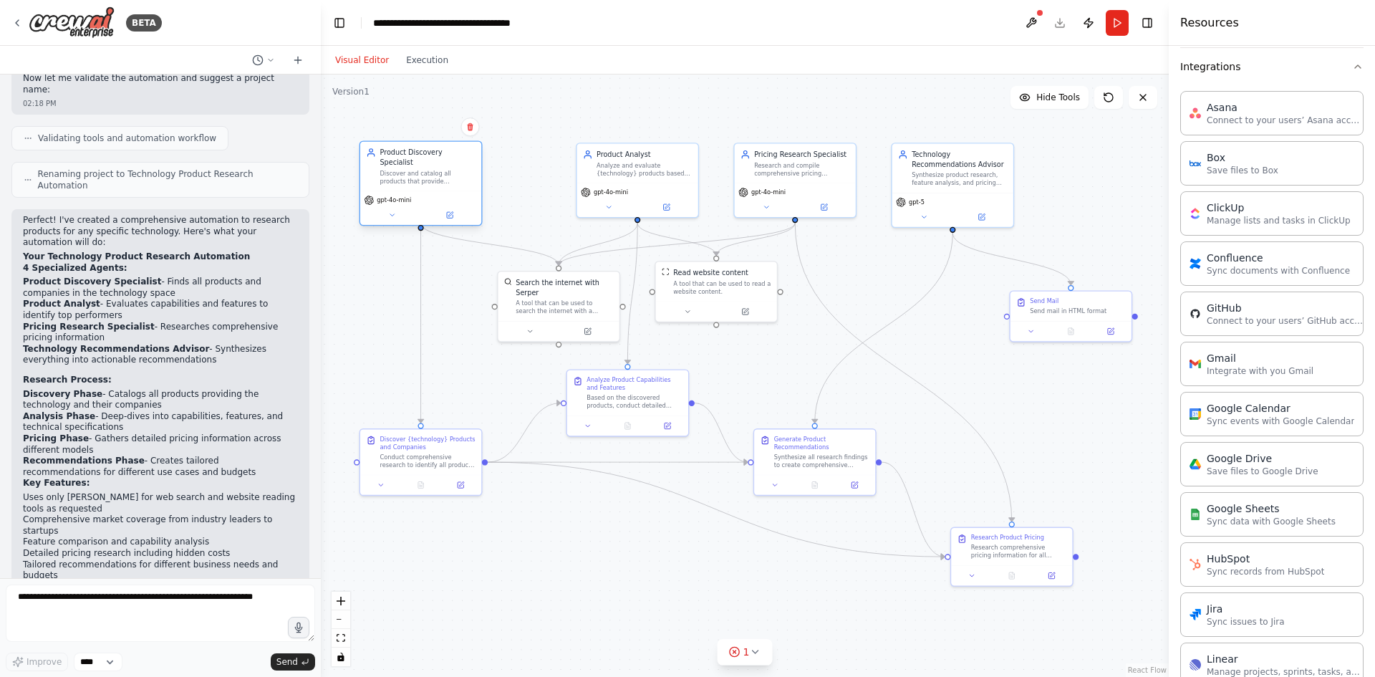
drag, startPoint x: 477, startPoint y: 92, endPoint x: 415, endPoint y: 177, distance: 105.6
click at [415, 177] on div "Product Discovery Specialist Discover and catalog all products that provide {te…" at bounding box center [420, 166] width 121 height 49
drag, startPoint x: 644, startPoint y: 185, endPoint x: 629, endPoint y: 185, distance: 15.0
click at [629, 185] on div "gpt-4o-mini" at bounding box center [627, 190] width 113 height 10
drag, startPoint x: 559, startPoint y: 289, endPoint x: 518, endPoint y: 289, distance: 40.8
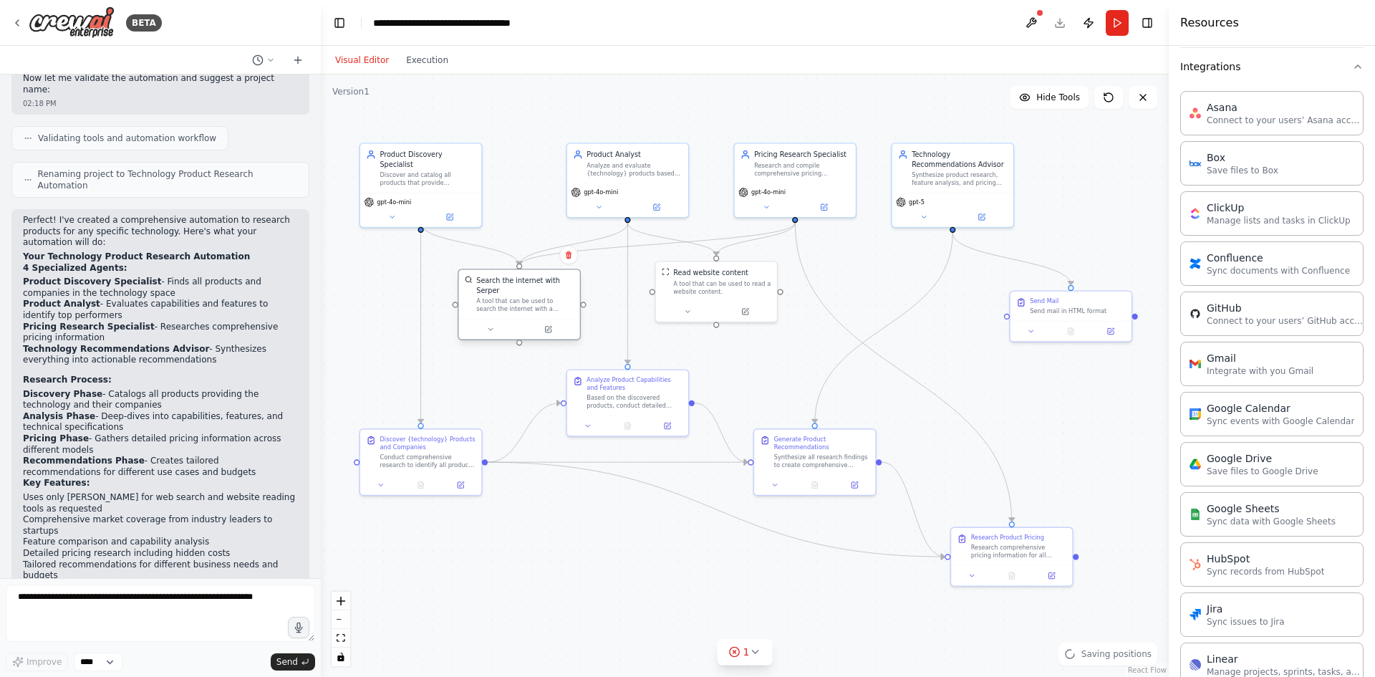
click at [518, 297] on div "A tool that can be used to search the internet with a search_query. Supports di…" at bounding box center [524, 305] width 97 height 16
click at [527, 121] on div ".deletable-edge-delete-btn { width: 20px; height: 20px; border: 0px solid #ffff…" at bounding box center [745, 375] width 848 height 602
drag, startPoint x: 724, startPoint y: 274, endPoint x: 723, endPoint y: 287, distance: 13.7
click at [723, 287] on div "Read website content A tool that can be used to read a website content." at bounding box center [723, 289] width 97 height 28
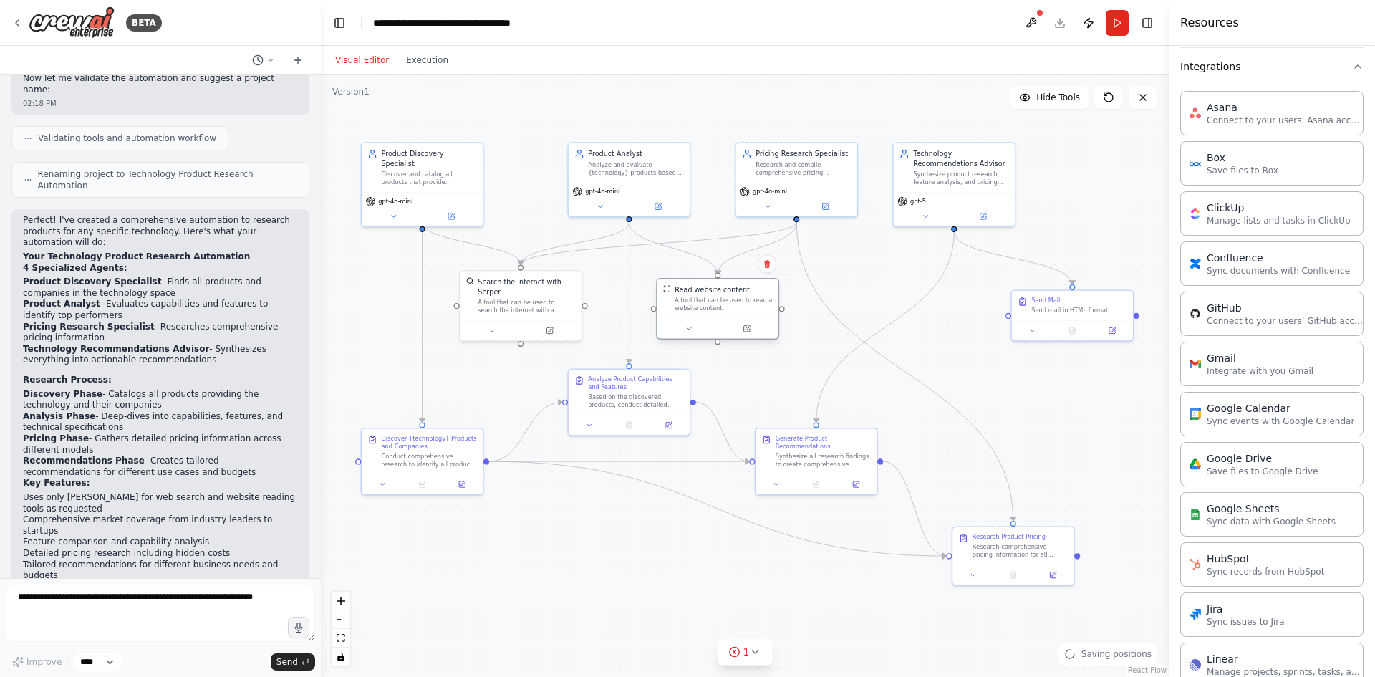
drag, startPoint x: 722, startPoint y: 284, endPoint x: 722, endPoint y: 294, distance: 10.0
click at [722, 294] on div "Read website content" at bounding box center [712, 290] width 74 height 10
click at [511, 287] on div "Search the internet with Serper" at bounding box center [526, 295] width 97 height 20
click at [849, 277] on div ".deletable-edge-delete-btn { width: 20px; height: 20px; border: 0px solid #ffff…" at bounding box center [745, 375] width 848 height 602
drag, startPoint x: 793, startPoint y: 175, endPoint x: 992, endPoint y: 164, distance: 200.1
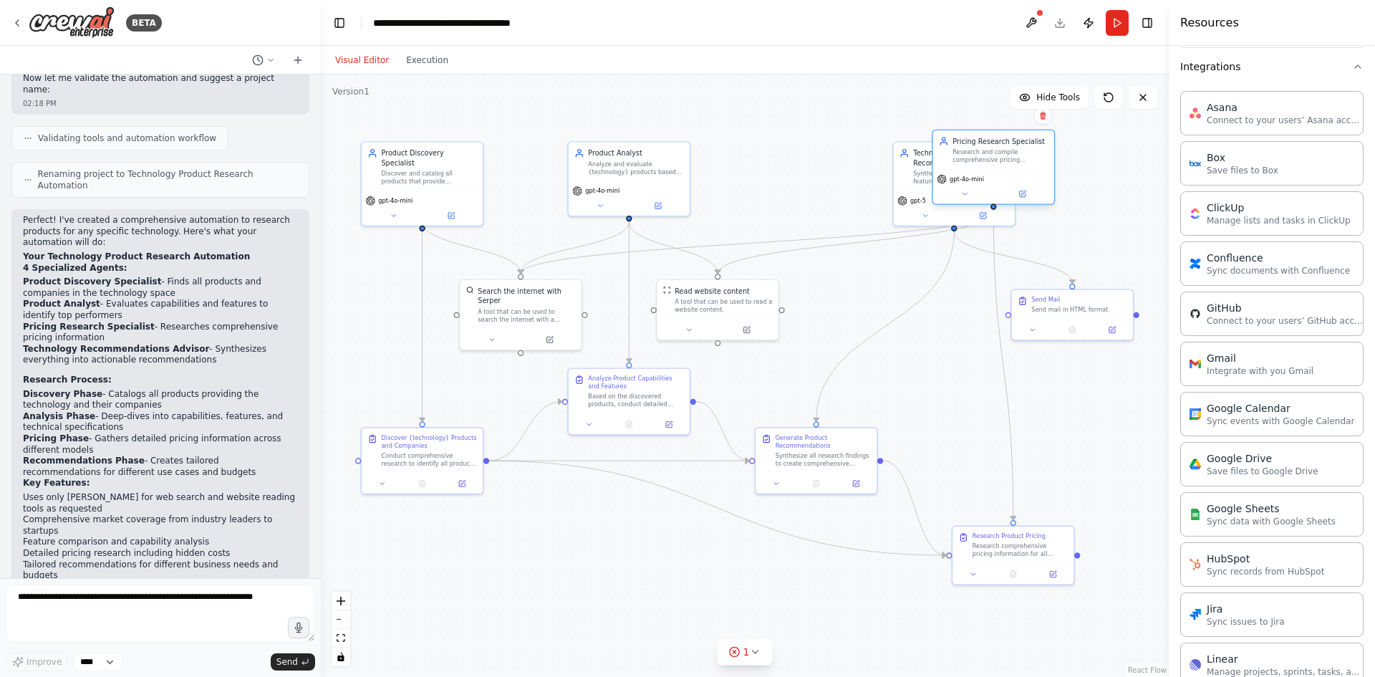
click at [992, 164] on div "Pricing Research Specialist Research and compile comprehensive pricing informat…" at bounding box center [993, 149] width 121 height 39
drag, startPoint x: 910, startPoint y: 165, endPoint x: 820, endPoint y: 295, distance: 158.5
click at [820, 295] on div "Technology Recommendations Advisor Synthesize product research, feature analysi…" at bounding box center [866, 302] width 110 height 37
drag, startPoint x: 1013, startPoint y: 535, endPoint x: 993, endPoint y: 321, distance: 215.0
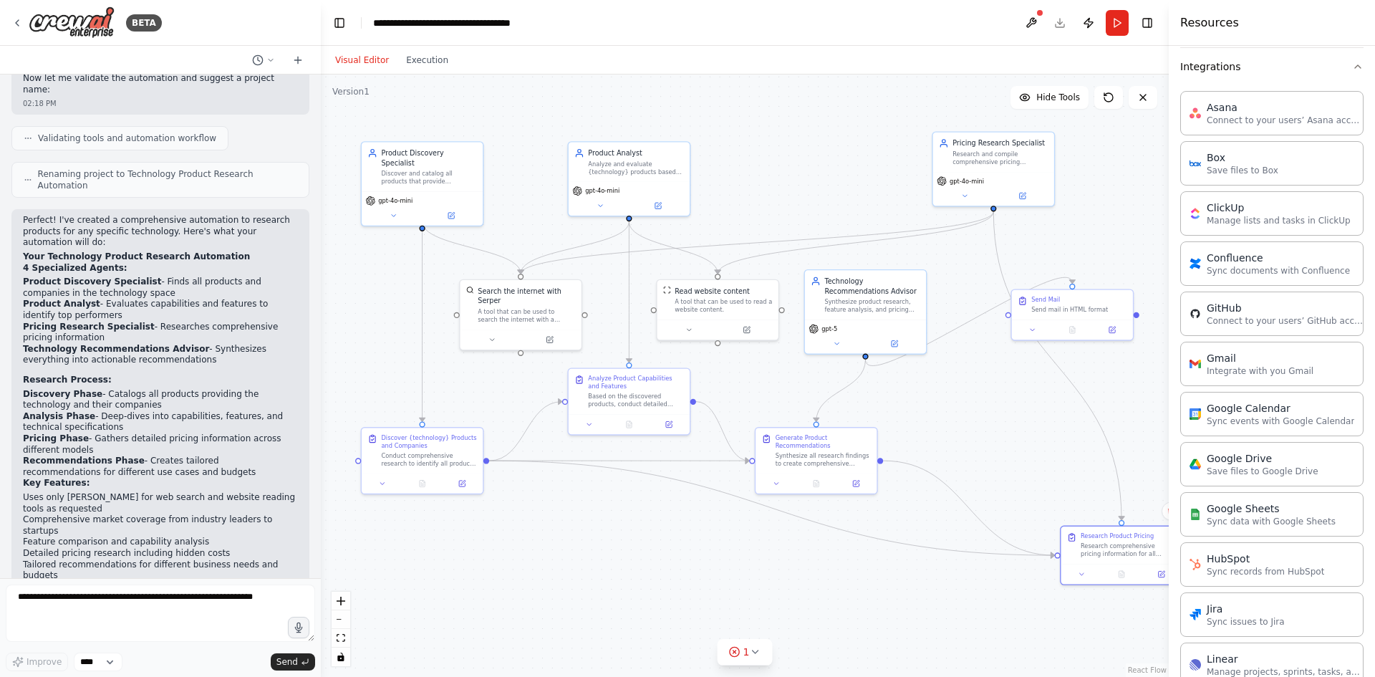
click at [1108, 538] on div "Research Product Pricing Research comprehensive pricing information for all ide…" at bounding box center [1128, 545] width 95 height 26
drag, startPoint x: 972, startPoint y: 349, endPoint x: 960, endPoint y: 402, distance: 54.4
click at [960, 402] on div "Send mail in HTML format" at bounding box center [970, 406] width 95 height 8
click at [1009, 425] on button at bounding box center [1004, 426] width 34 height 12
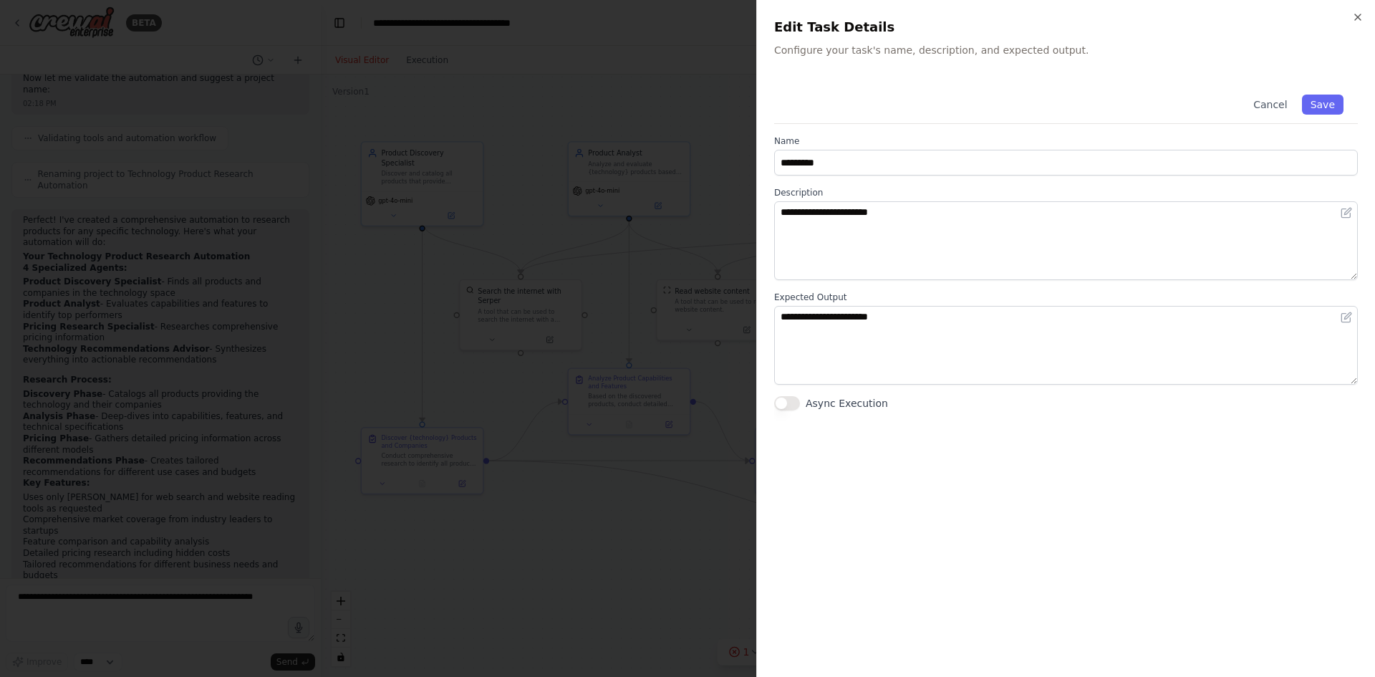
click at [789, 404] on button "Async Execution" at bounding box center [787, 403] width 26 height 14
click at [1275, 107] on button "Cancel" at bounding box center [1270, 105] width 51 height 20
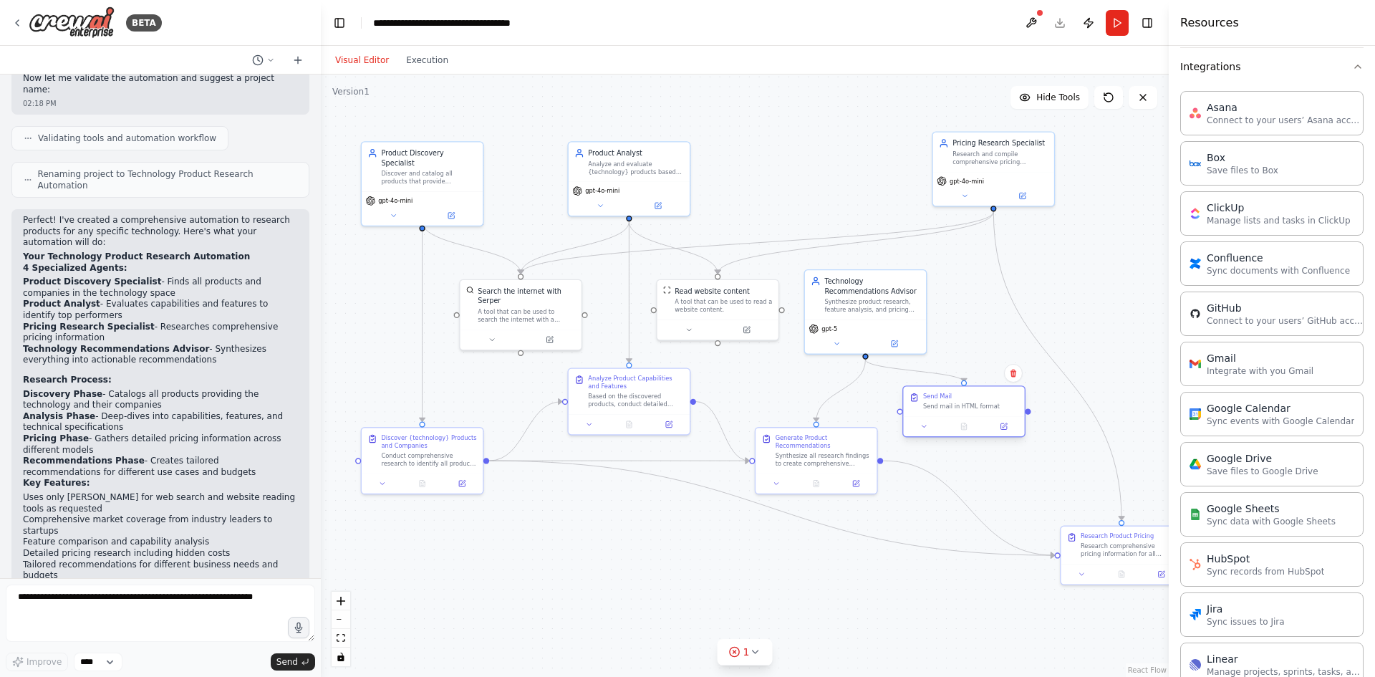
click at [975, 410] on div "Send Mail Send mail in HTML format" at bounding box center [963, 401] width 121 height 29
click at [1011, 405] on div "Send mail in HTML format" at bounding box center [970, 406] width 95 height 8
click at [925, 430] on icon at bounding box center [924, 426] width 8 height 8
click at [995, 405] on div "Send mail in HTML format" at bounding box center [970, 406] width 95 height 8
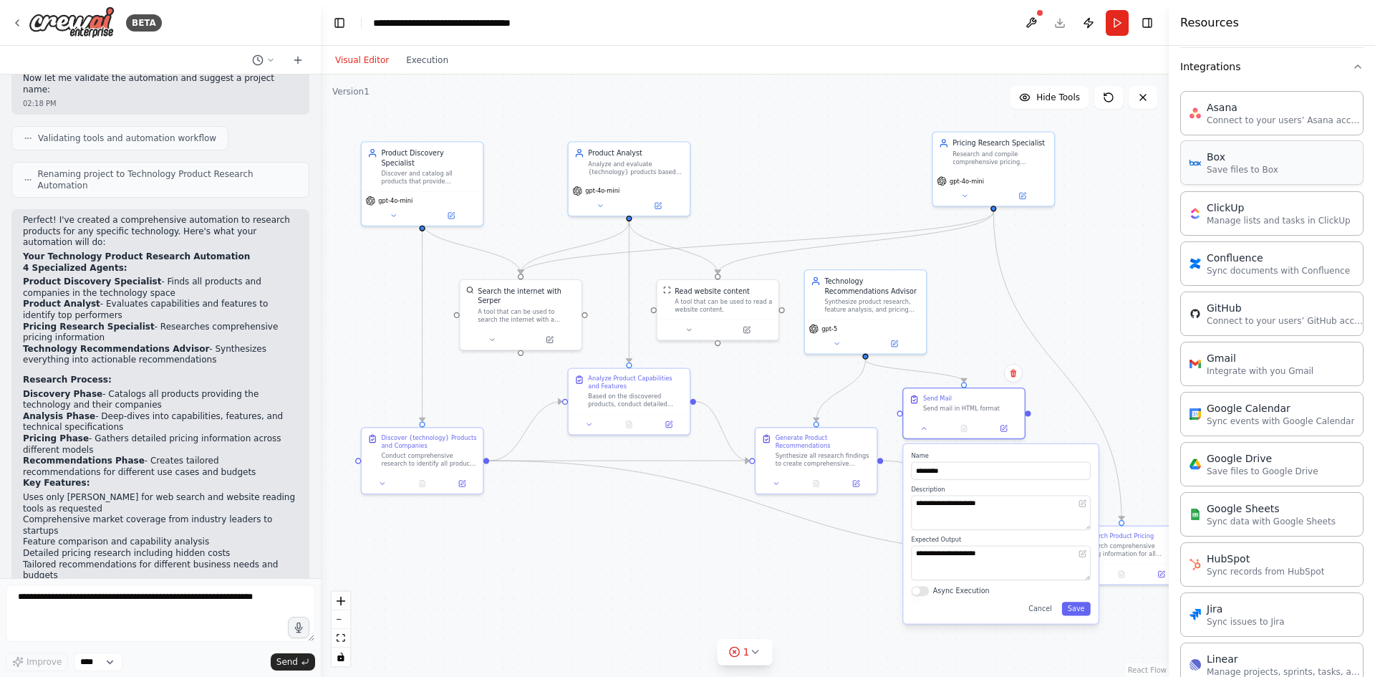
scroll to position [0, 0]
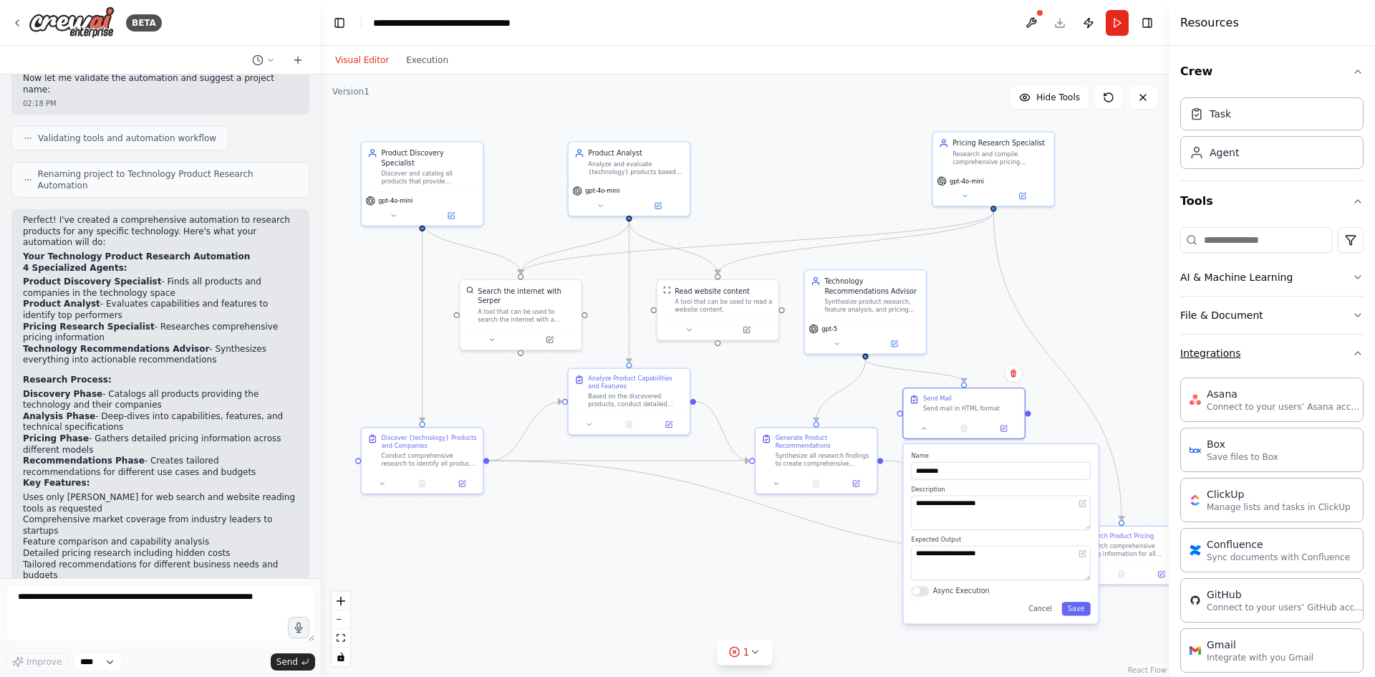
click at [1340, 347] on button "Integrations" at bounding box center [1271, 352] width 183 height 37
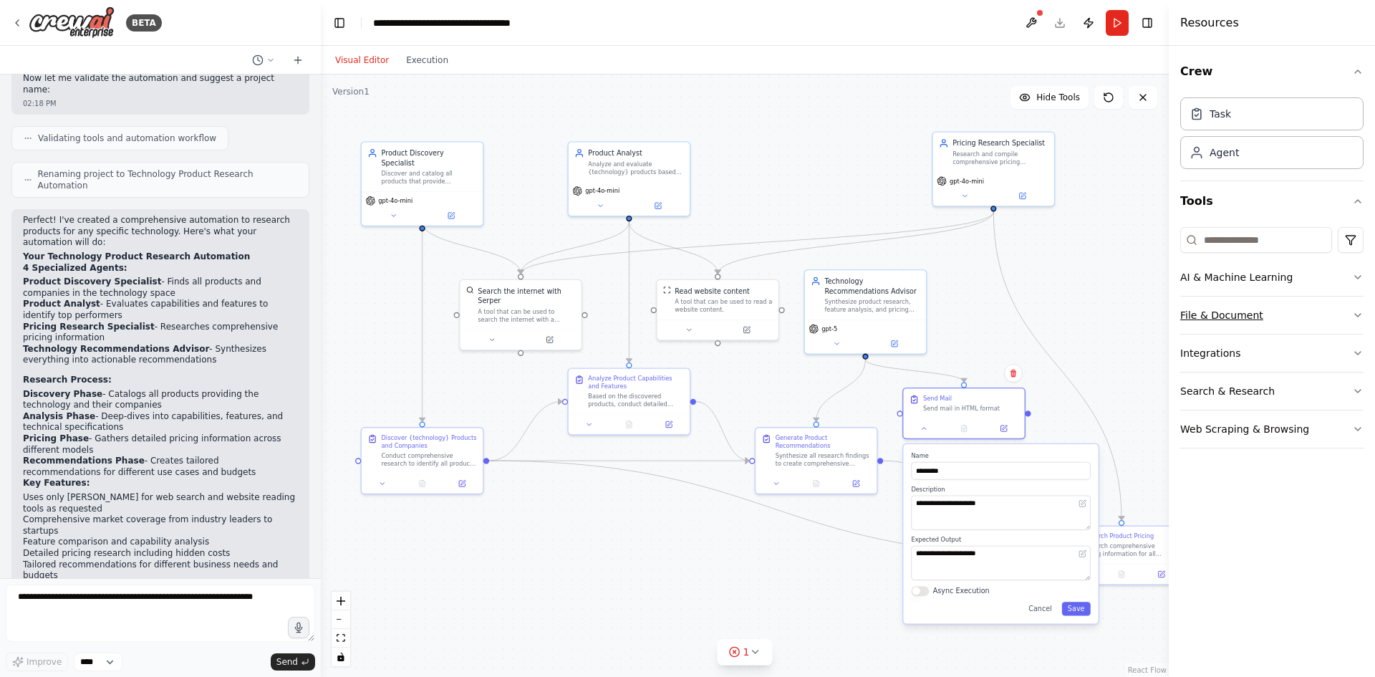
click at [1342, 323] on button "File & Document" at bounding box center [1271, 314] width 183 height 37
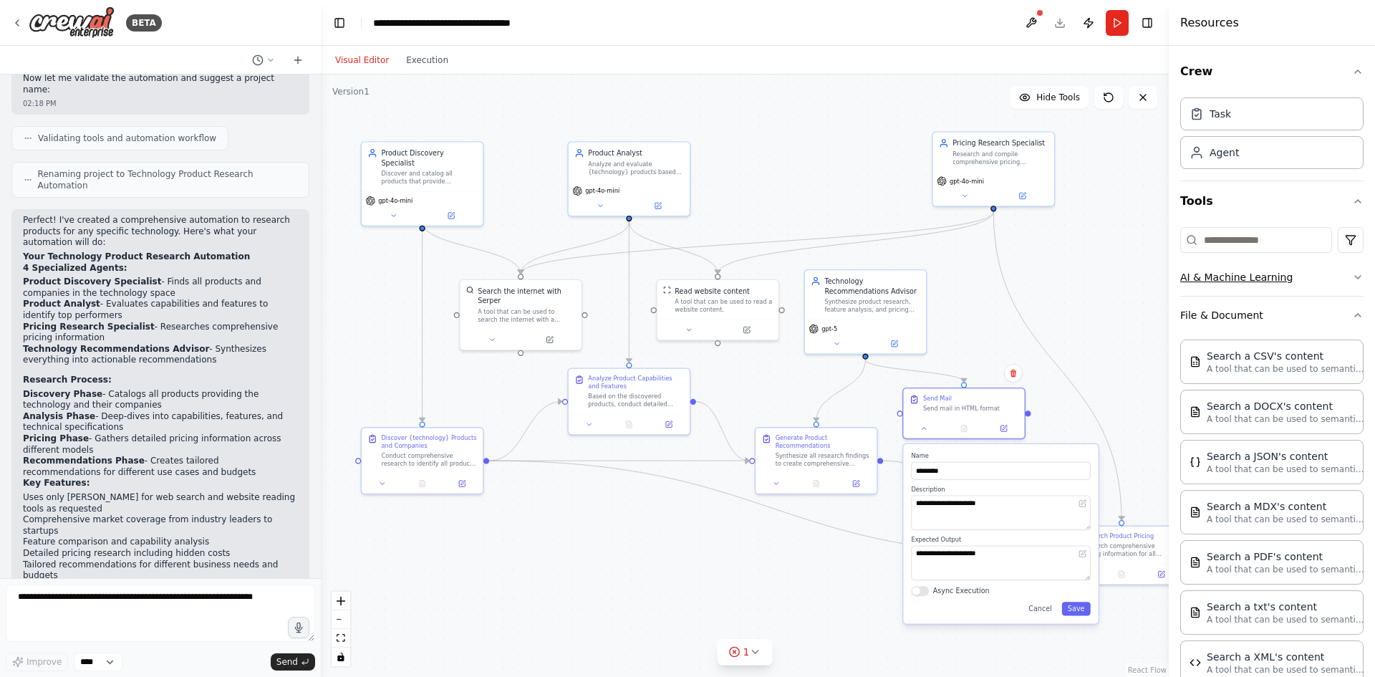
click at [1355, 278] on icon "button" at bounding box center [1358, 277] width 6 height 3
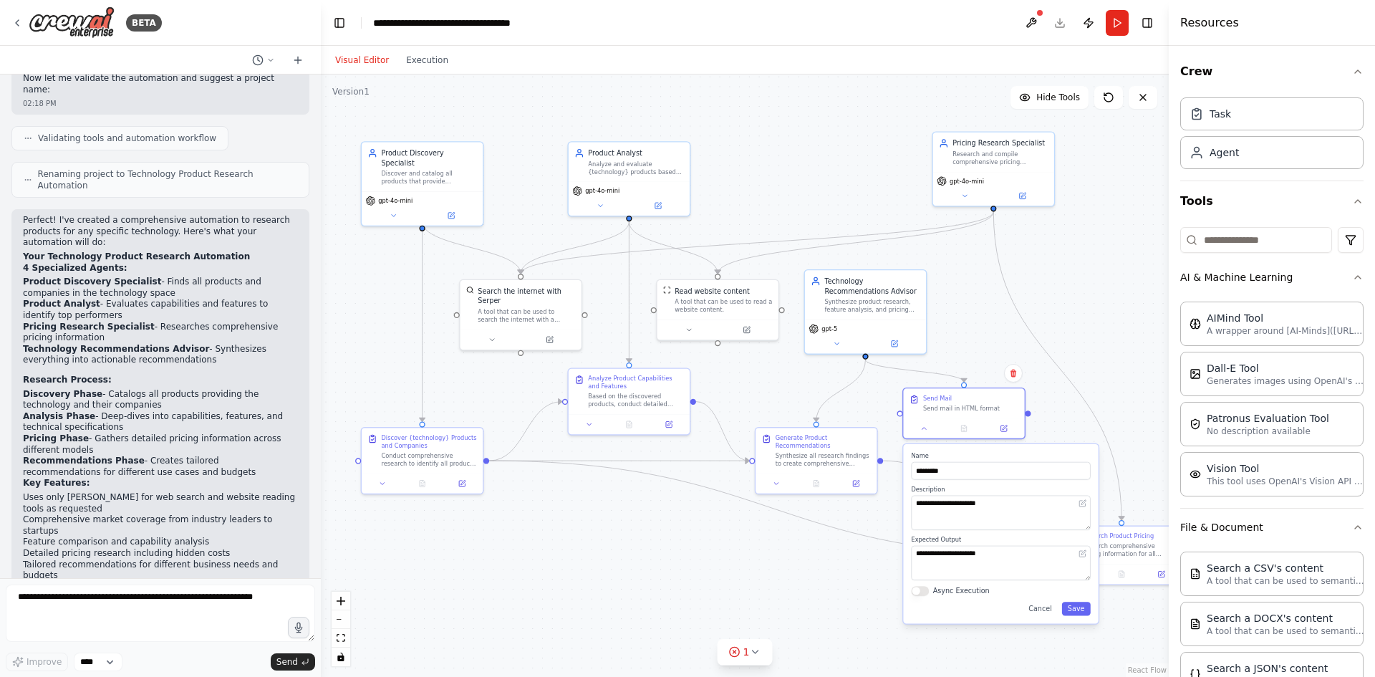
click at [1098, 308] on div ".deletable-edge-delete-btn { width: 20px; height: 20px; border: 0px solid #ffff…" at bounding box center [745, 375] width 848 height 602
click at [1040, 610] on button "Cancel" at bounding box center [1040, 608] width 35 height 14
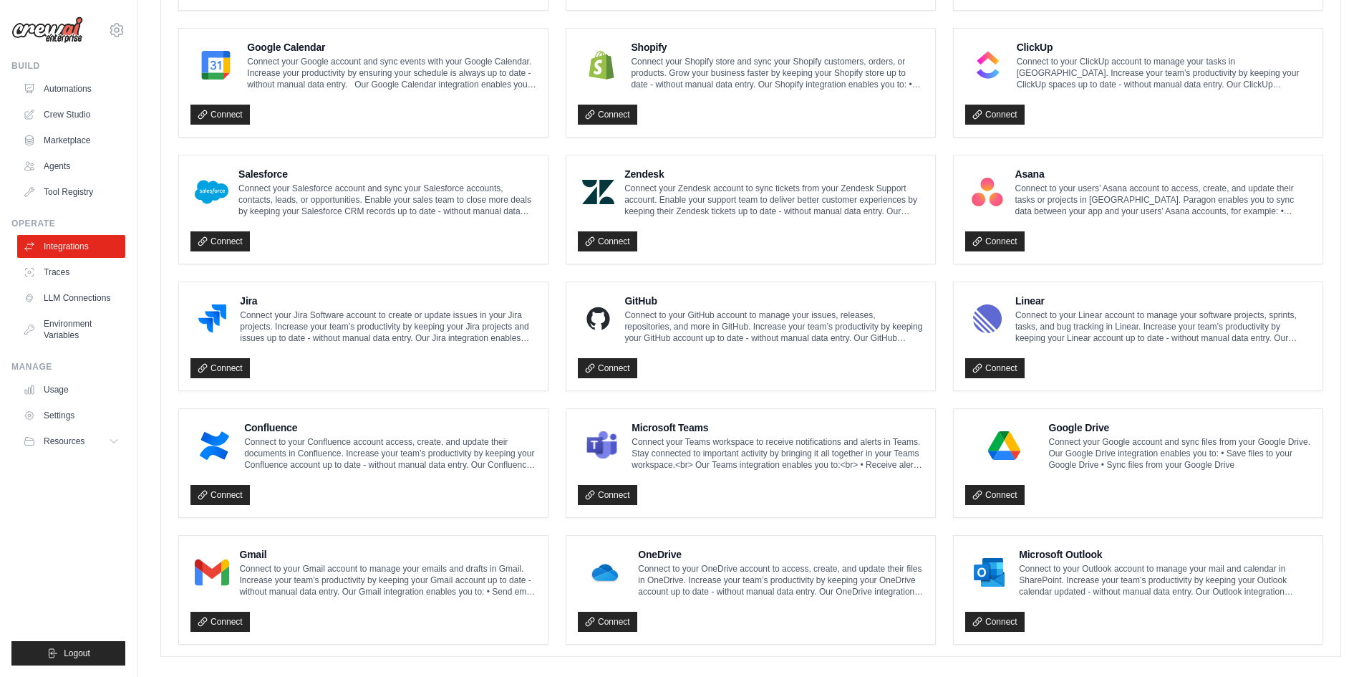
scroll to position [670, 0]
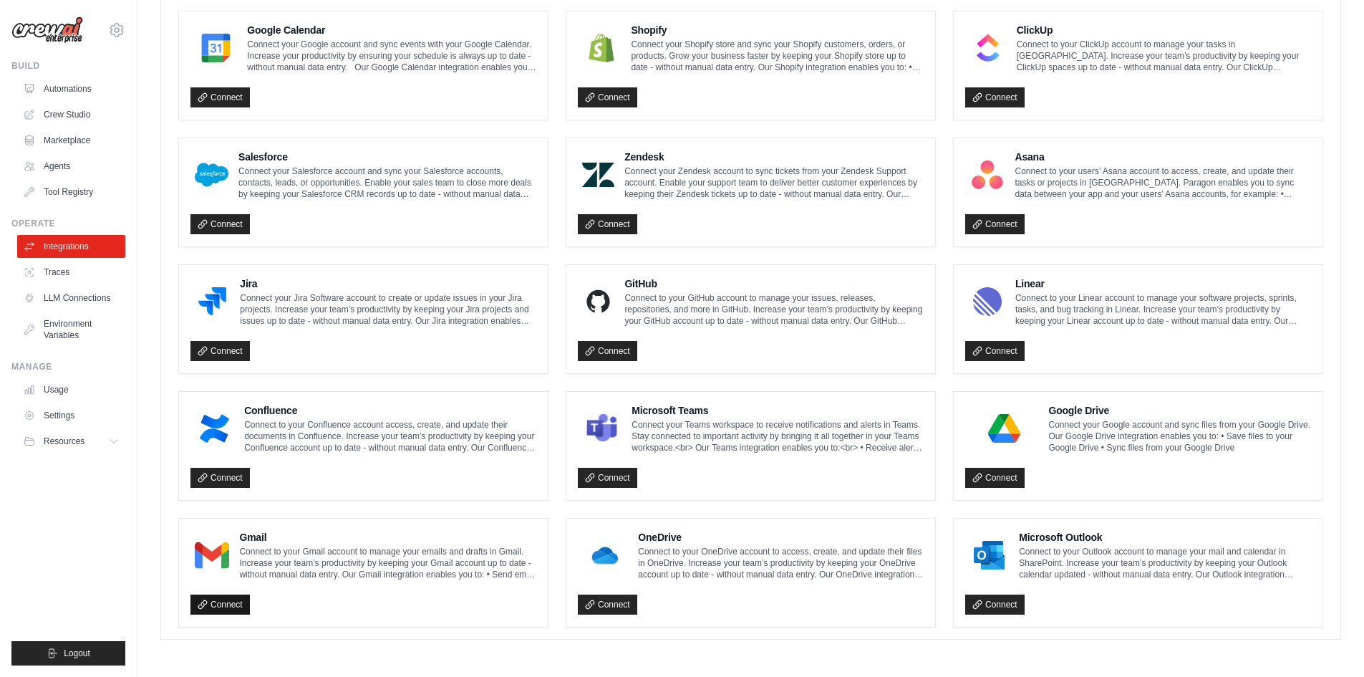
click at [221, 599] on link "Connect" at bounding box center [219, 604] width 59 height 20
click at [1001, 604] on link "Connect" at bounding box center [994, 604] width 59 height 20
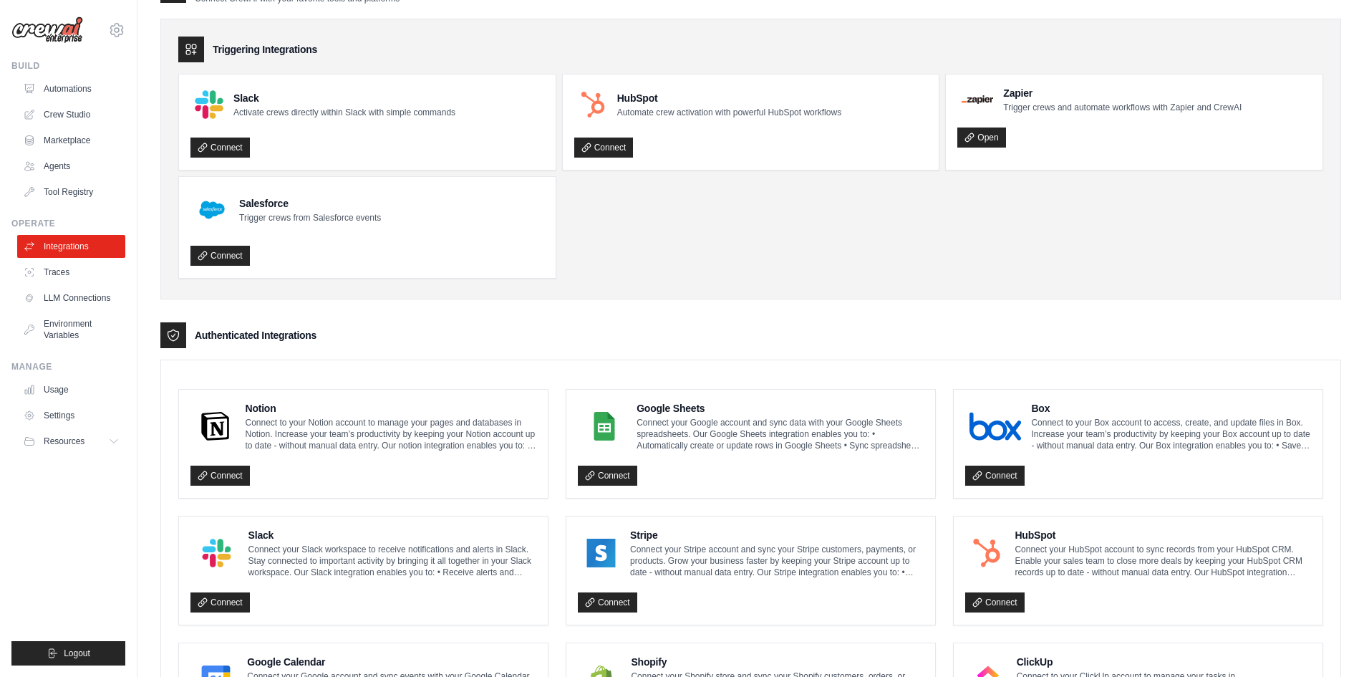
scroll to position [0, 0]
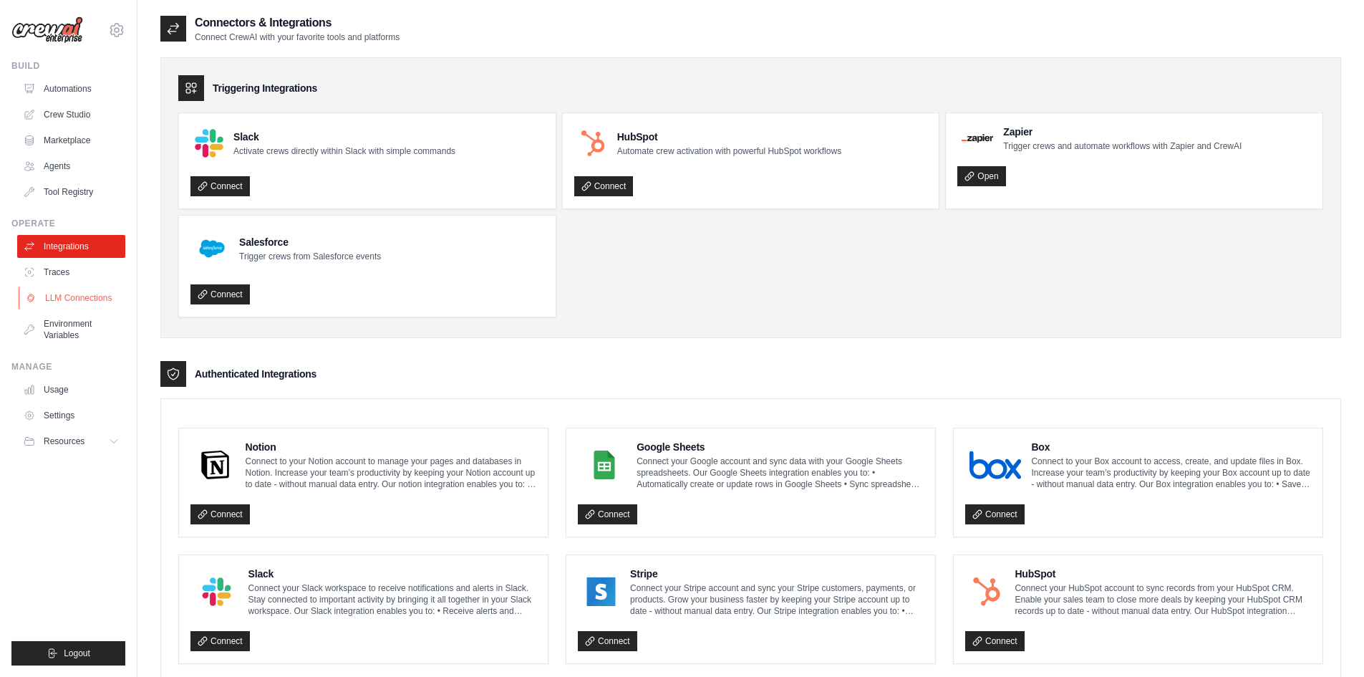
click at [79, 291] on link "LLM Connections" at bounding box center [73, 297] width 108 height 23
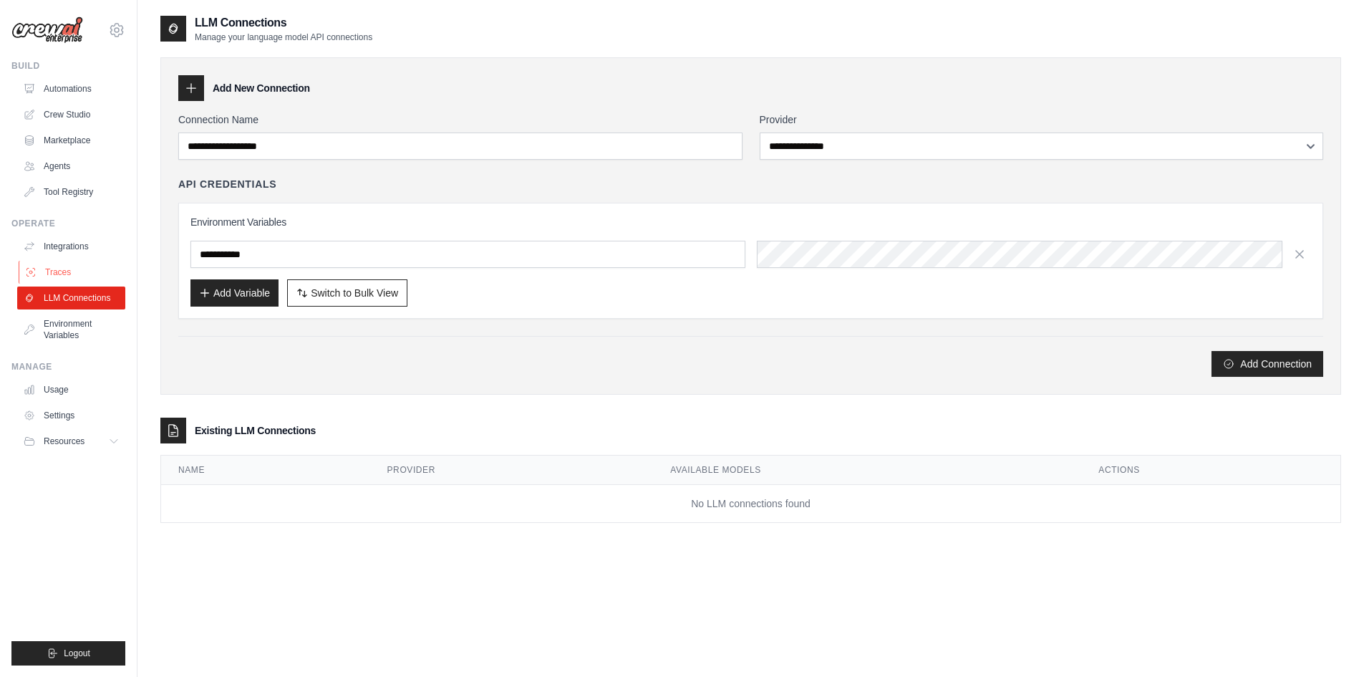
click at [69, 269] on link "Traces" at bounding box center [73, 272] width 108 height 23
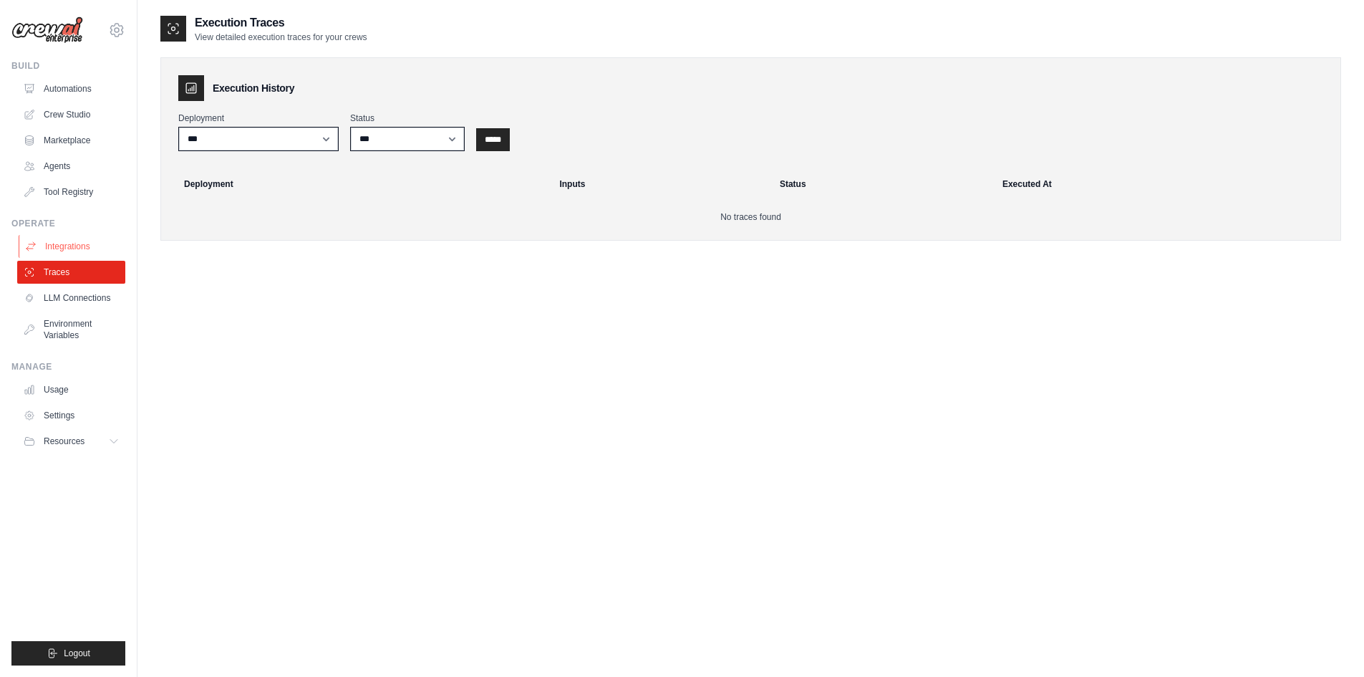
click at [87, 246] on link "Integrations" at bounding box center [73, 246] width 108 height 23
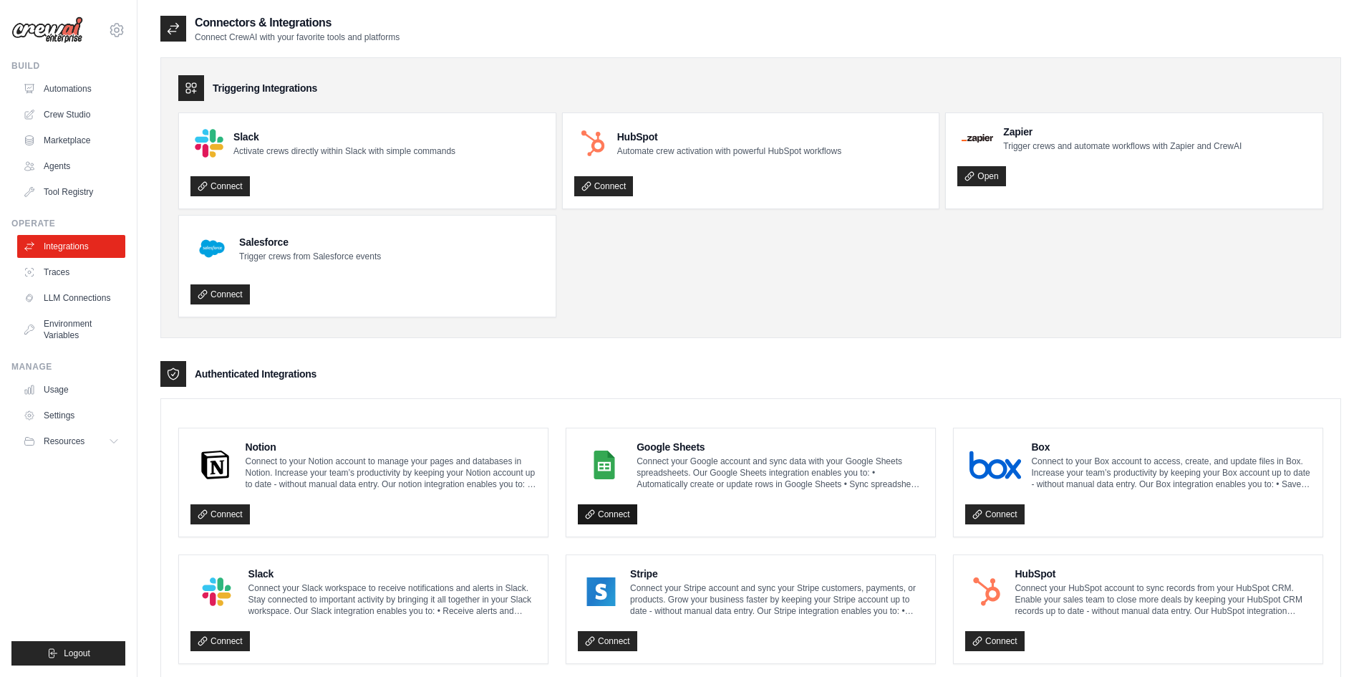
click at [604, 516] on link "Connect" at bounding box center [607, 514] width 59 height 20
